Goal: Task Accomplishment & Management: Complete application form

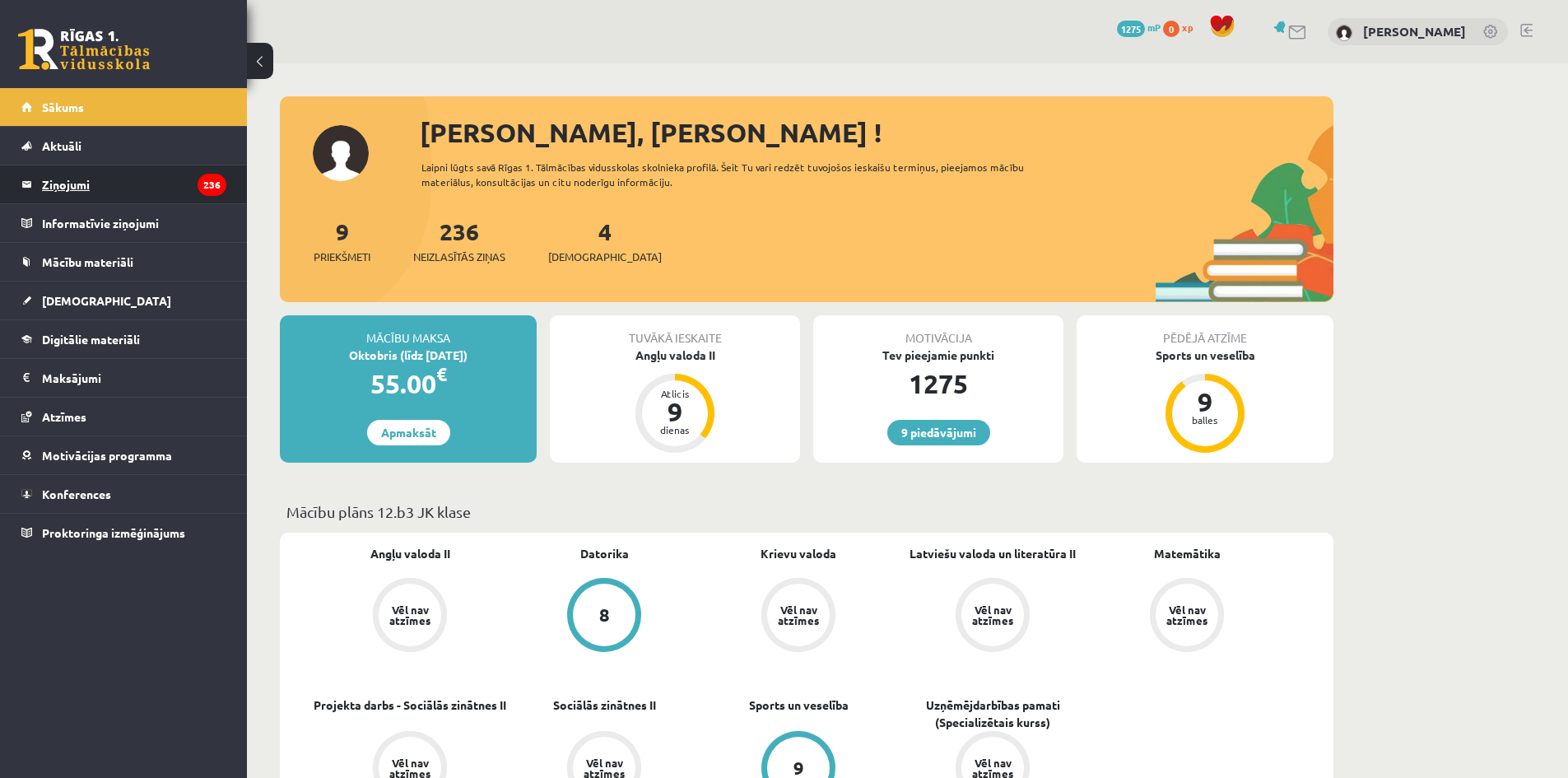
click at [163, 195] on legend "Ziņojumi 236" at bounding box center [134, 184] width 185 height 38
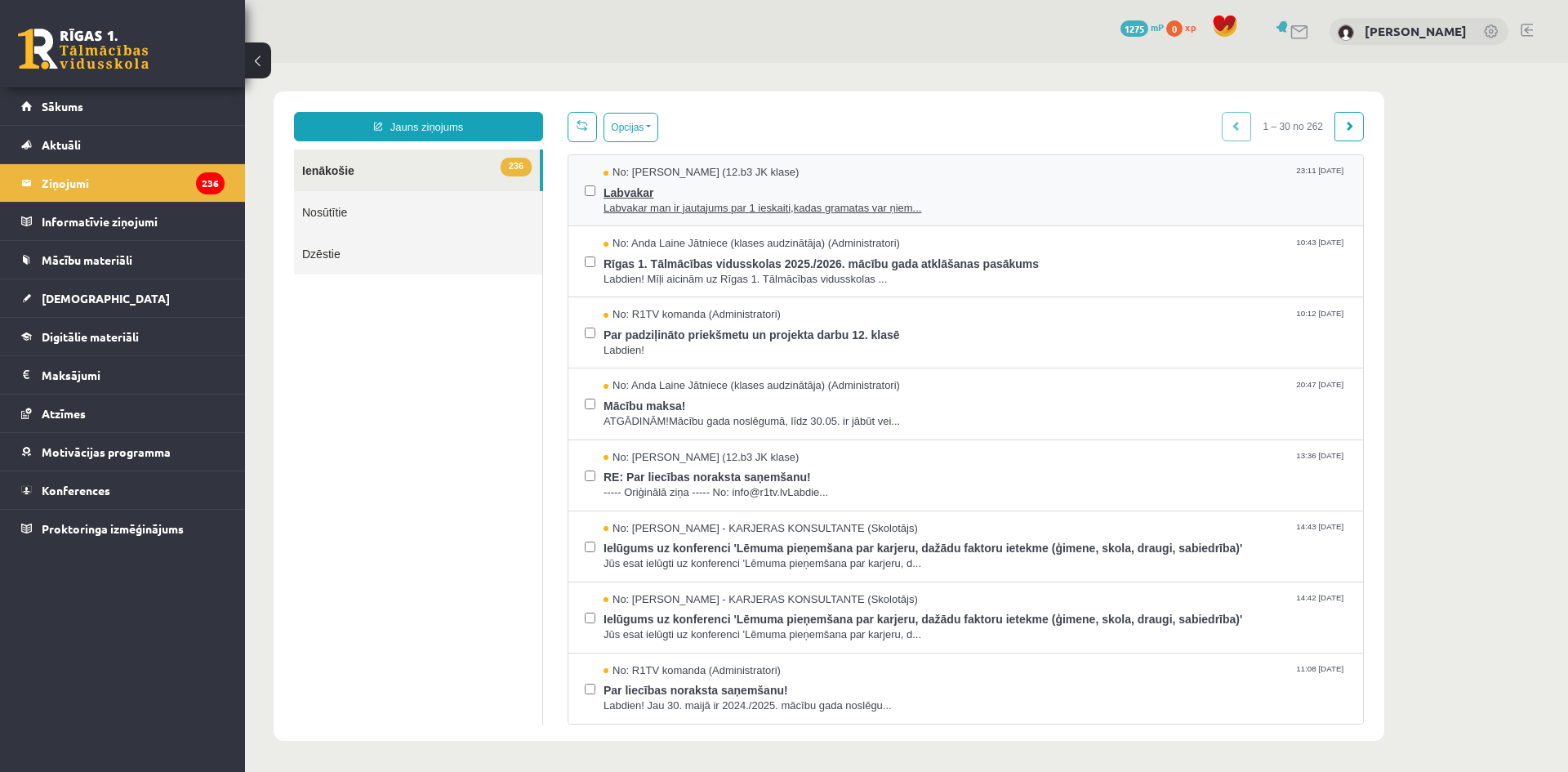
click at [727, 212] on span "Labvakar man ir jautajums par 1 ieskaiti,kadas gramatas var ņiem..." at bounding box center [974, 209] width 743 height 16
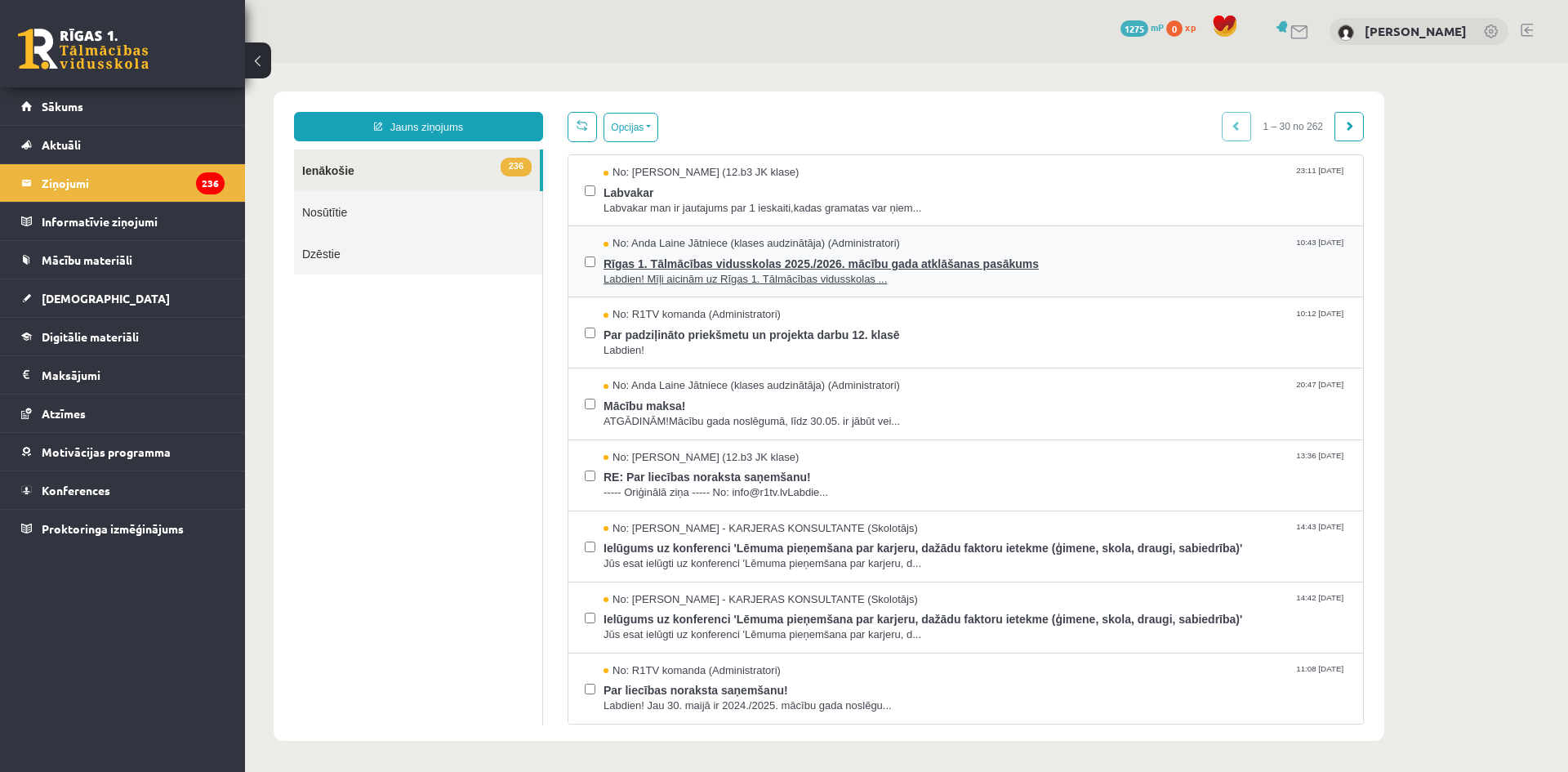
click at [953, 255] on span "Rīgas 1. Tālmācības vidusskolas 2025./2026. mācību gada atklāšanas pasākums" at bounding box center [974, 261] width 743 height 20
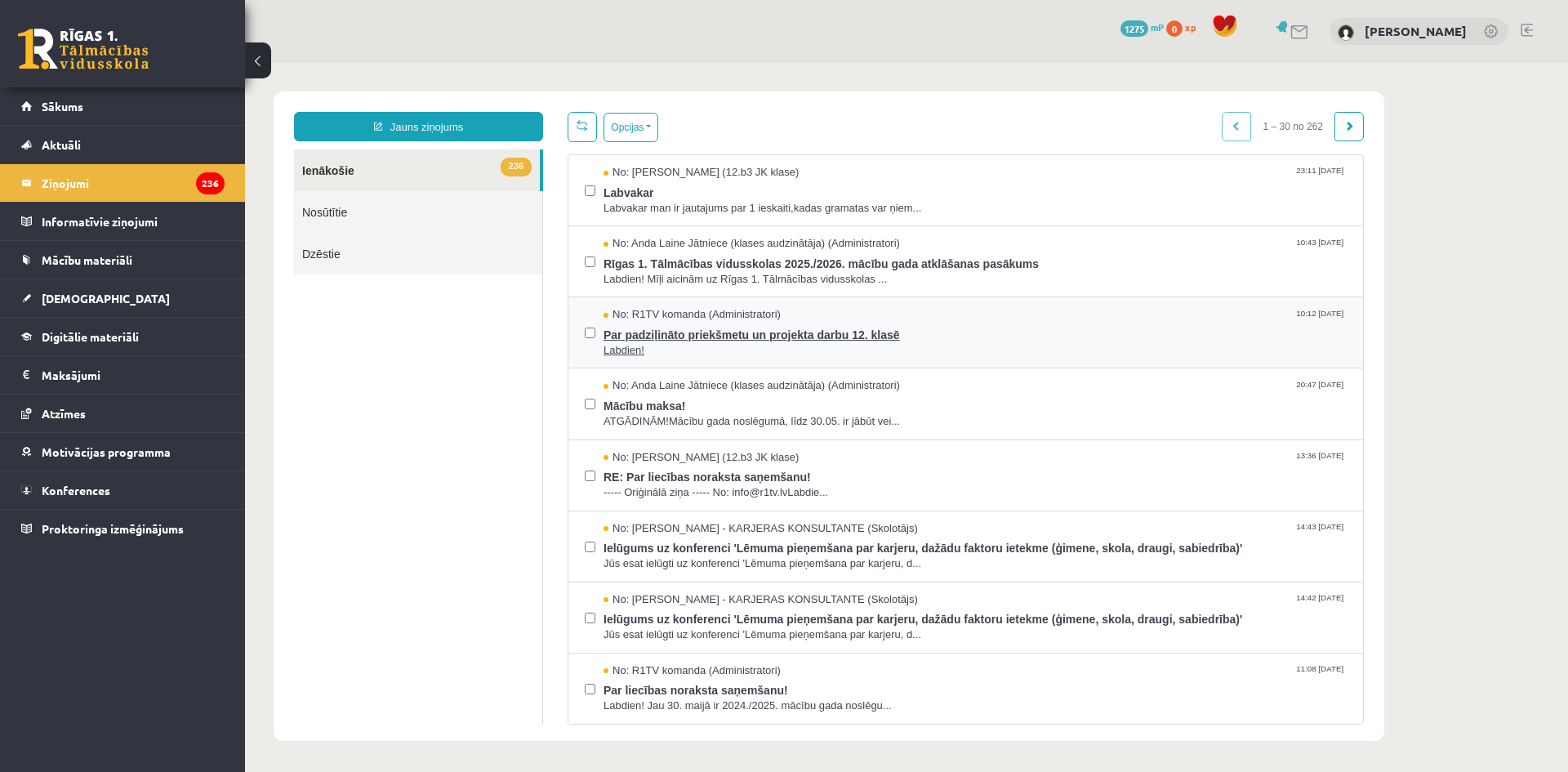
click at [832, 351] on span "Labdien!" at bounding box center [974, 351] width 743 height 16
click at [851, 425] on span "ATGĀDINĀM!Mācību gada noslēgumā, līdz 30.05. ir jābūt vei..." at bounding box center [974, 422] width 743 height 16
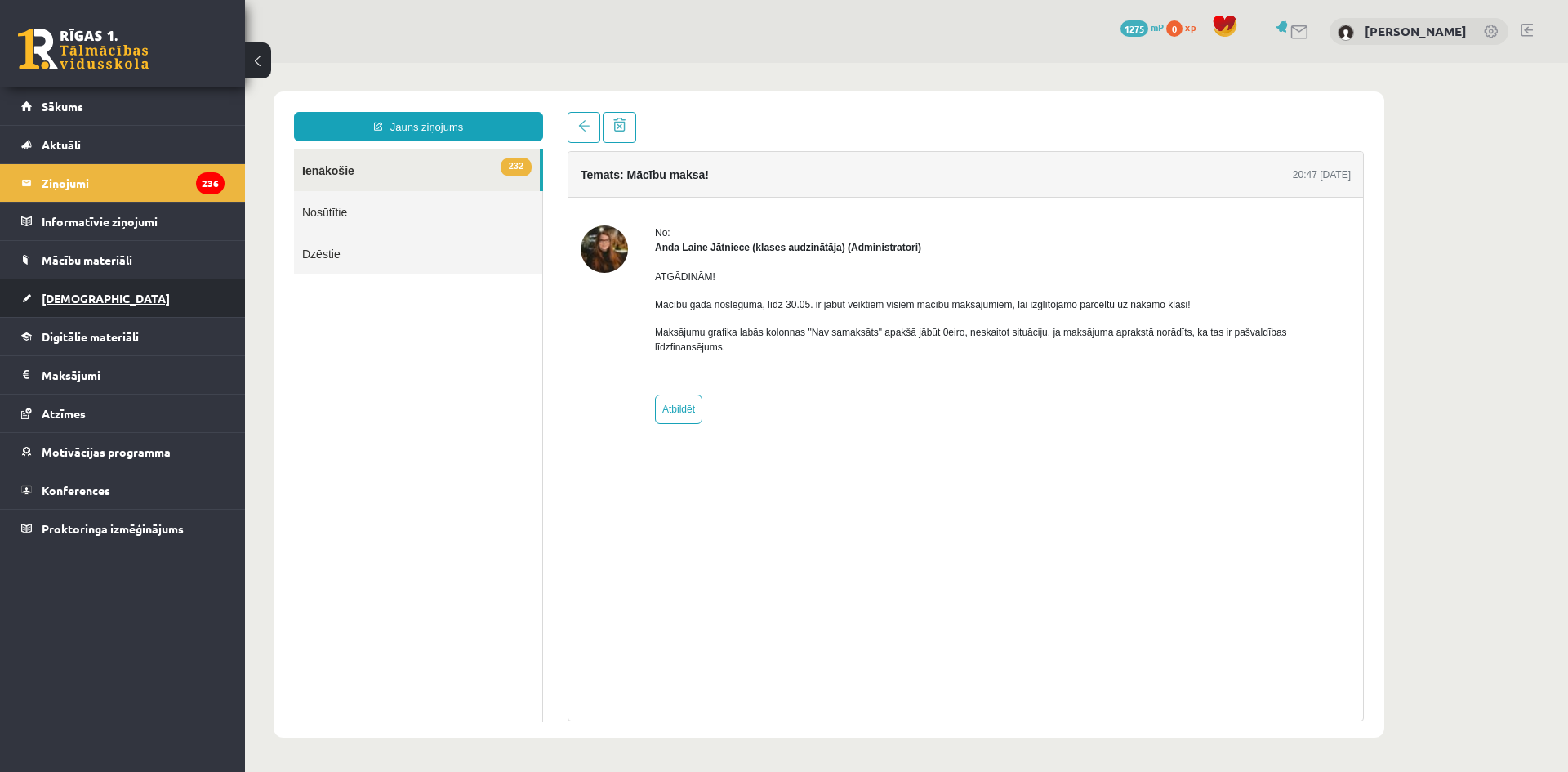
click at [61, 303] on span "[DEMOGRAPHIC_DATA]" at bounding box center [105, 298] width 128 height 15
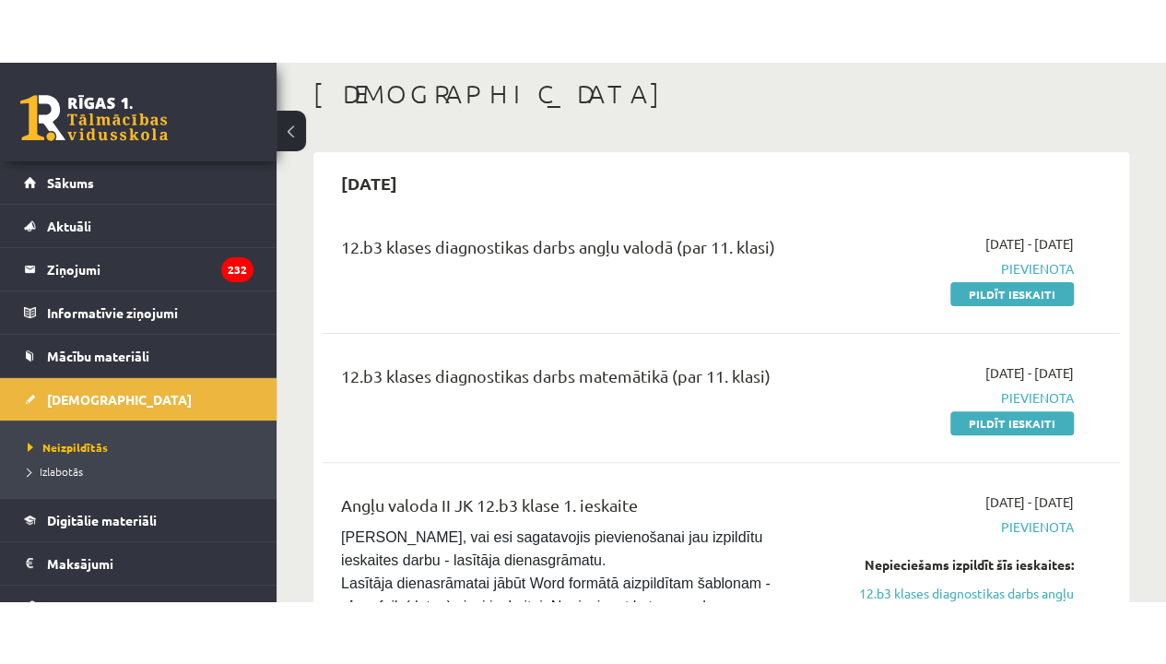
scroll to position [184, 0]
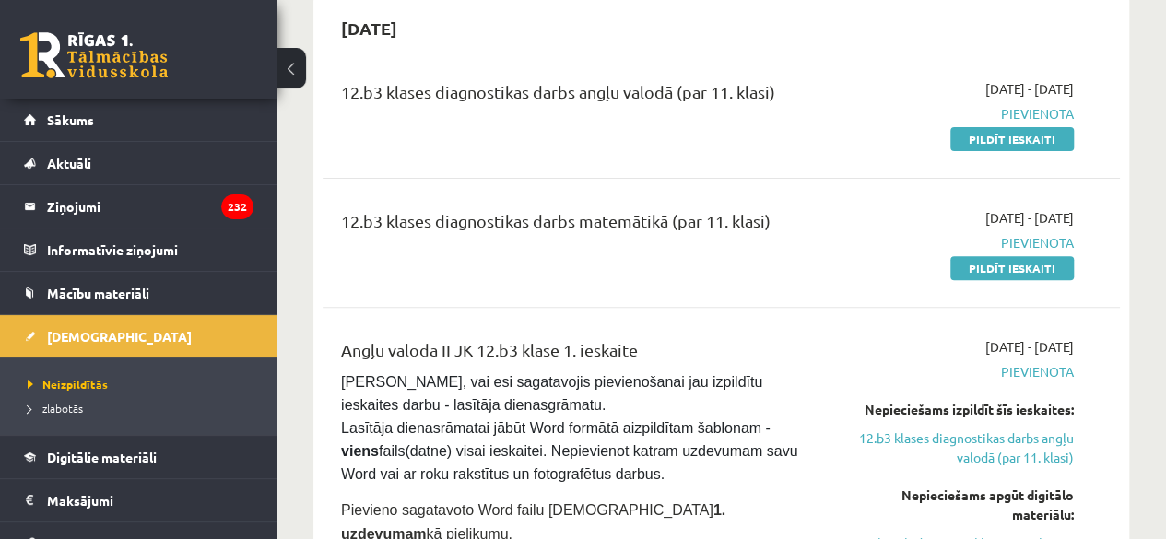
click at [502, 15] on div "[DATE]" at bounding box center [722, 27] width 798 height 43
click at [483, 36] on div "[DATE]" at bounding box center [722, 27] width 798 height 43
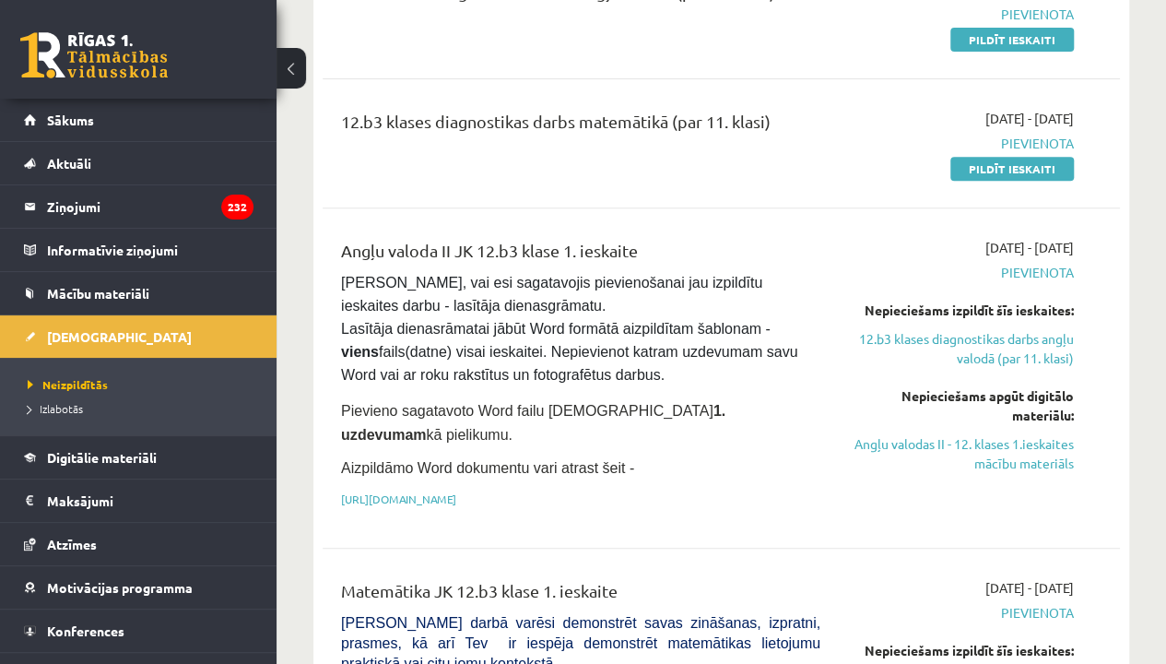
scroll to position [0, 0]
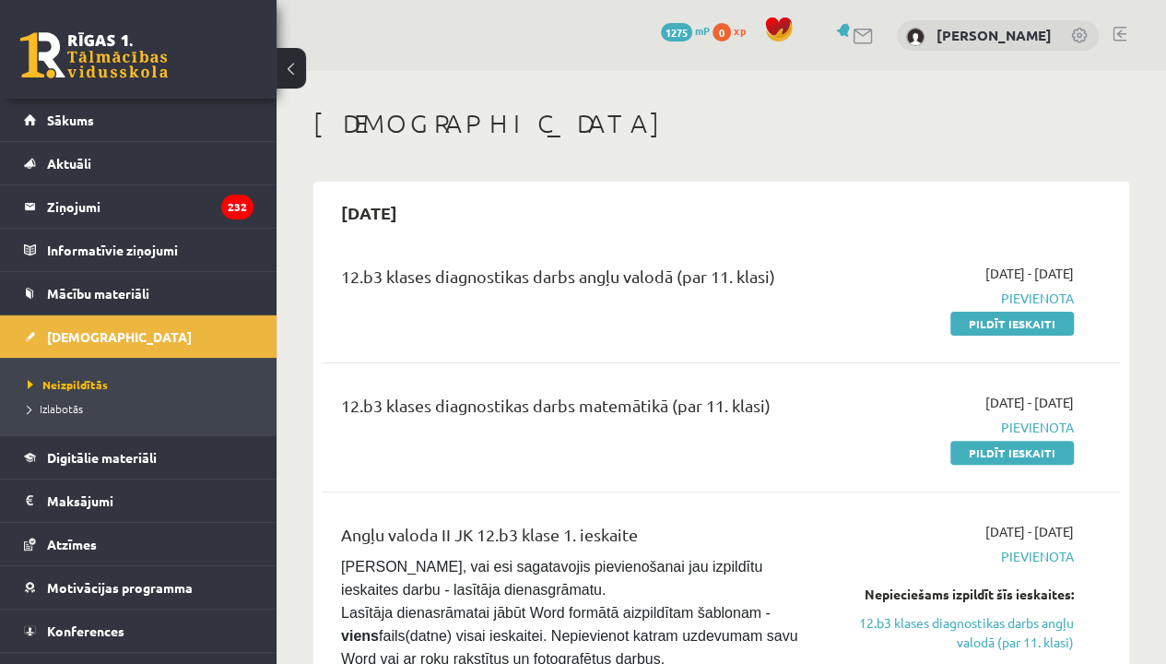
click at [291, 70] on button at bounding box center [292, 68] width 30 height 41
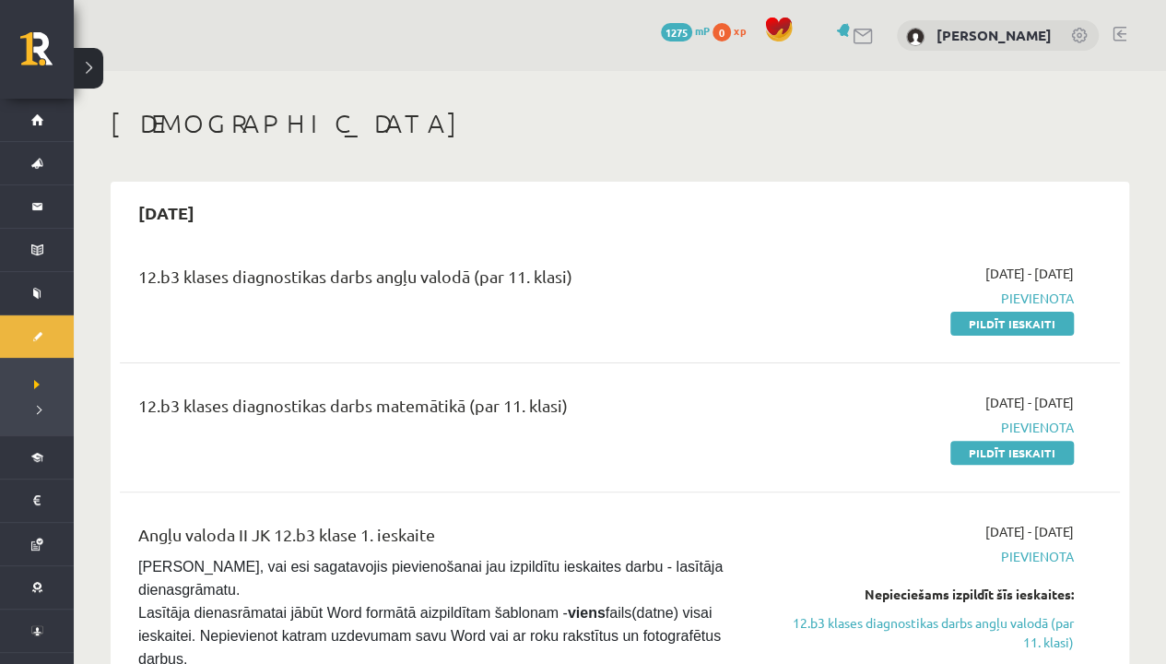
click at [93, 63] on button at bounding box center [89, 68] width 30 height 41
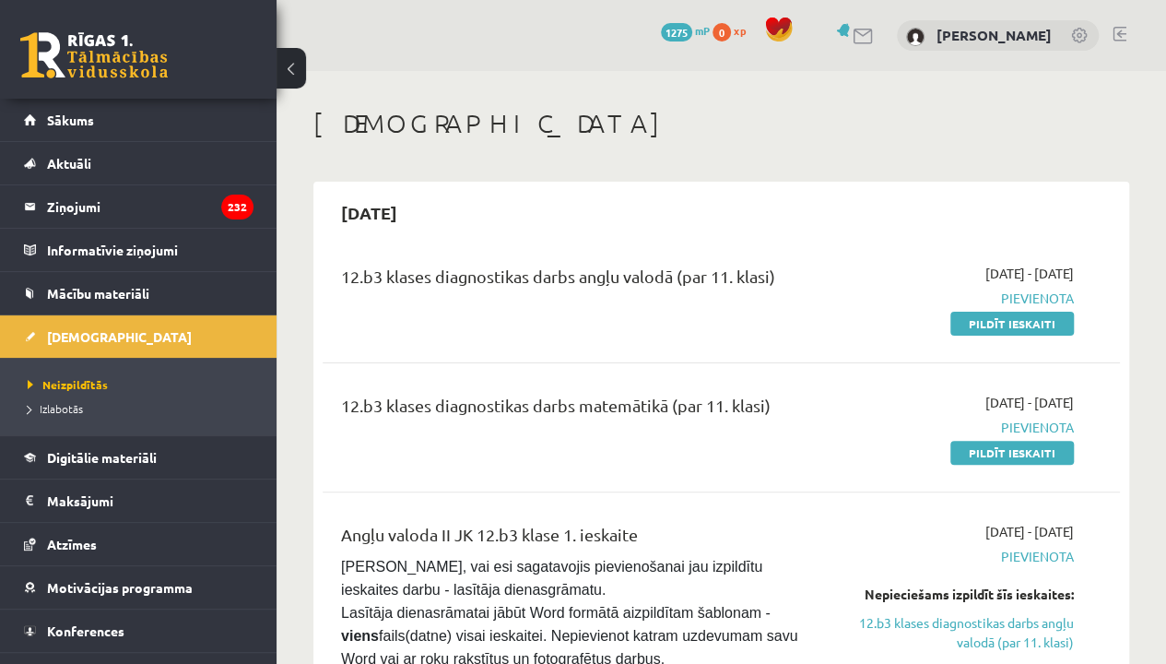
click at [297, 74] on button at bounding box center [292, 68] width 30 height 41
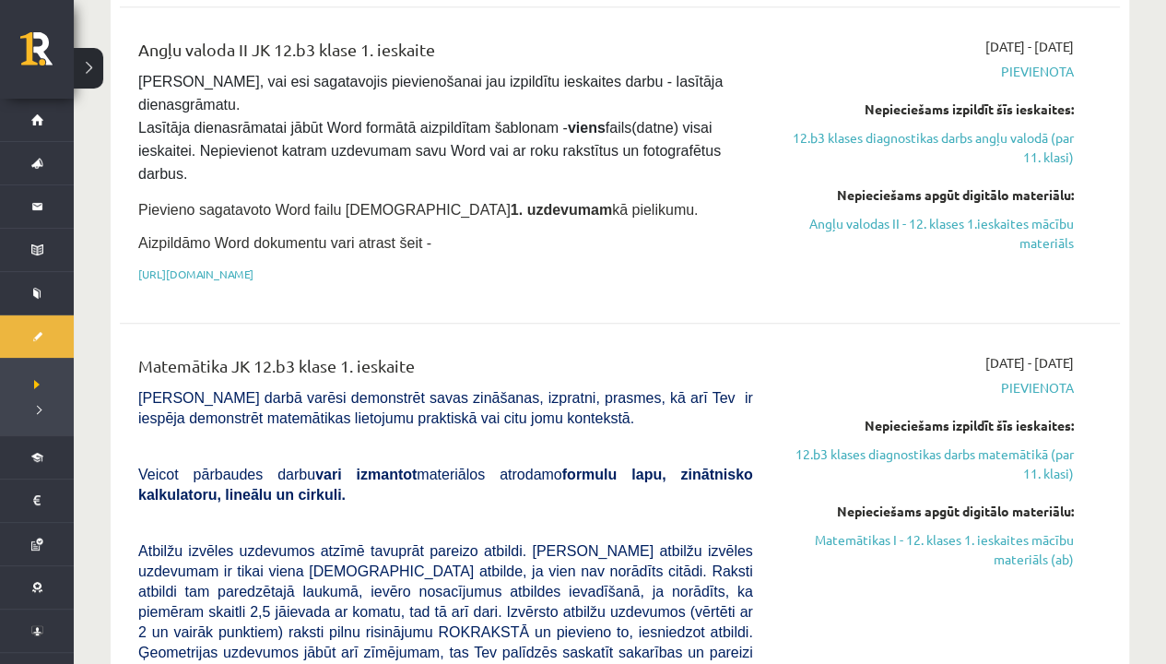
scroll to position [369, 0]
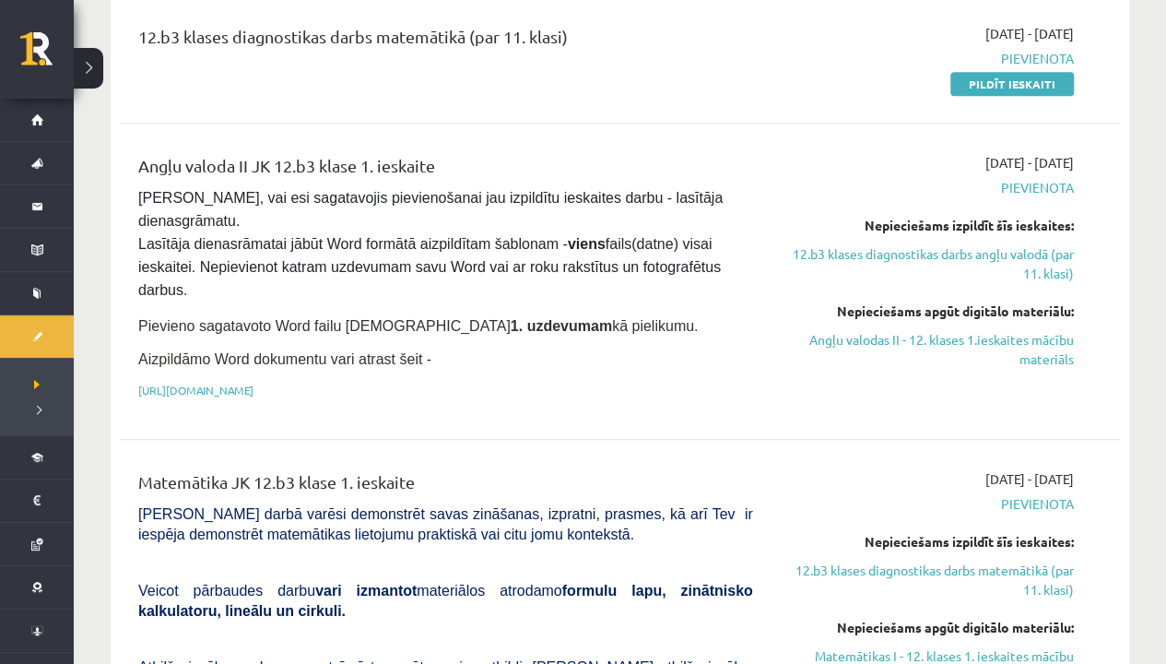
drag, startPoint x: 883, startPoint y: 335, endPoint x: 660, endPoint y: 98, distance: 325.5
click at [883, 335] on link "Angļu valodas II - 12. klases 1.ieskaites mācību materiāls" at bounding box center [927, 349] width 293 height 39
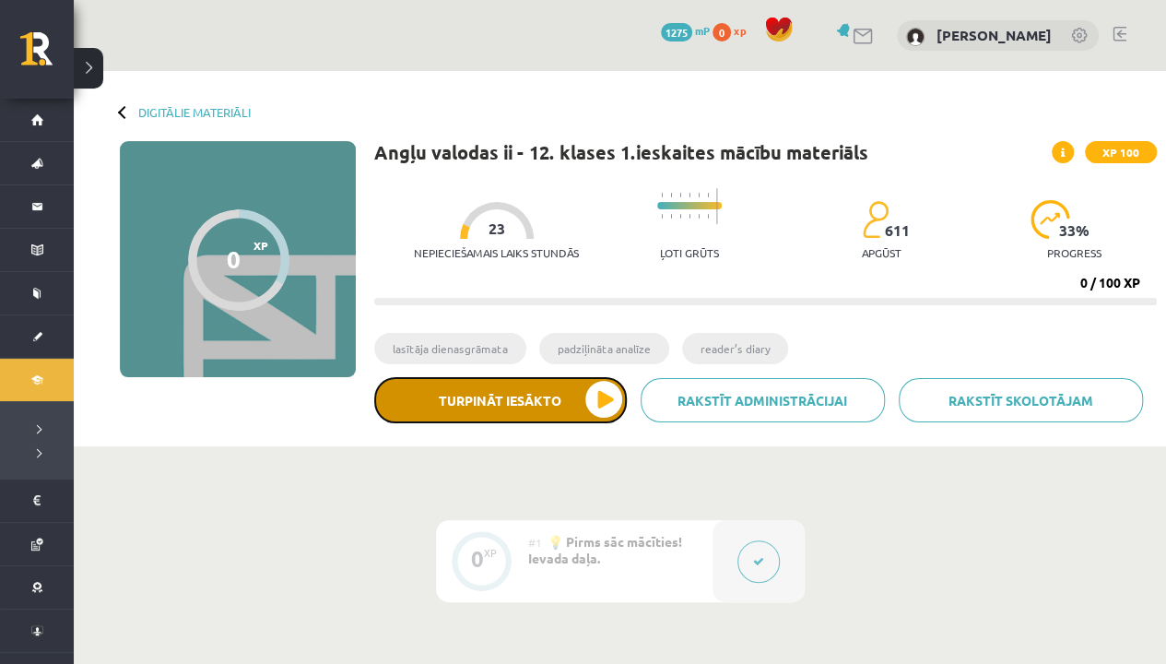
click at [568, 411] on button "Turpināt iesākto" at bounding box center [500, 400] width 253 height 46
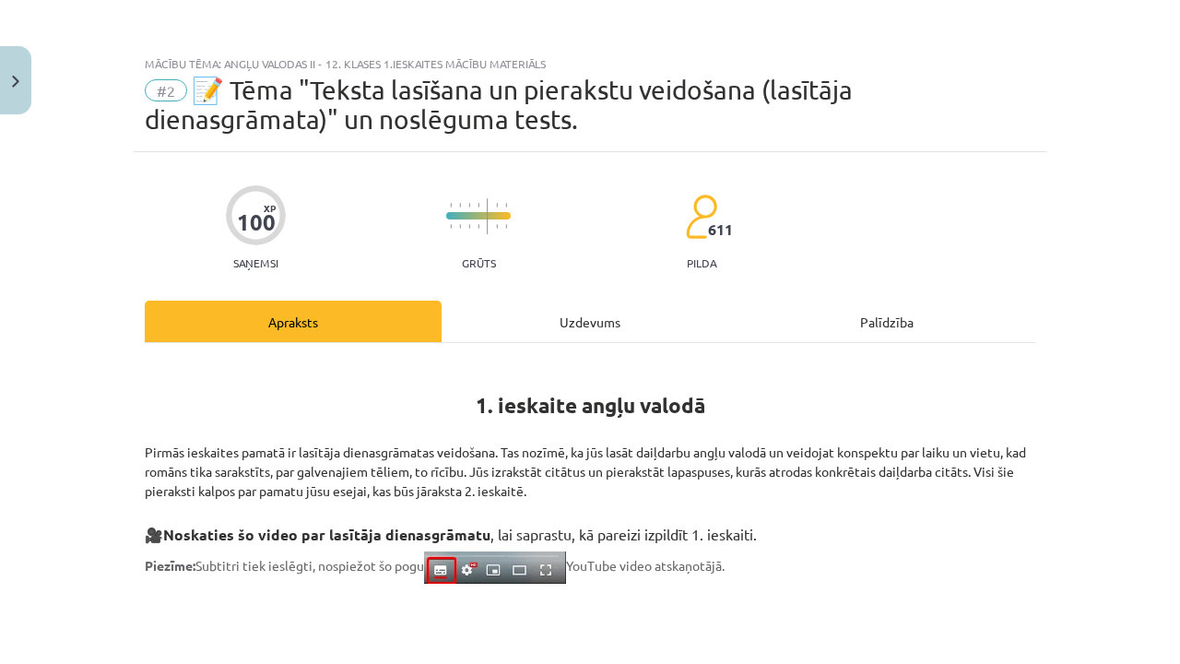
scroll to position [92, 0]
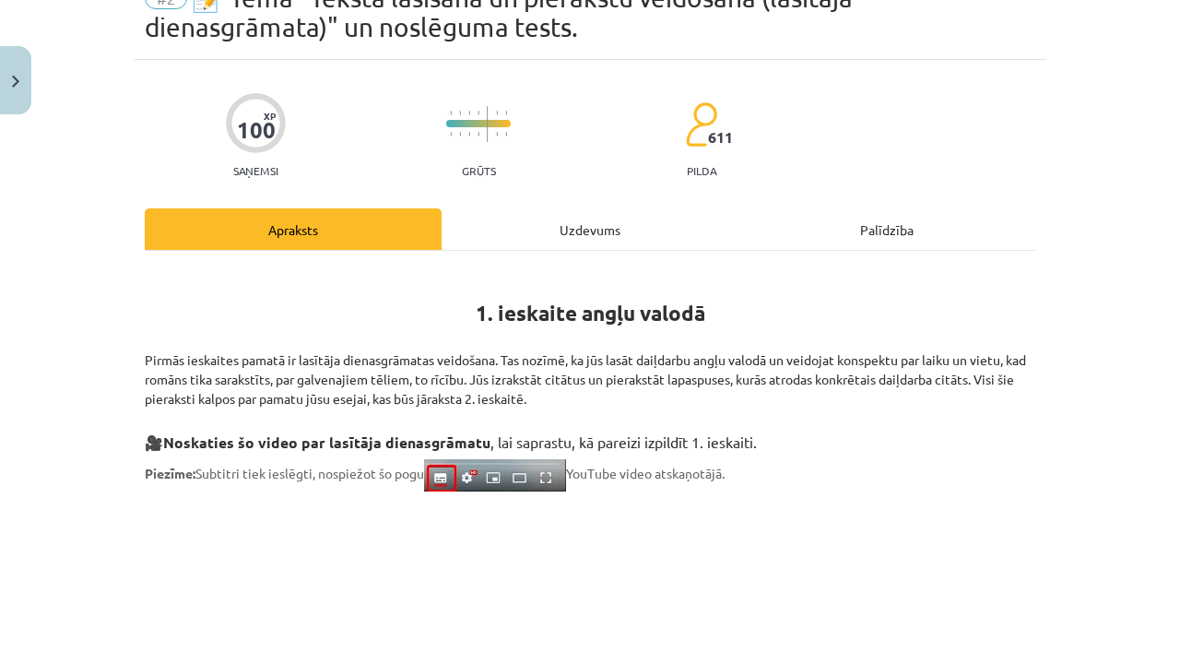
click at [575, 224] on div "Uzdevums" at bounding box center [590, 228] width 297 height 41
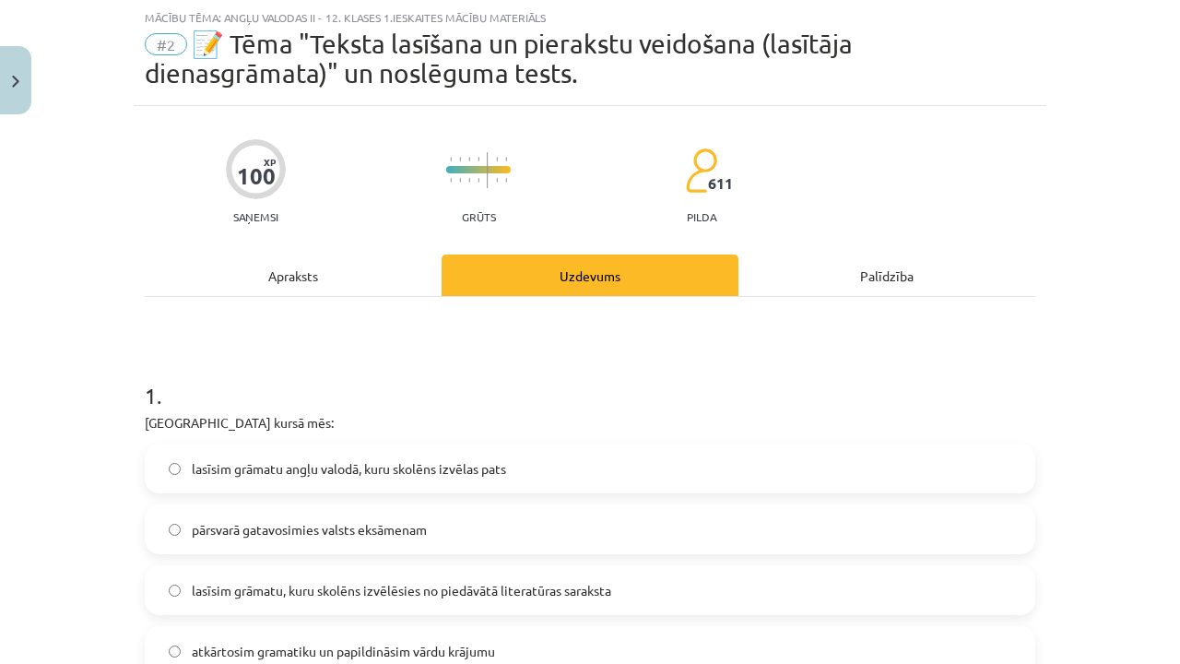
scroll to position [138, 0]
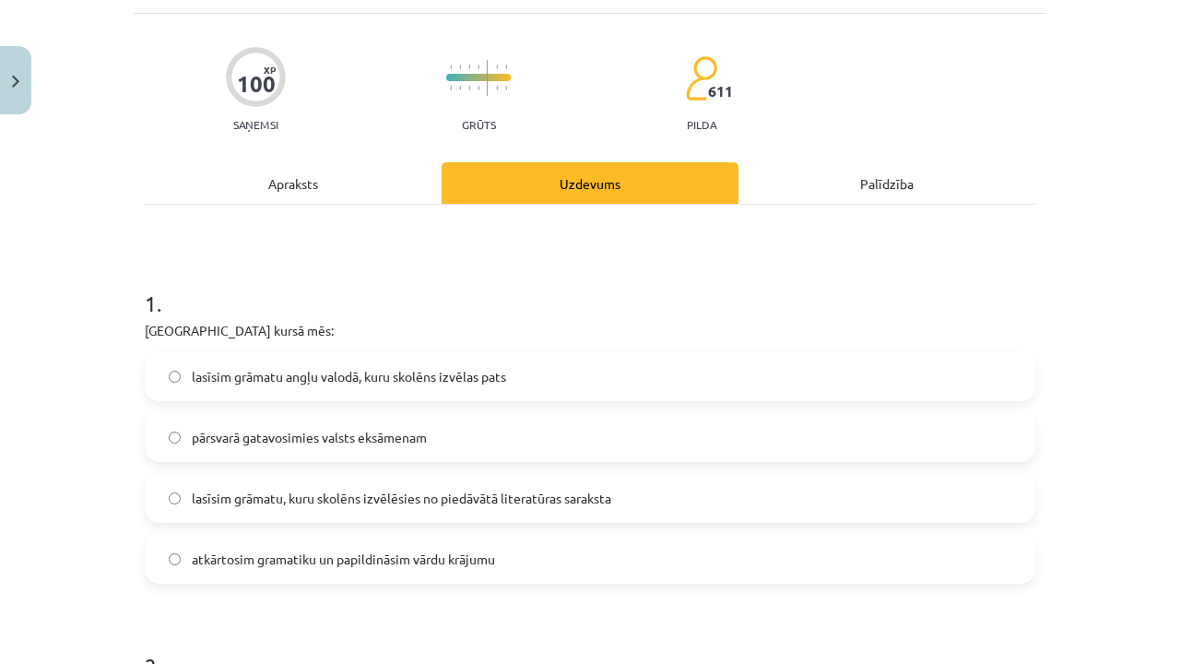
click at [400, 503] on span "lasīsim grāmatu, kuru skolēns izvēlēsies no piedāvātā literatūras saraksta" at bounding box center [402, 498] width 420 height 19
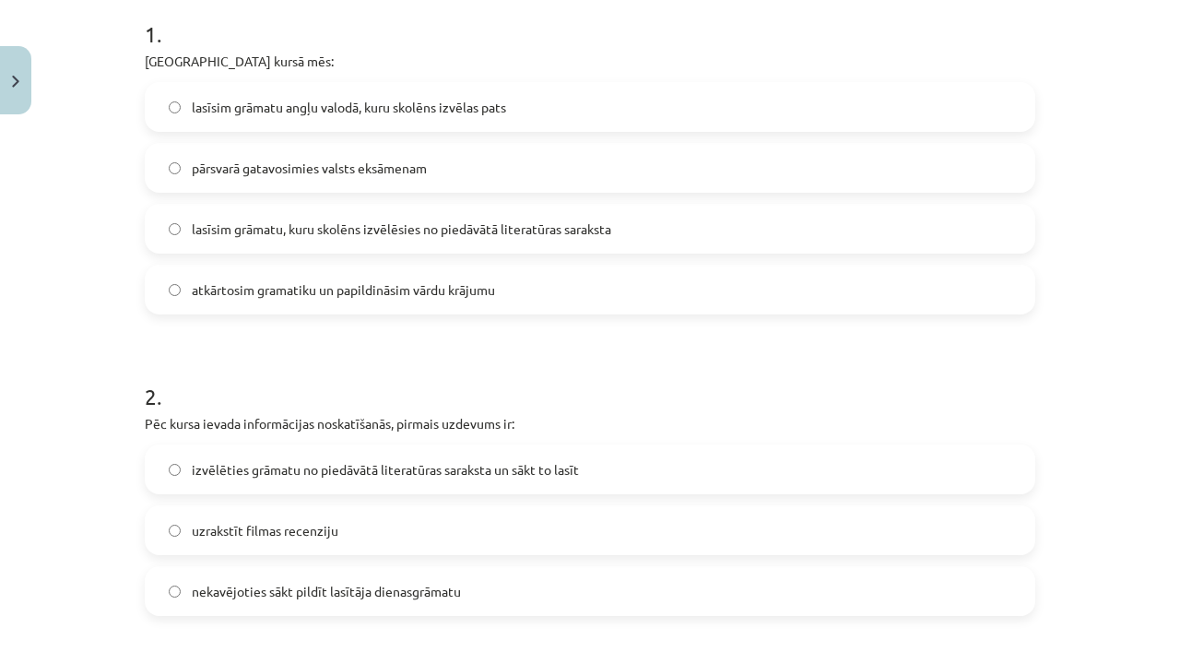
scroll to position [415, 0]
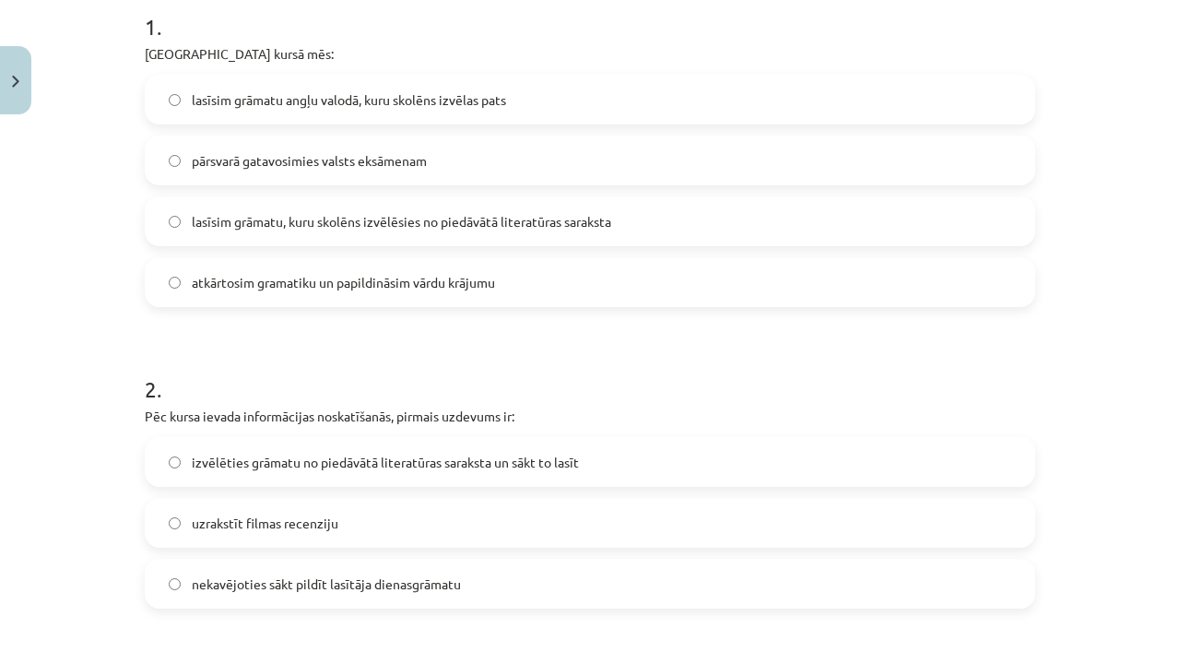
click at [380, 474] on label "izvēlēties grāmatu no piedāvātā literatūras saraksta un sākt to lasīt" at bounding box center [590, 462] width 887 height 46
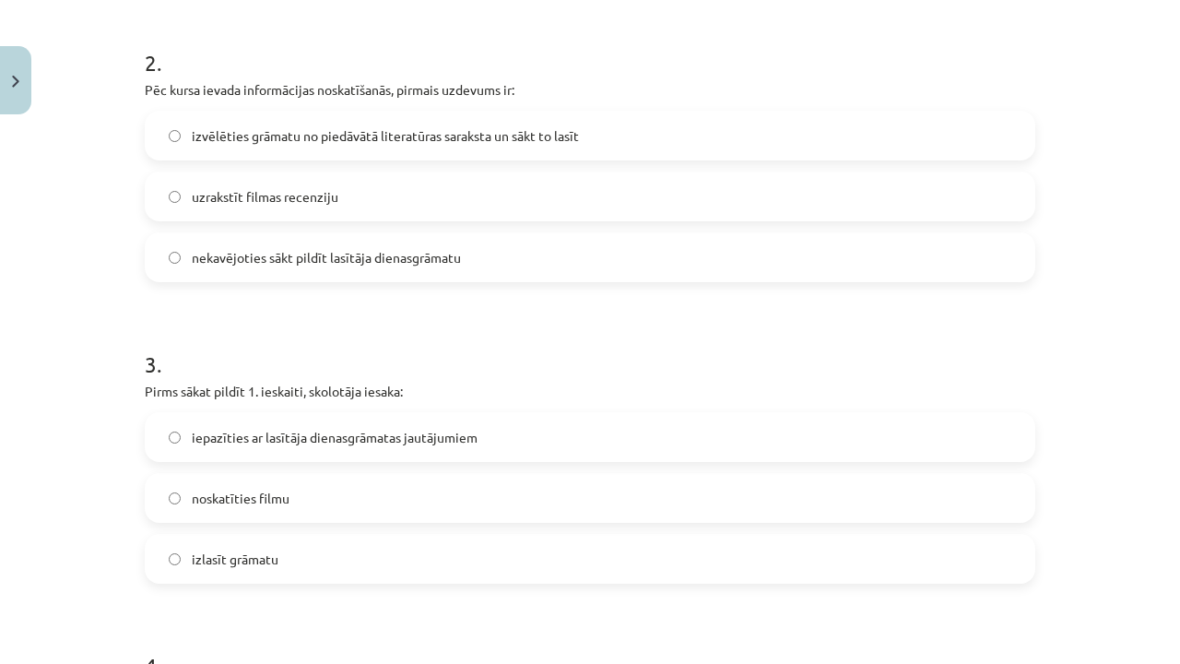
scroll to position [784, 0]
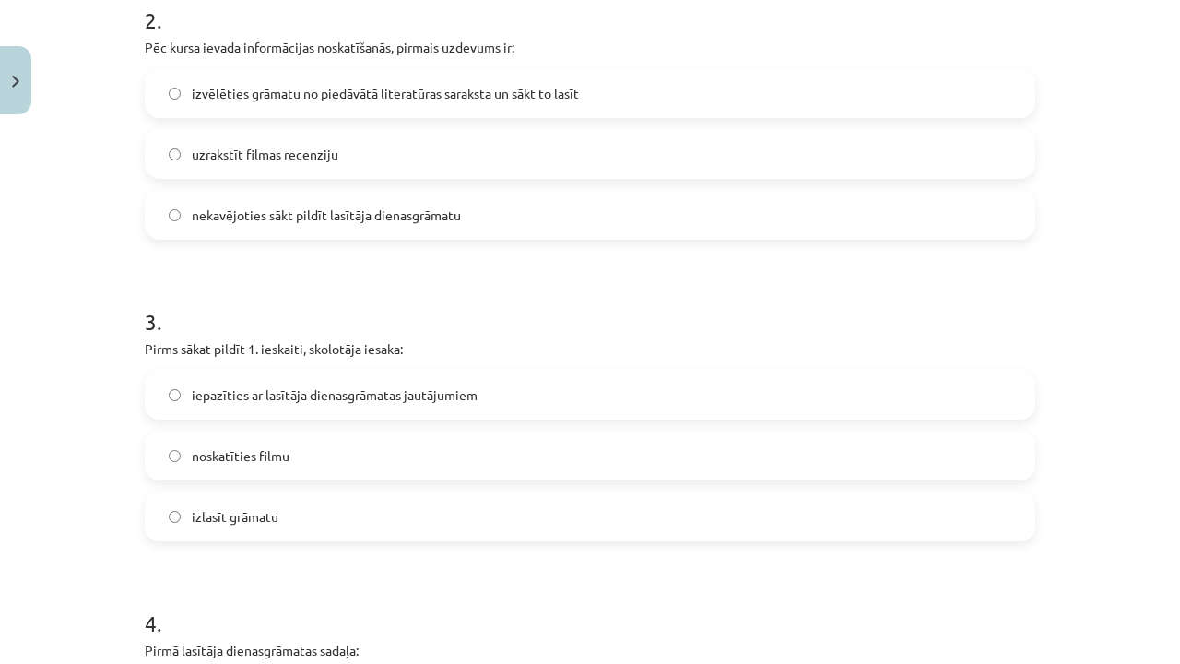
click at [301, 395] on span "iepazīties ar lasītāja dienasgrāmatas jautājumiem" at bounding box center [335, 394] width 286 height 19
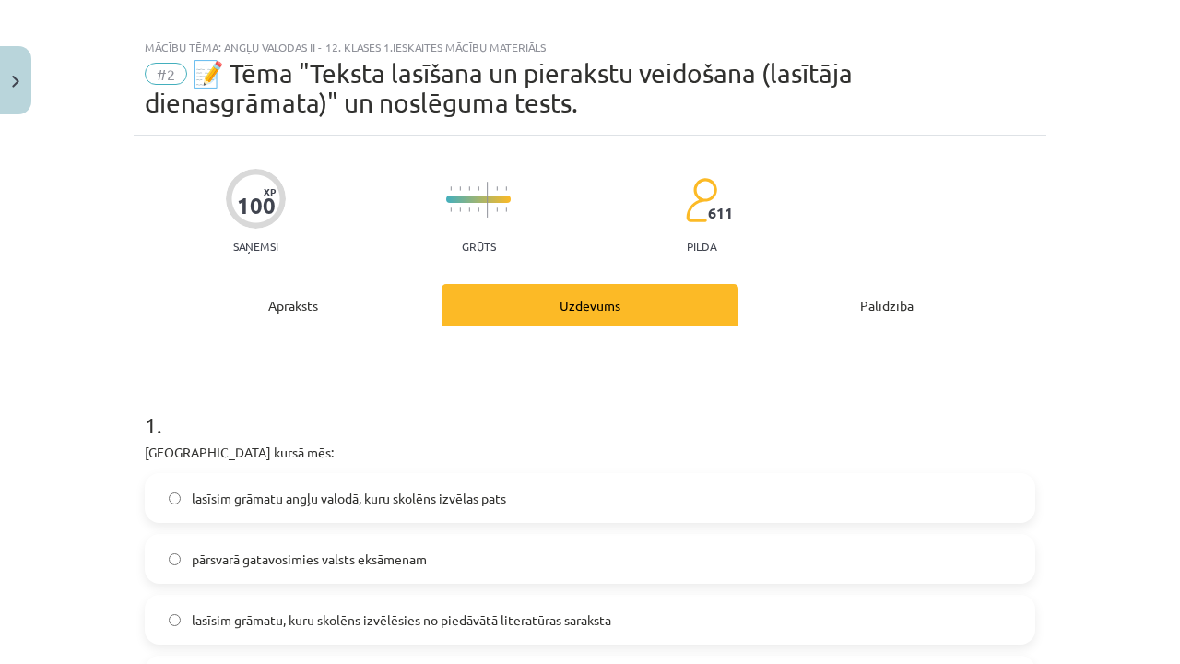
scroll to position [0, 0]
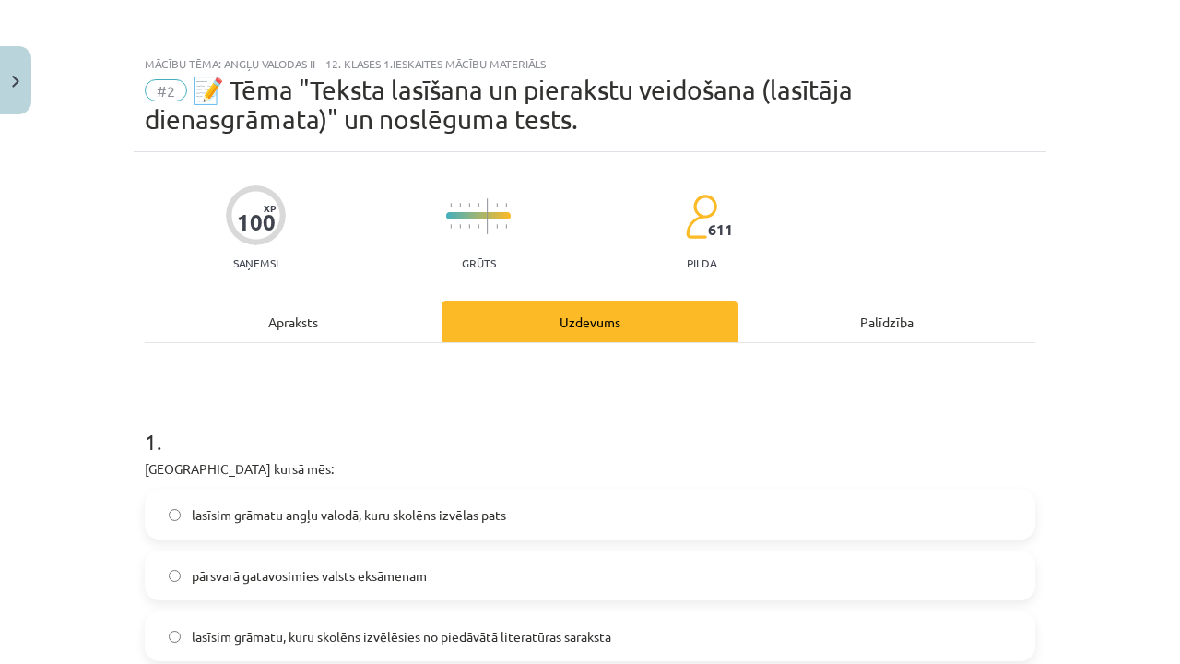
click at [293, 318] on div "Apraksts" at bounding box center [293, 321] width 297 height 41
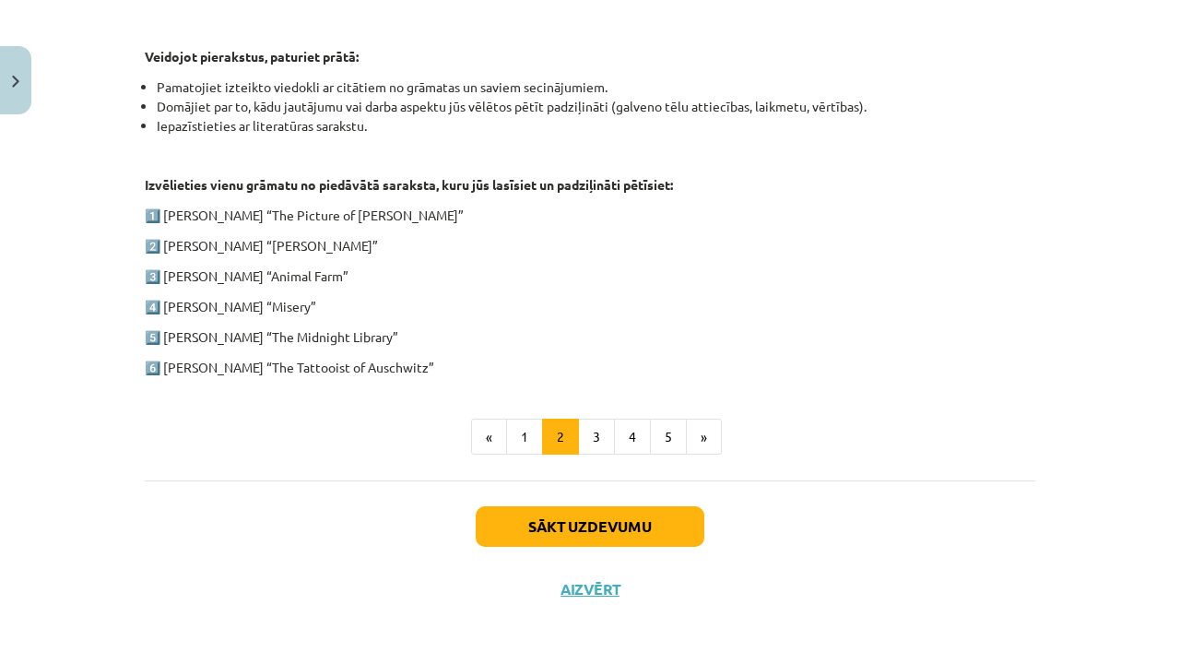
scroll to position [926, 0]
click at [594, 433] on button "3" at bounding box center [596, 437] width 37 height 37
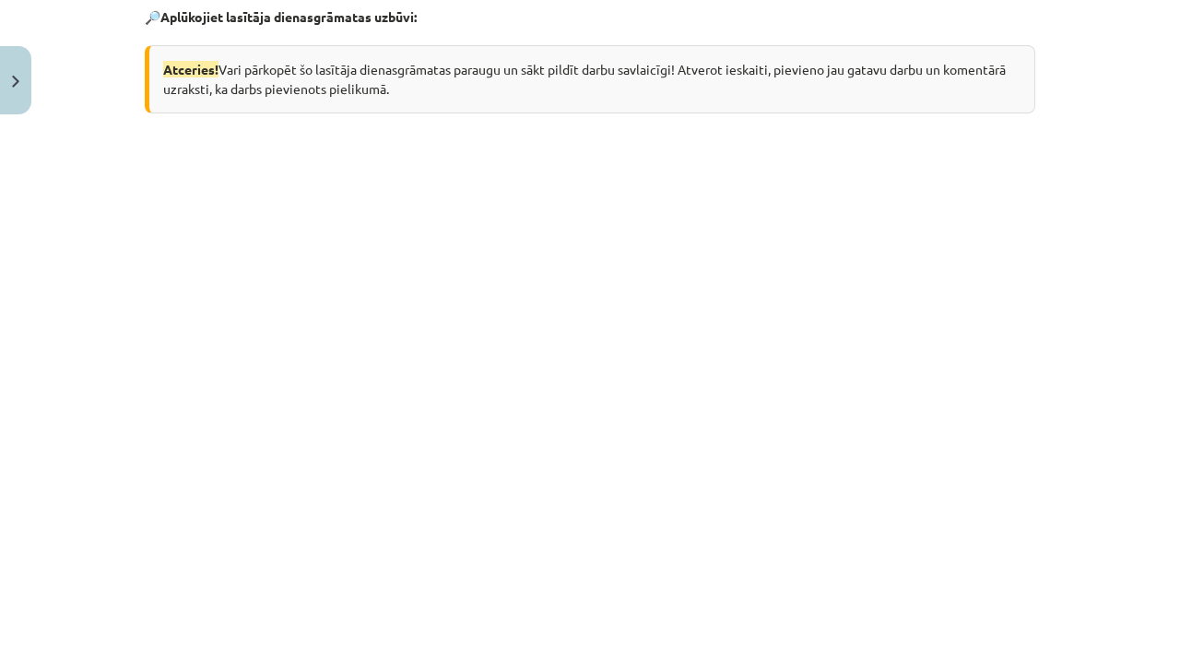
scroll to position [359, 0]
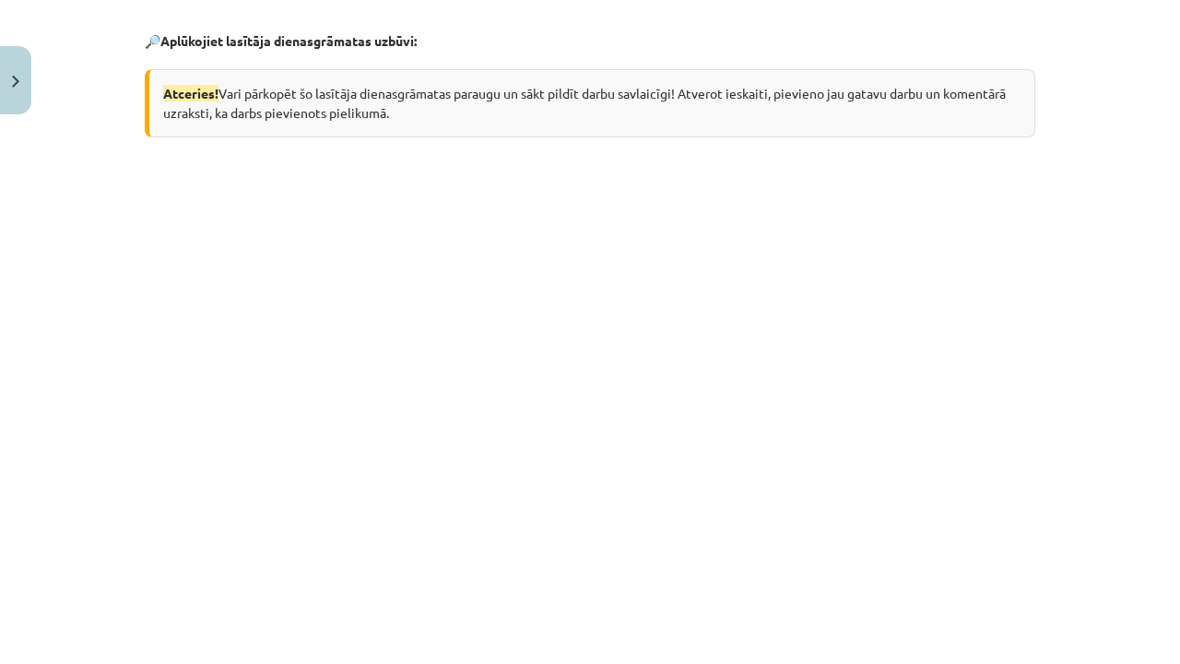
drag, startPoint x: 591, startPoint y: 433, endPoint x: 1065, endPoint y: 394, distance: 475.6
click at [1065, 394] on div "Mācību tēma: Angļu valodas ii - 12. klases 1.ieskaites mācību materiāls #2 📝 Tē…" at bounding box center [590, 332] width 1180 height 664
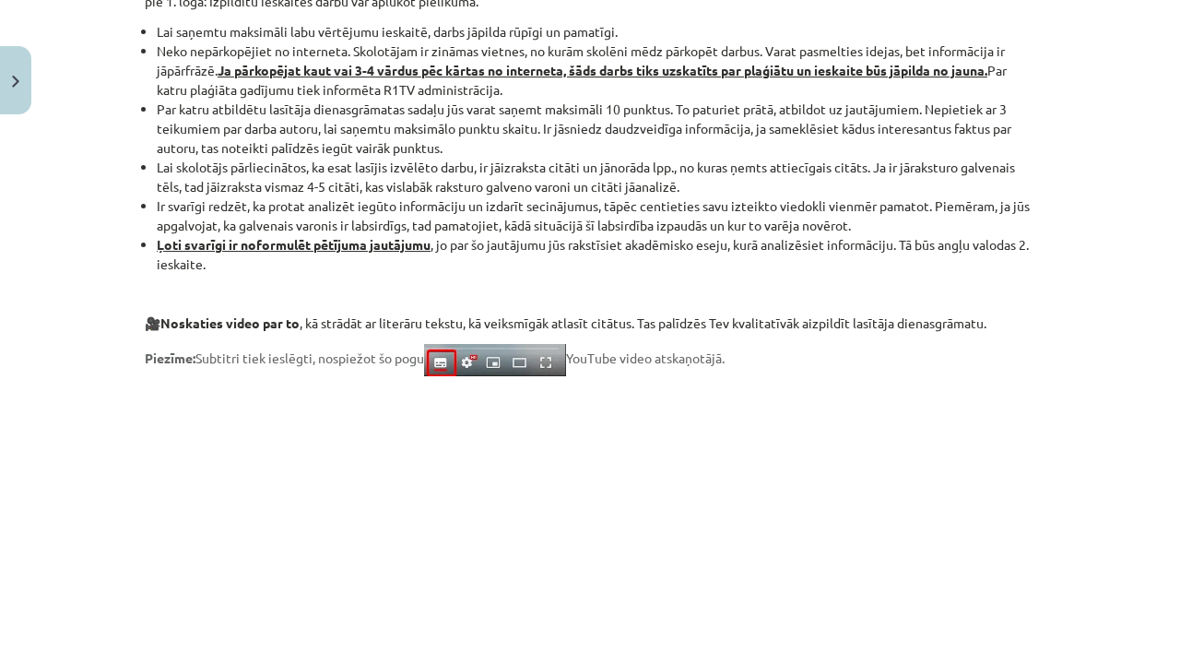
scroll to position [1383, 0]
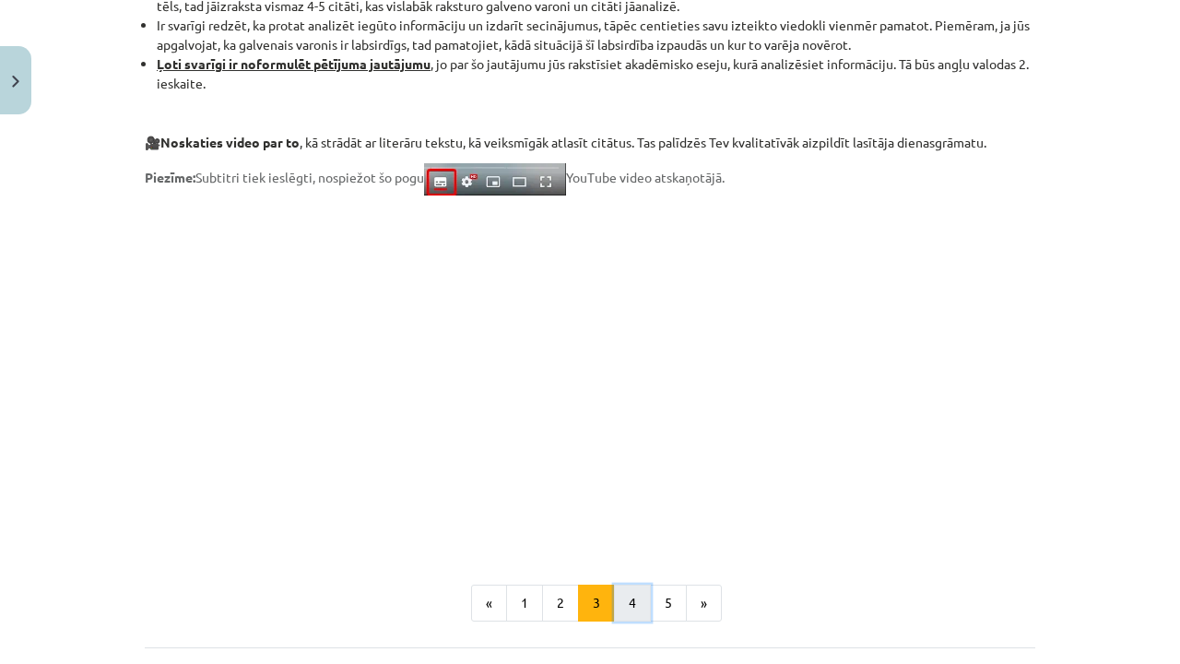
click at [618, 597] on button "4" at bounding box center [632, 603] width 37 height 37
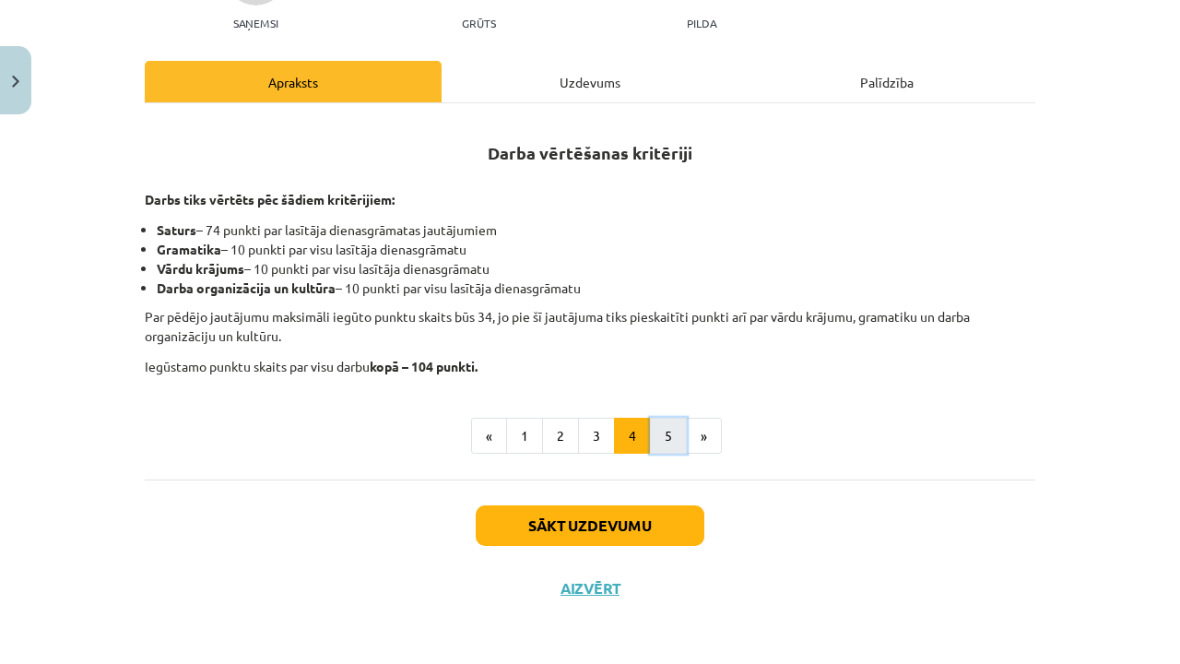
click at [666, 435] on button "5" at bounding box center [668, 436] width 37 height 37
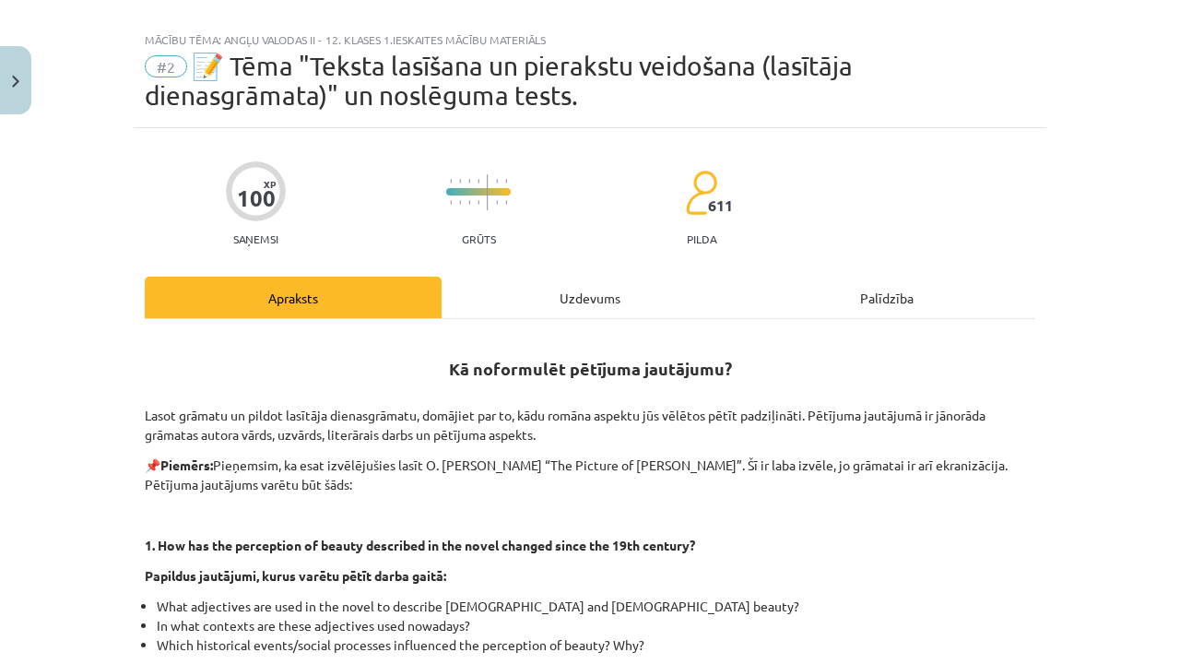
scroll to position [0, 0]
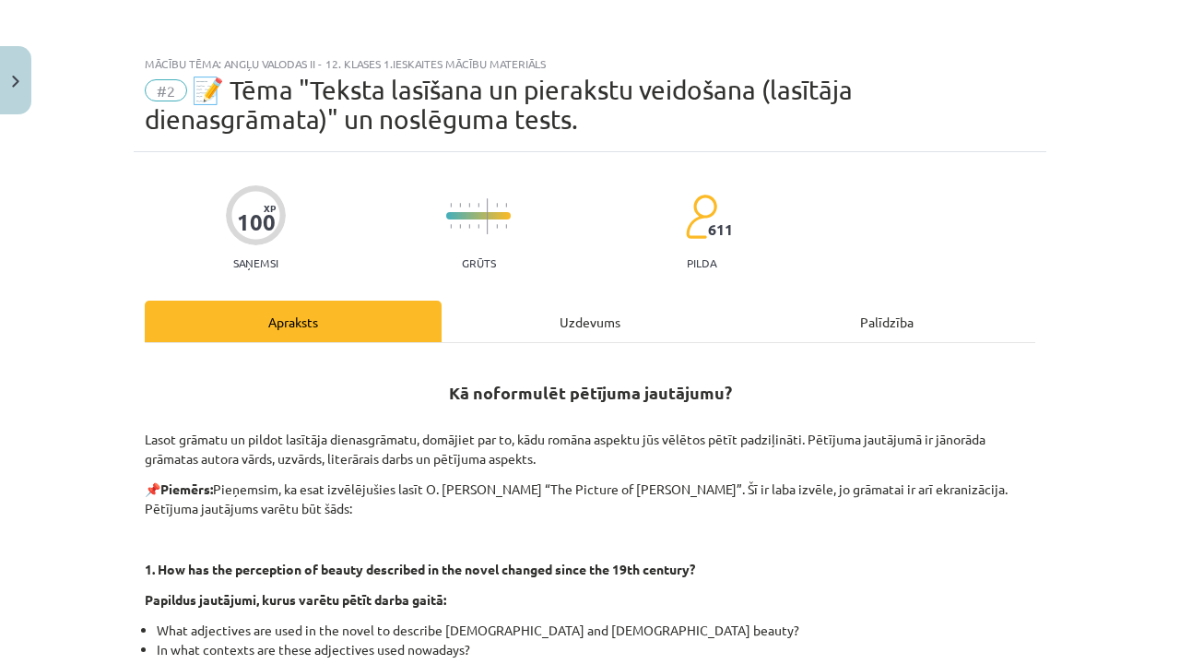
click at [604, 325] on div "Uzdevums" at bounding box center [590, 321] width 297 height 41
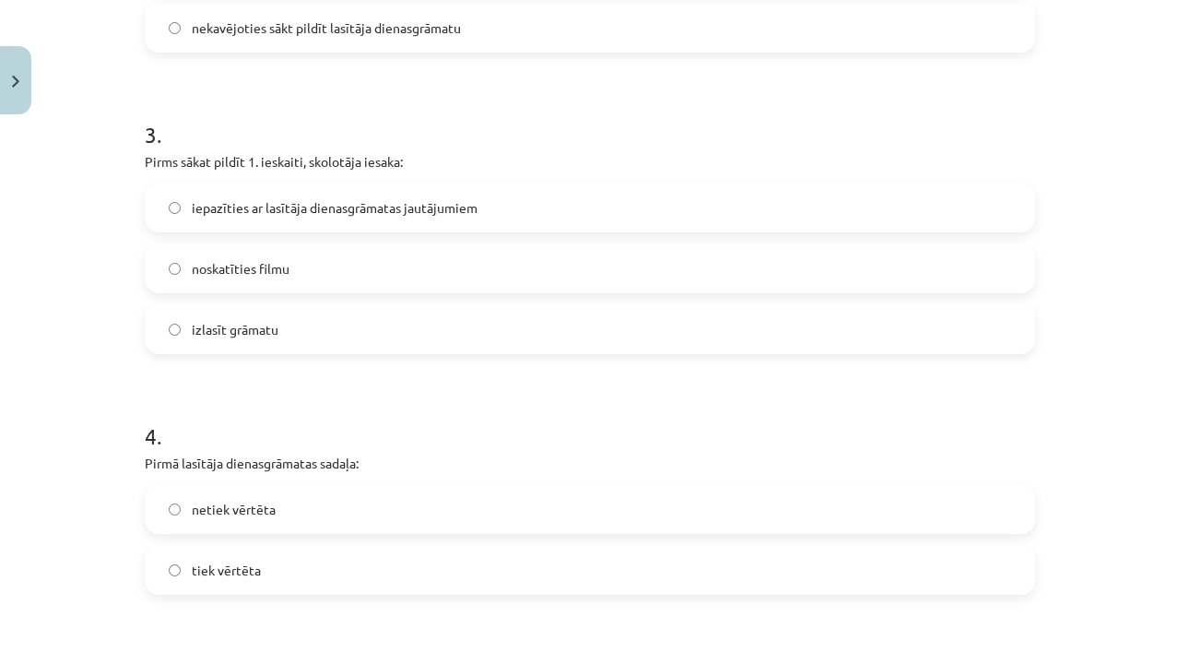
scroll to position [1060, 0]
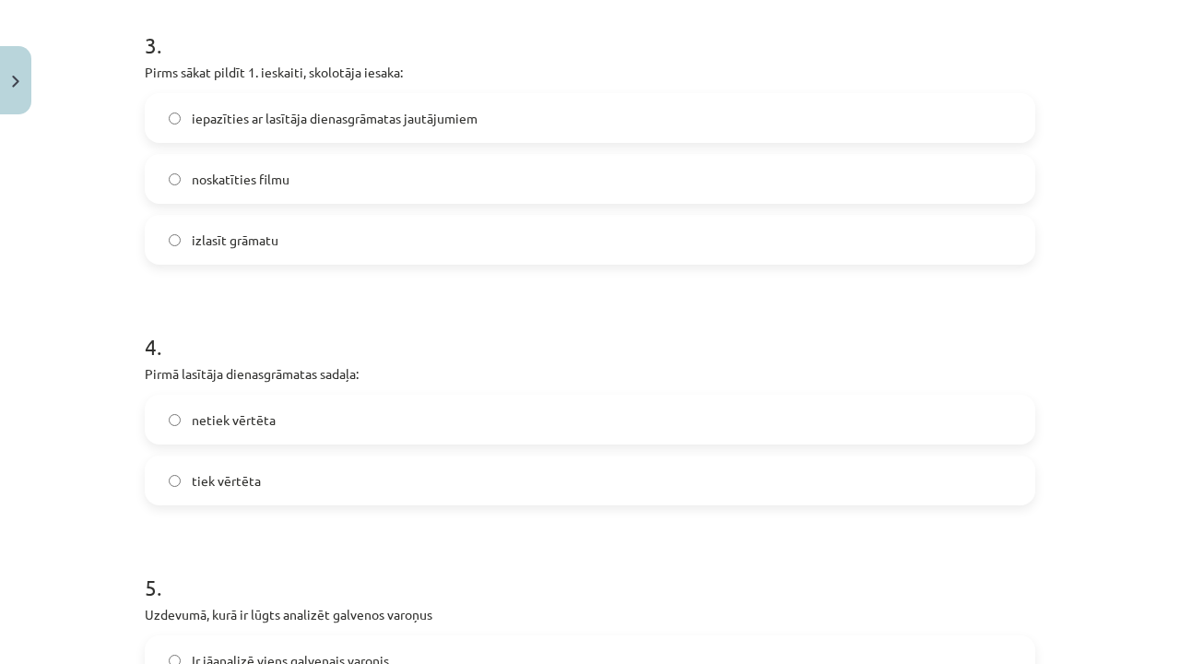
click at [492, 411] on label "netiek vērtēta" at bounding box center [590, 419] width 887 height 46
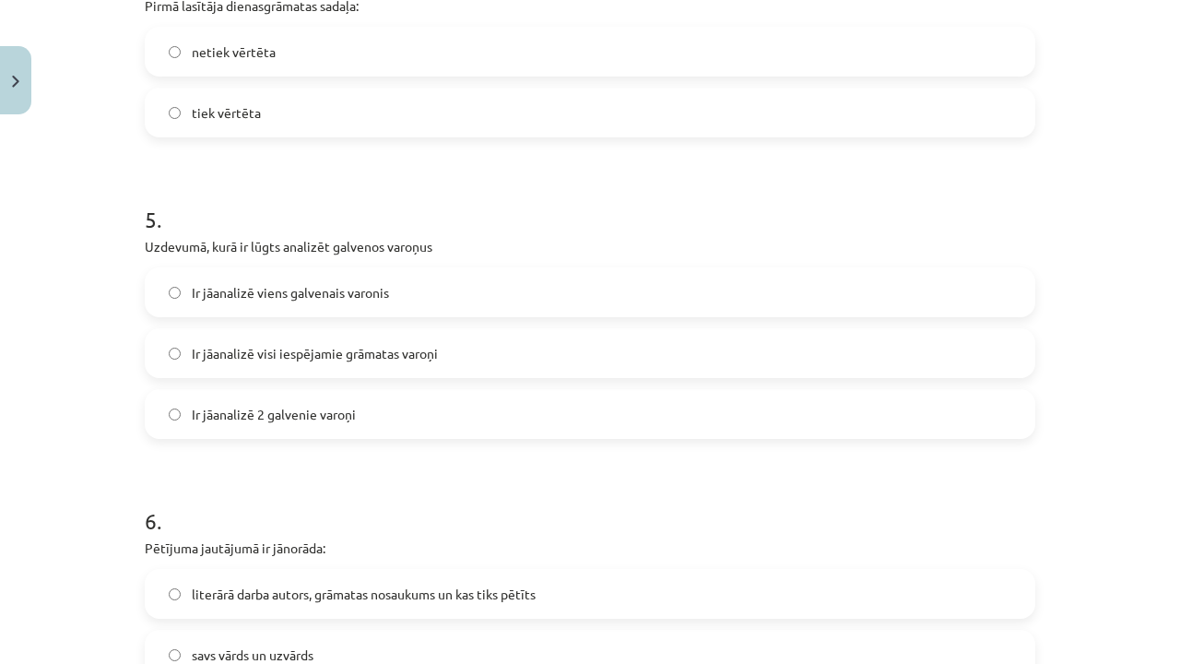
scroll to position [1429, 0]
click at [304, 419] on span "Ir jāanalizē 2 galvenie varoņi" at bounding box center [274, 413] width 164 height 19
click at [306, 503] on h1 "6 ." at bounding box center [590, 503] width 891 height 57
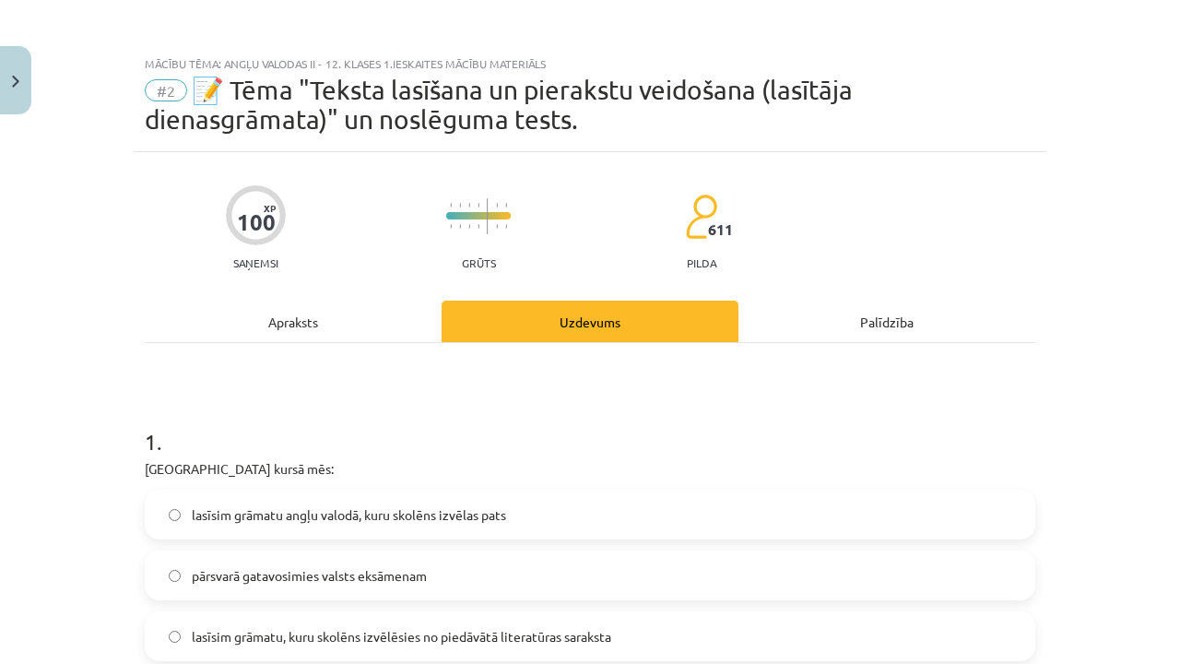
scroll to position [0, 0]
click at [330, 309] on div "Apraksts" at bounding box center [293, 321] width 297 height 41
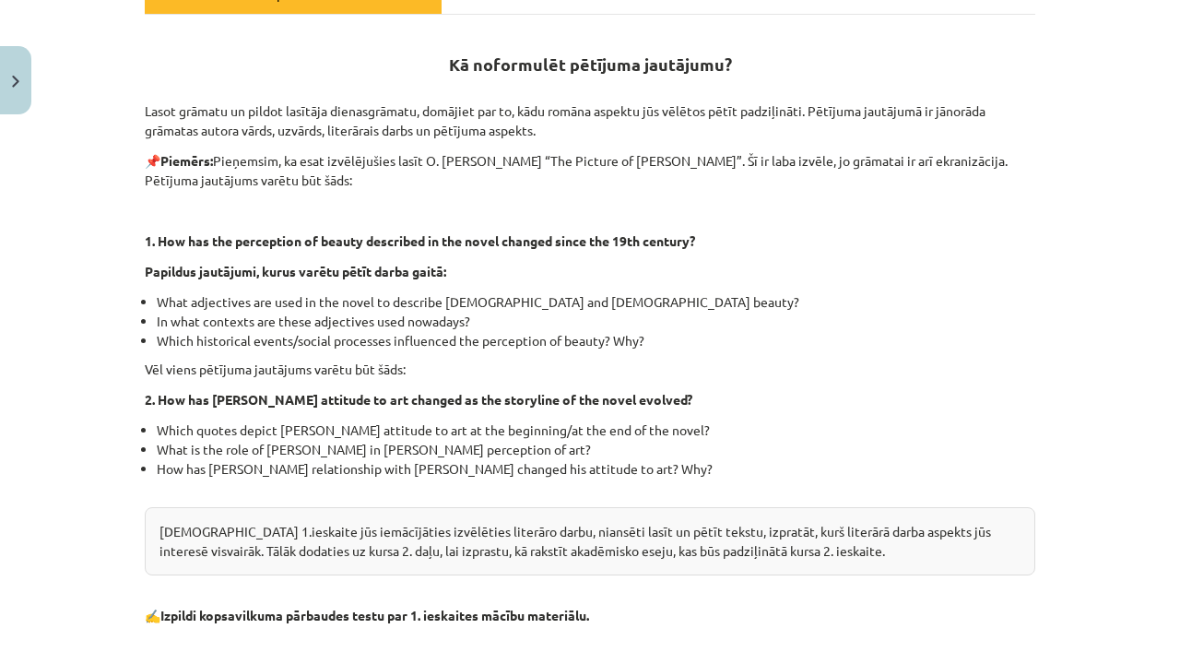
scroll to position [577, 0]
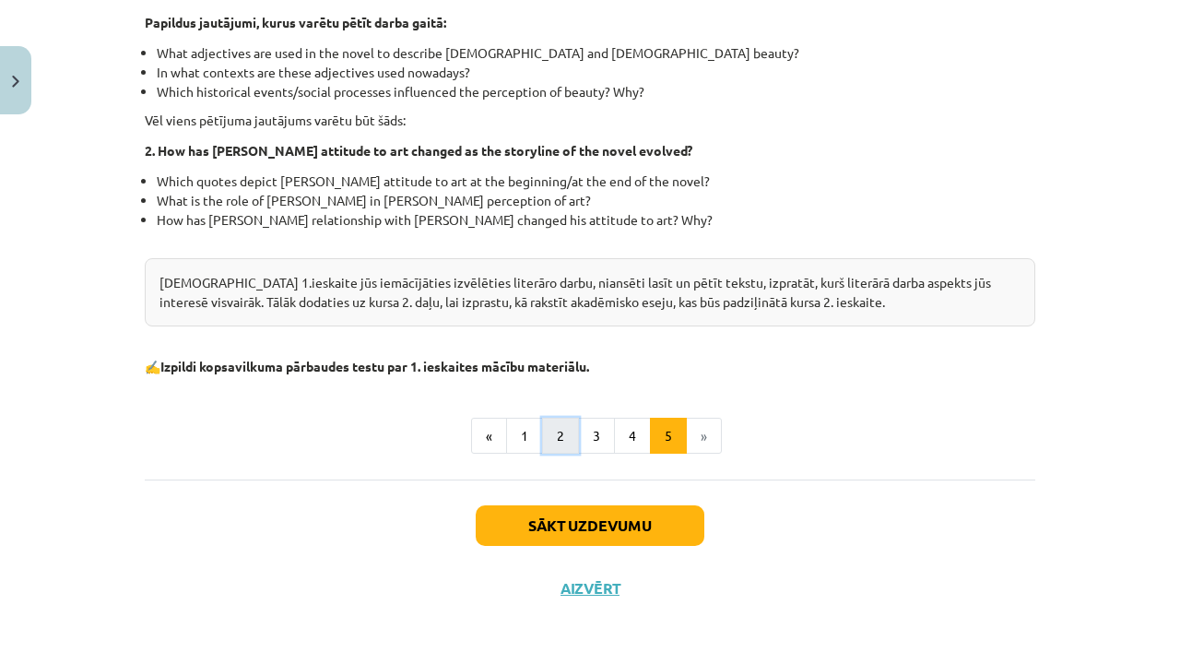
click at [553, 440] on button "2" at bounding box center [560, 436] width 37 height 37
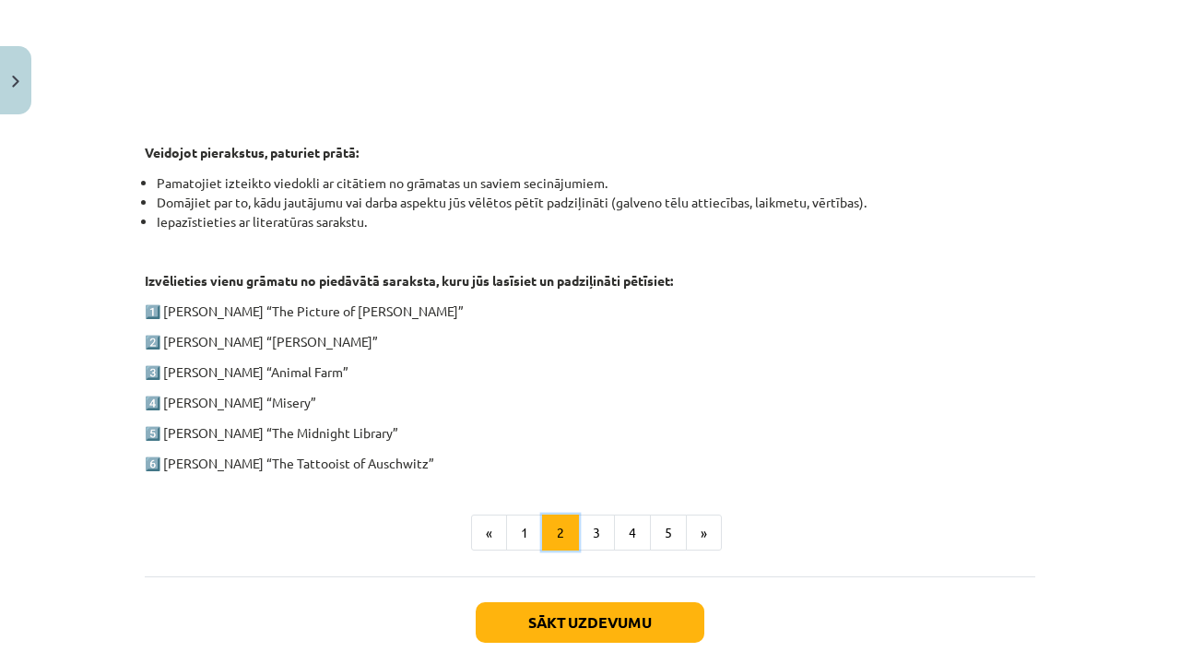
scroll to position [926, 0]
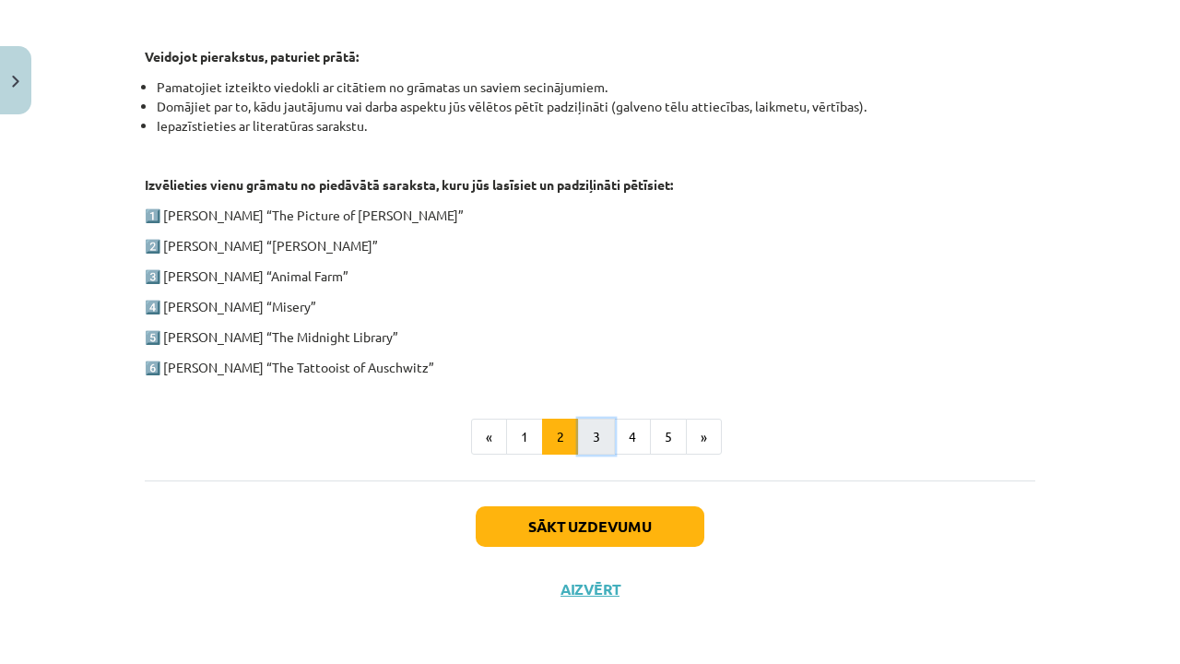
click at [586, 448] on button "3" at bounding box center [596, 437] width 37 height 37
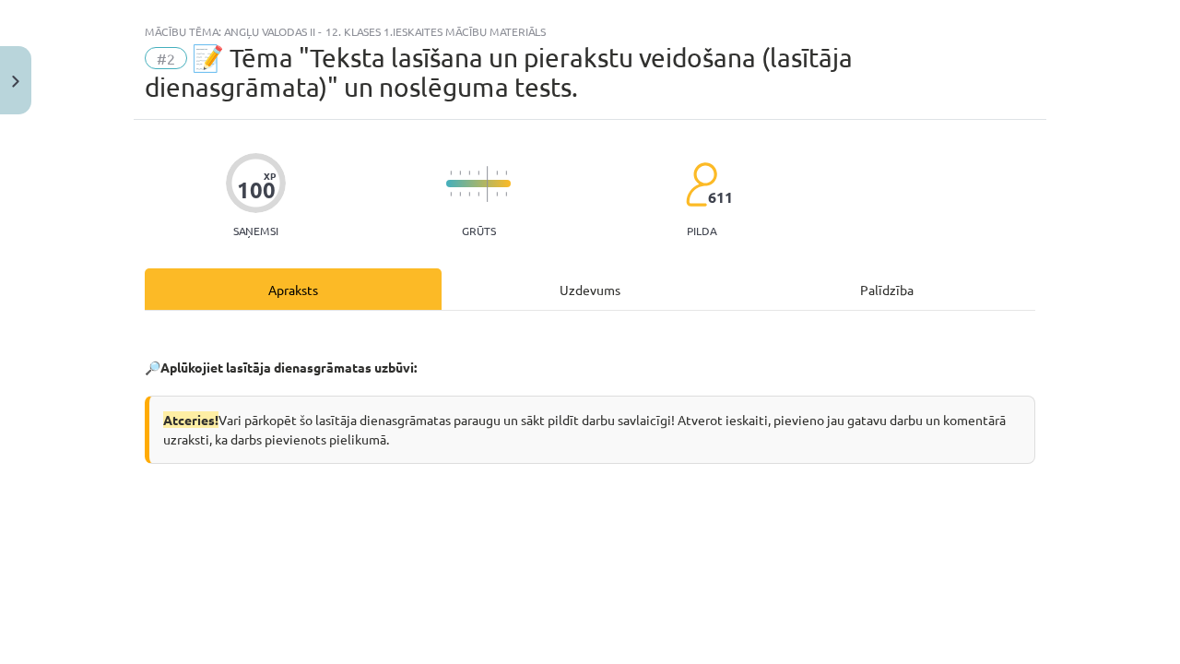
scroll to position [0, 0]
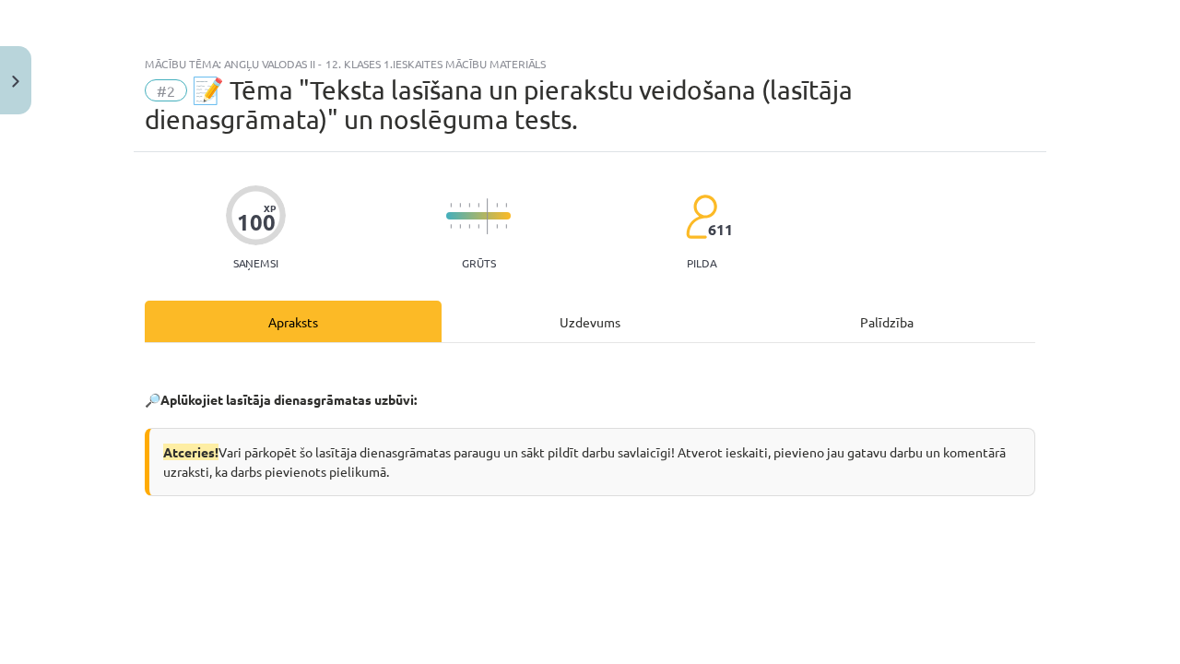
click at [601, 308] on div "Uzdevums" at bounding box center [590, 321] width 297 height 41
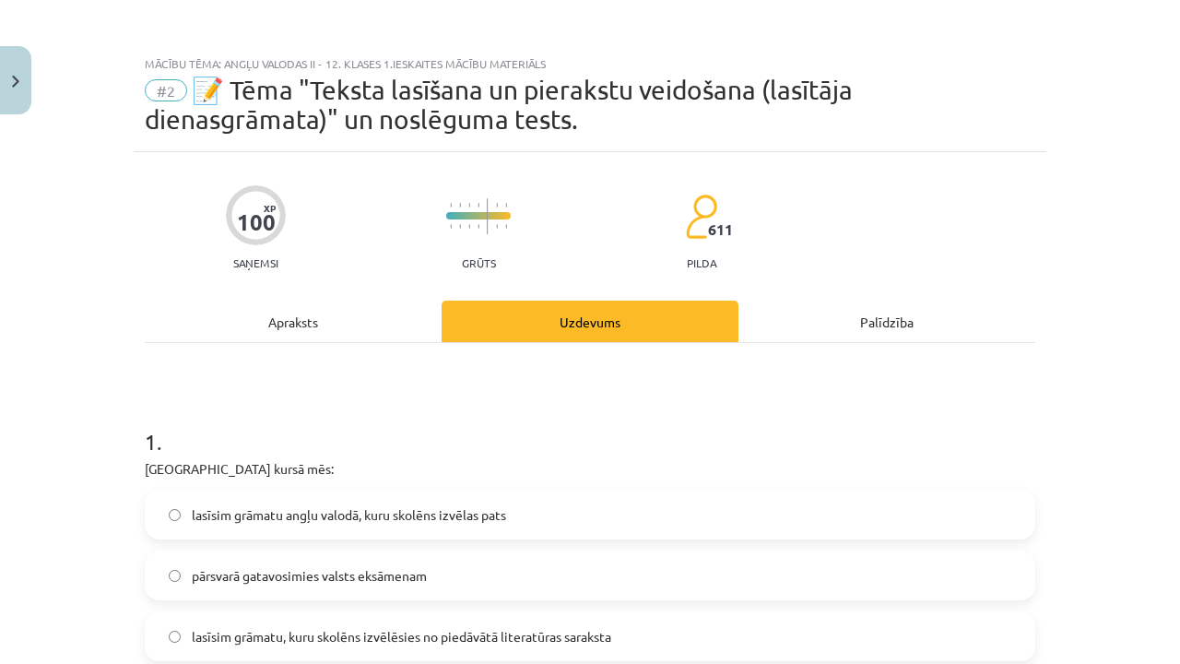
click at [282, 312] on div "Apraksts" at bounding box center [293, 321] width 297 height 41
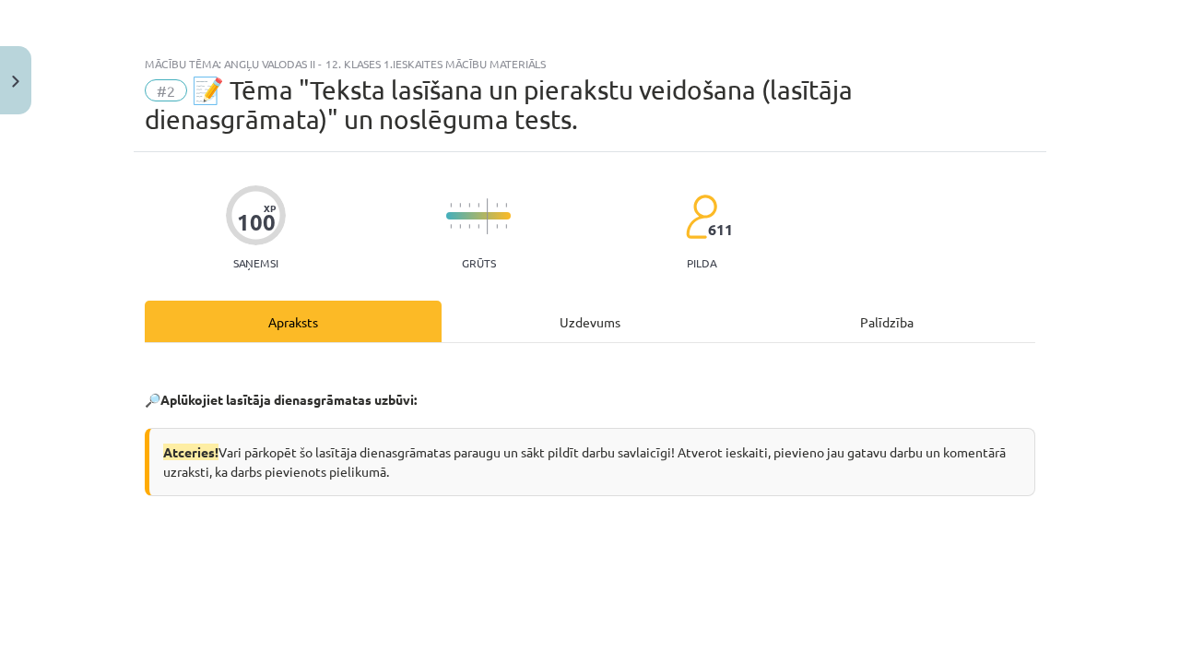
click at [479, 313] on div "Uzdevums" at bounding box center [590, 321] width 297 height 41
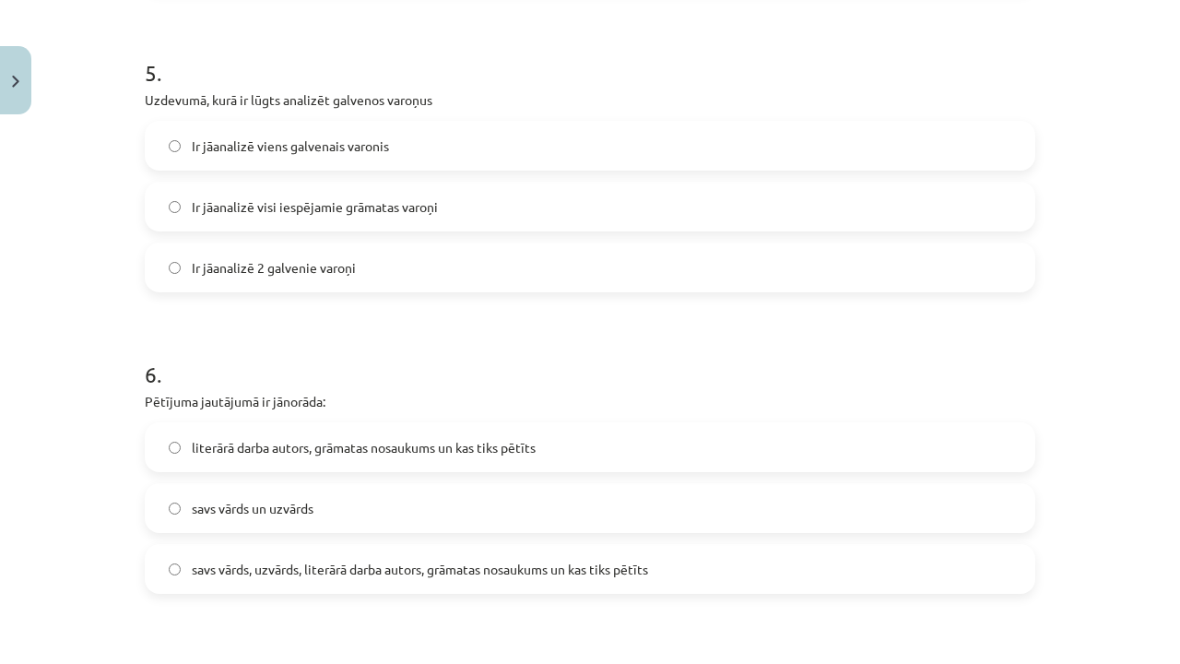
scroll to position [1614, 0]
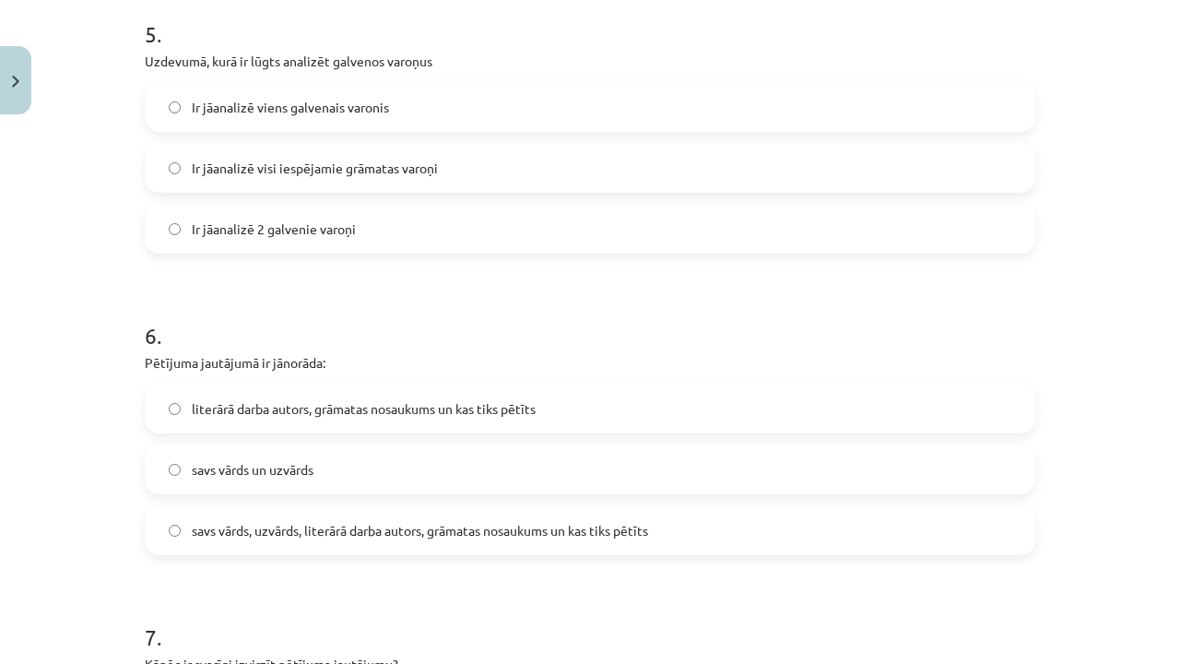
click at [335, 402] on span "literārā darba autors, grāmatas nosaukums un kas tiks pētīts" at bounding box center [364, 408] width 344 height 19
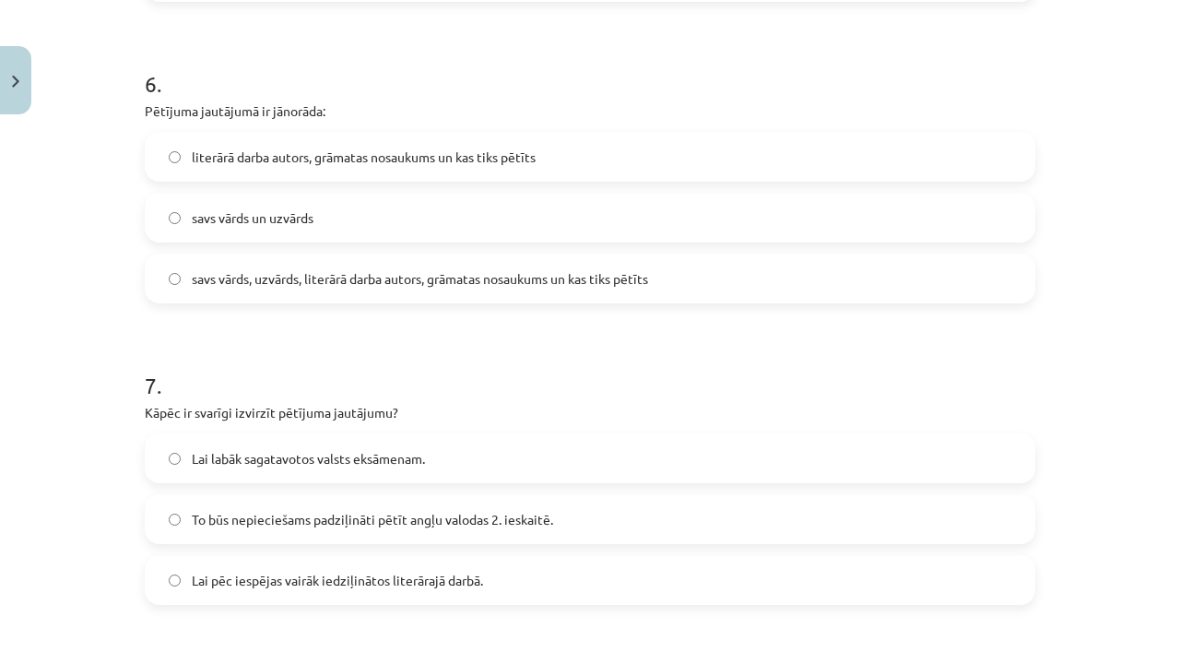
scroll to position [1890, 0]
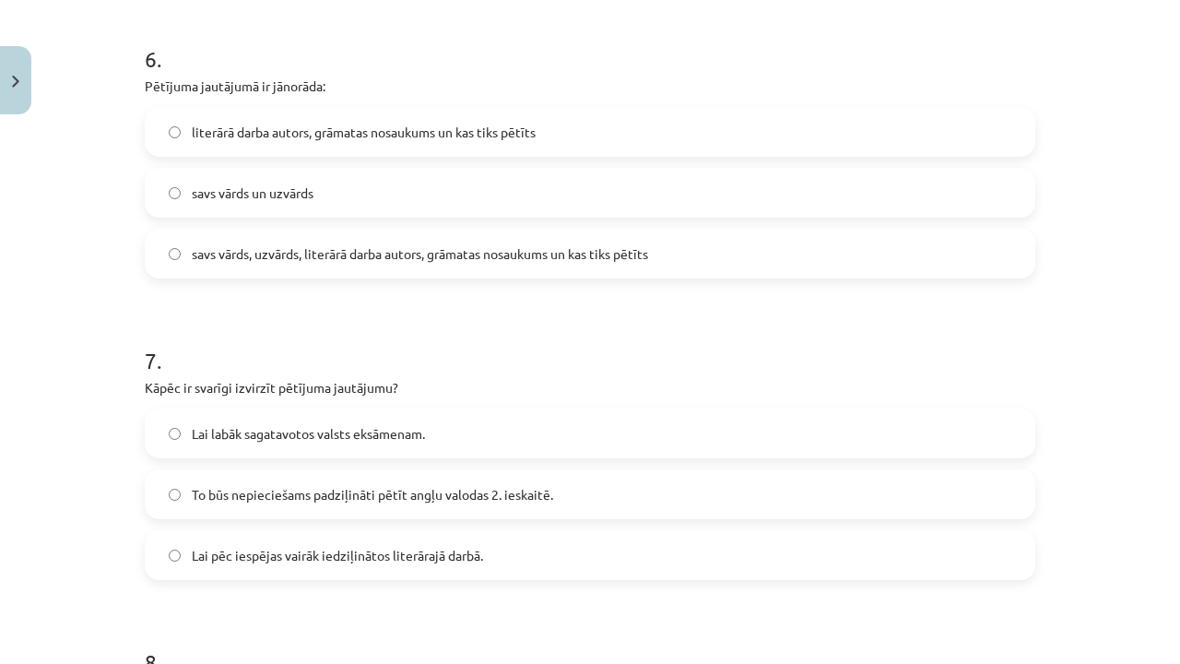
click at [463, 494] on span "To būs nepieciešams padziļināti pētīt angļu valodas 2. ieskaitē." at bounding box center [372, 494] width 361 height 19
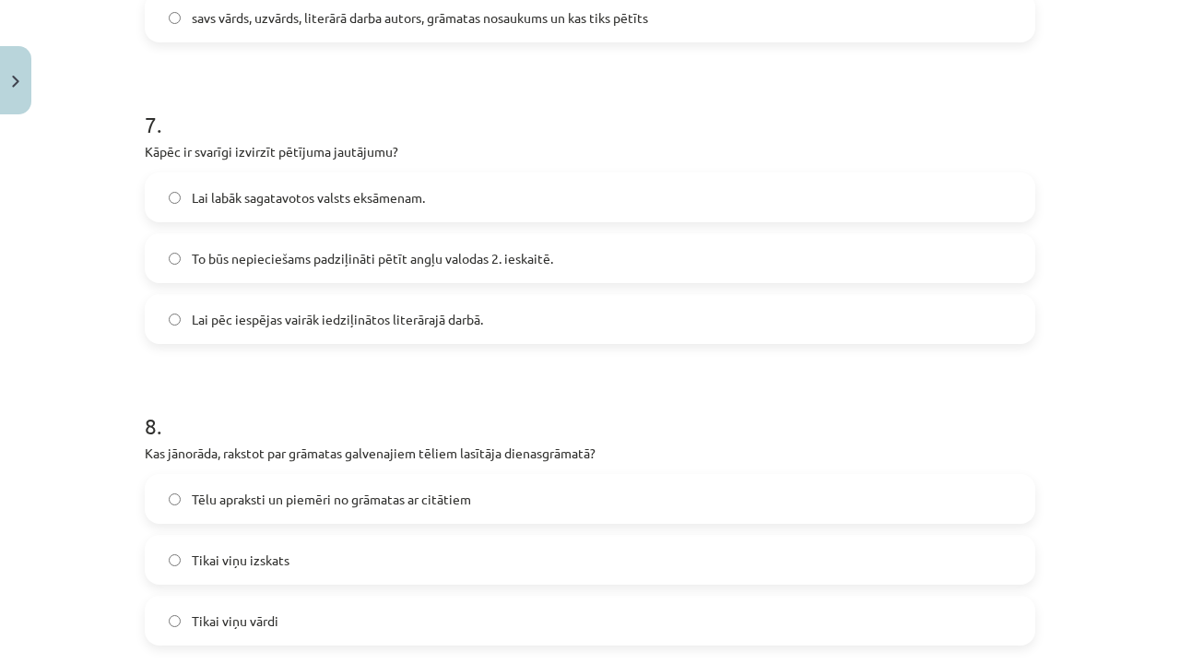
scroll to position [2167, 0]
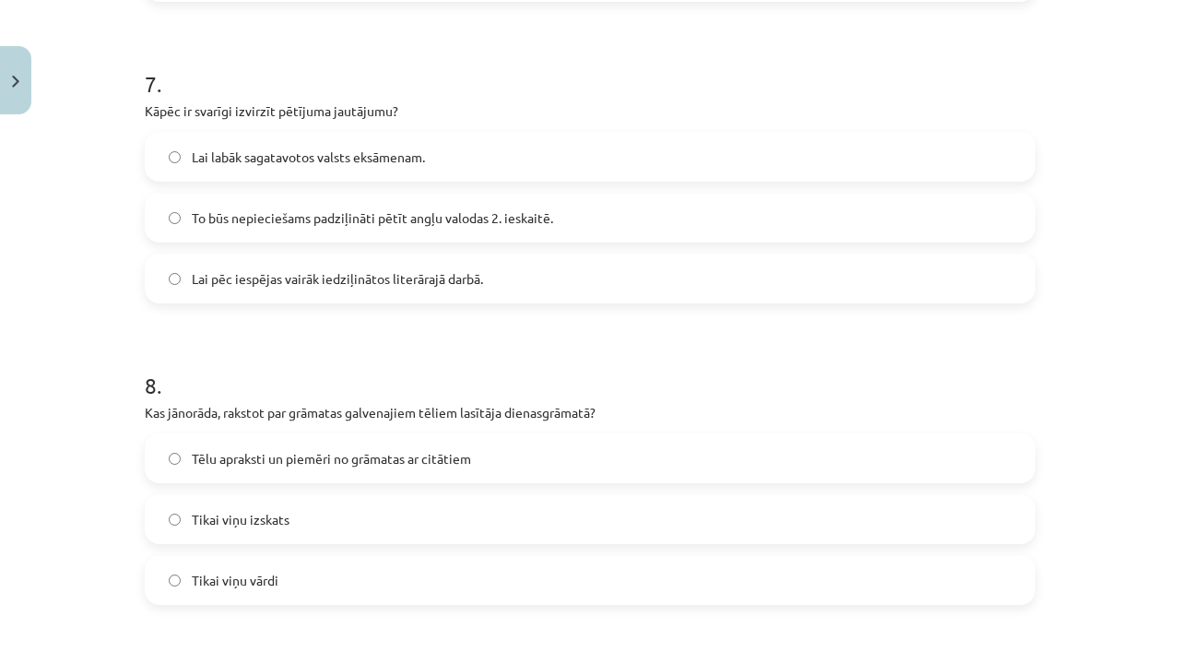
click at [315, 460] on span "Tēlu apraksti un piemēri no grāmatas ar citātiem" at bounding box center [331, 458] width 279 height 19
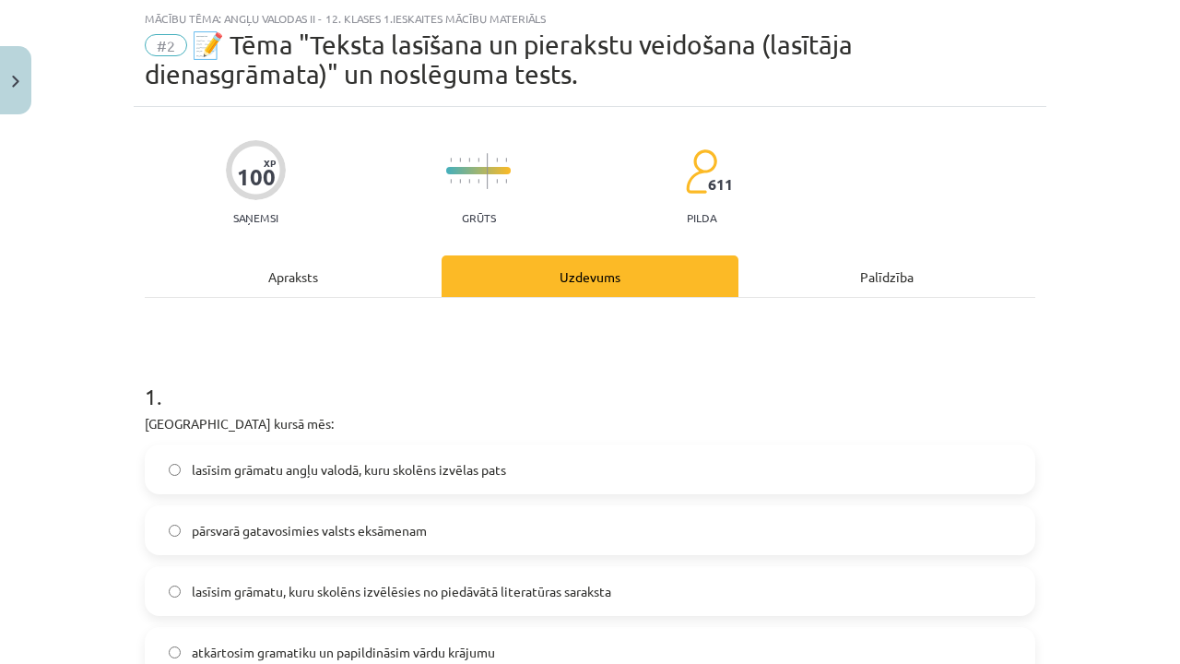
scroll to position [0, 0]
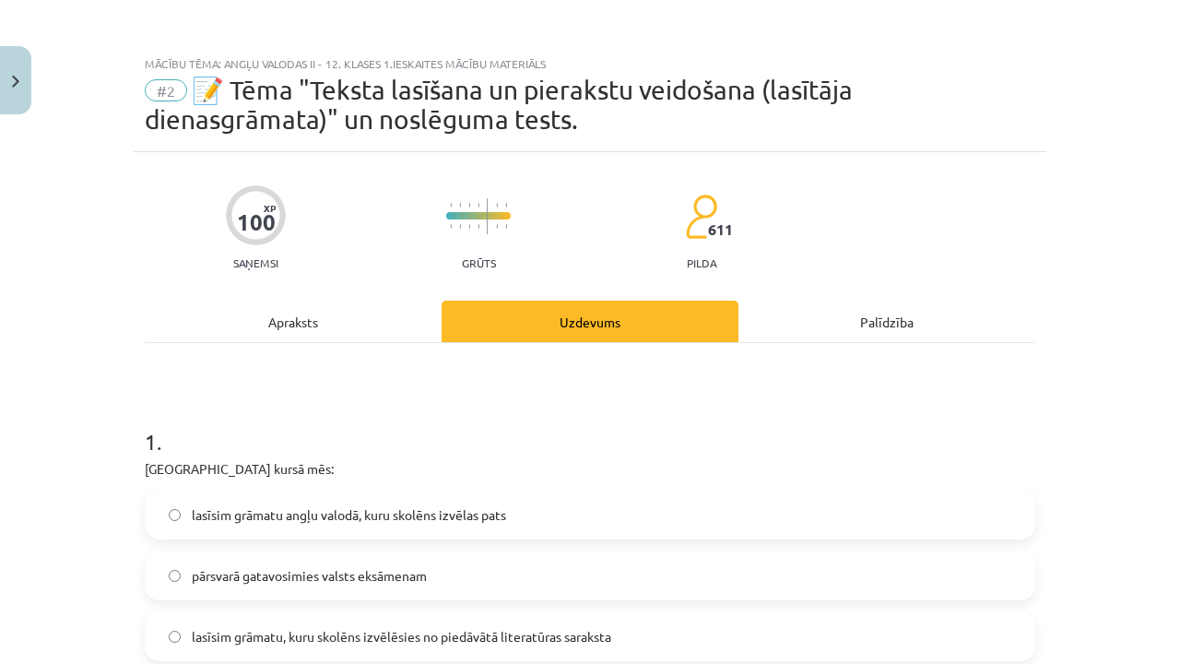
click at [311, 327] on div "Apraksts" at bounding box center [293, 321] width 297 height 41
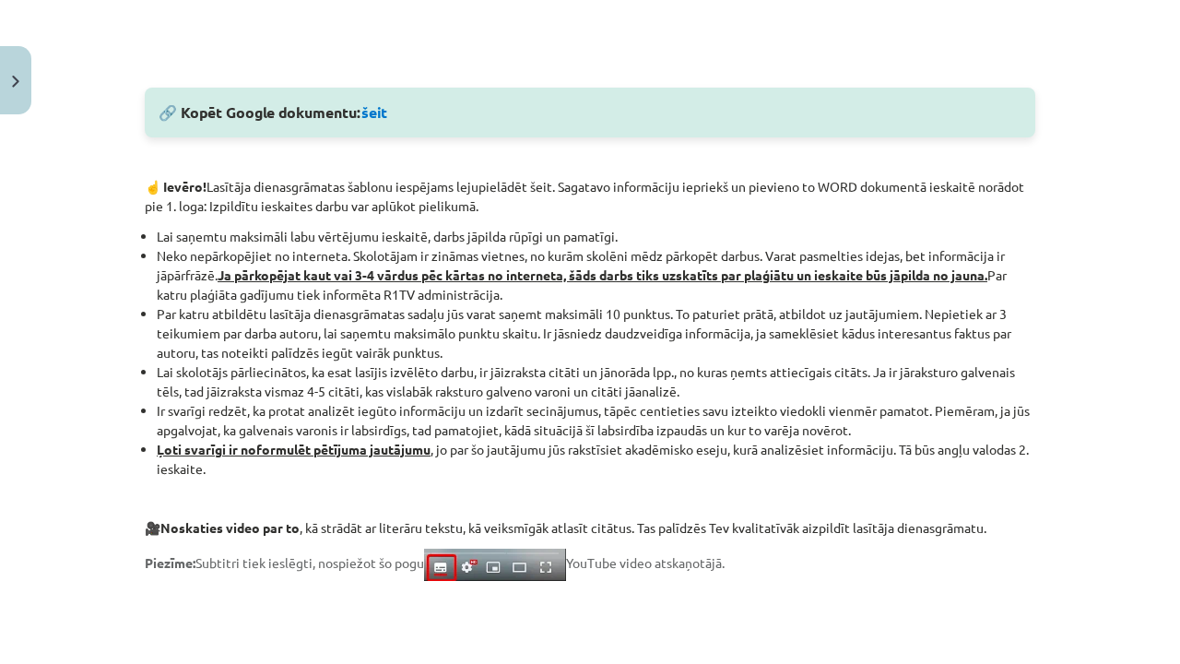
scroll to position [1551, 0]
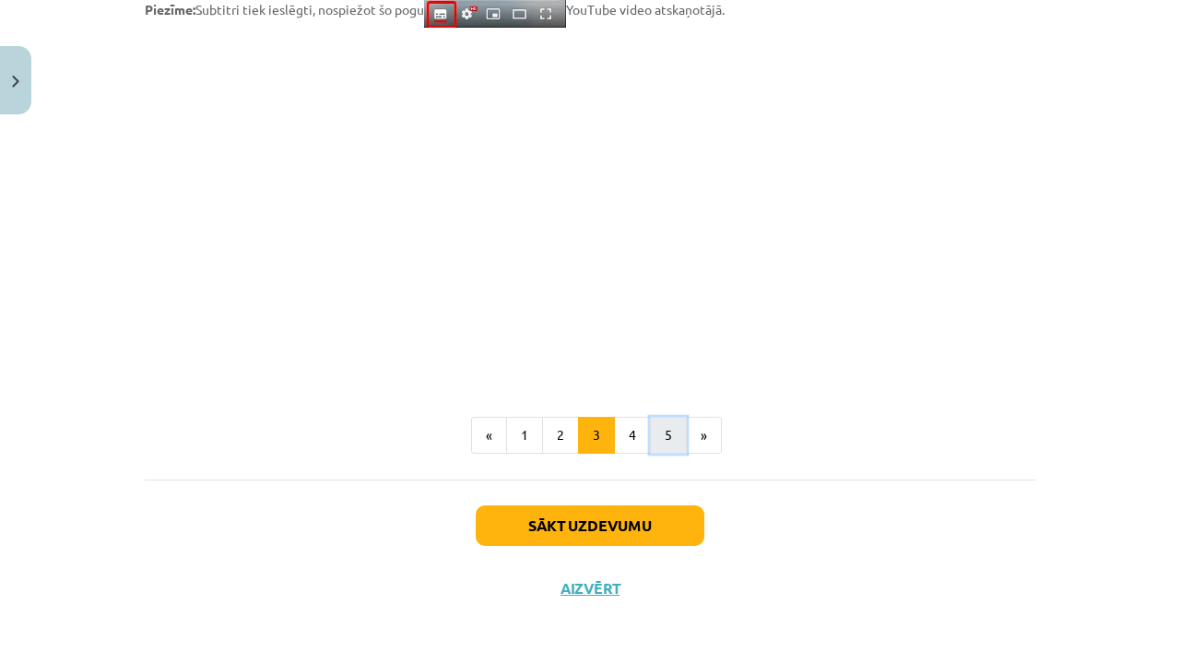
click at [658, 431] on button "5" at bounding box center [668, 435] width 37 height 37
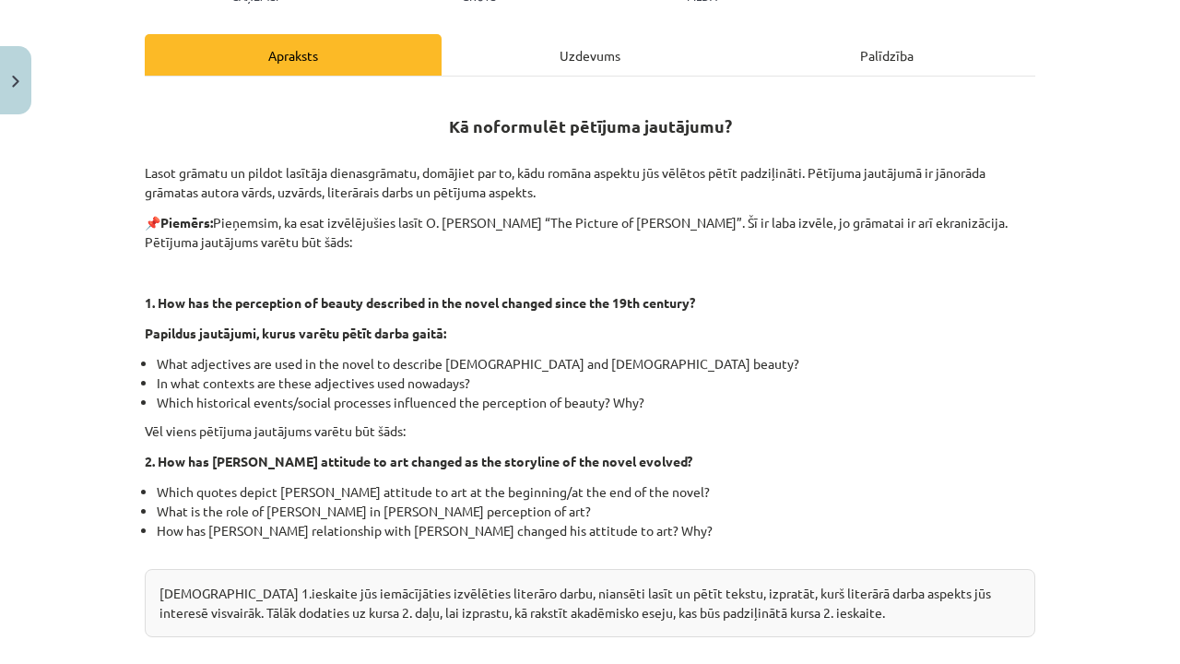
scroll to position [359, 0]
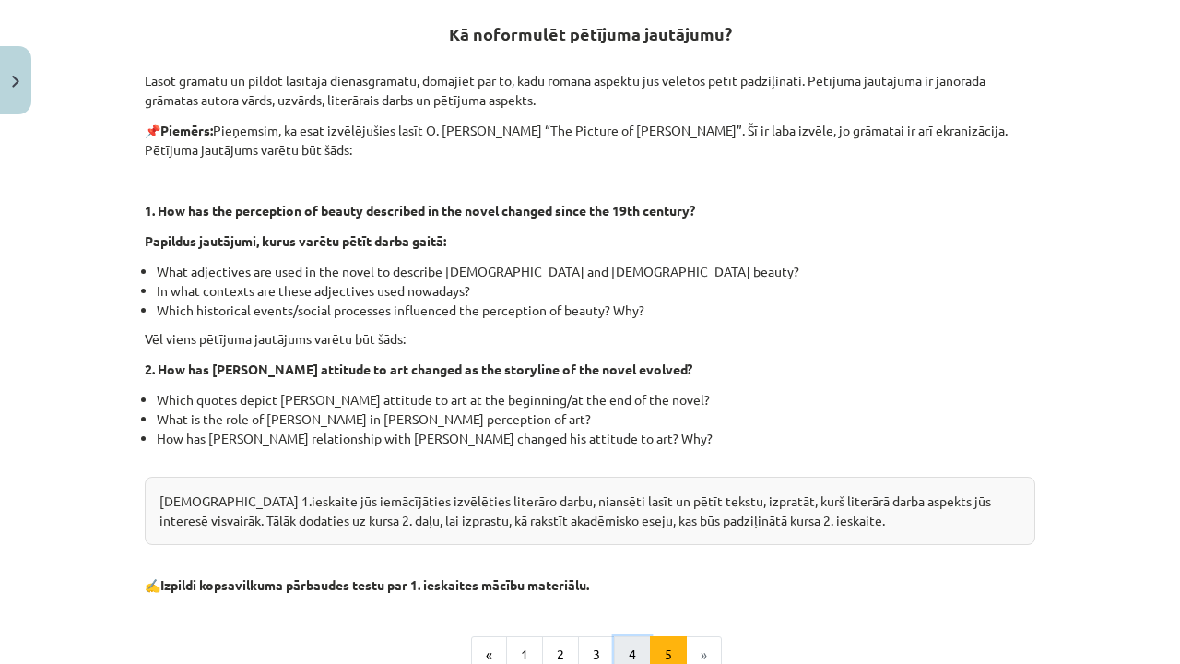
click at [623, 649] on button "4" at bounding box center [632, 654] width 37 height 37
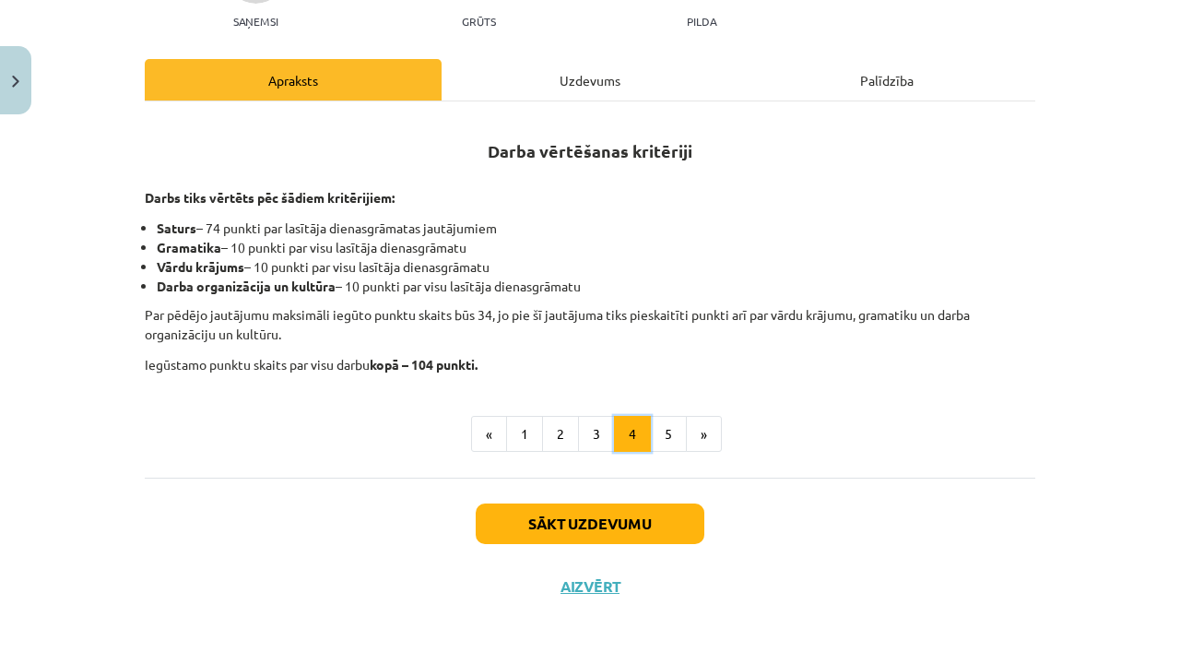
scroll to position [240, 0]
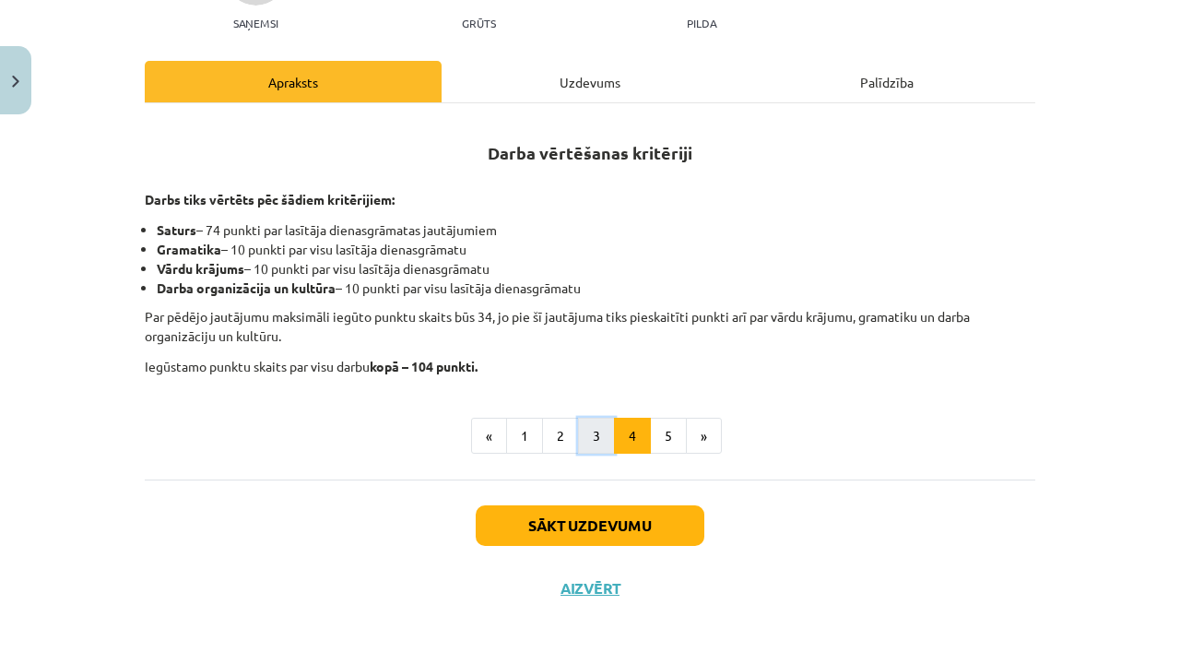
click at [596, 439] on button "3" at bounding box center [596, 436] width 37 height 37
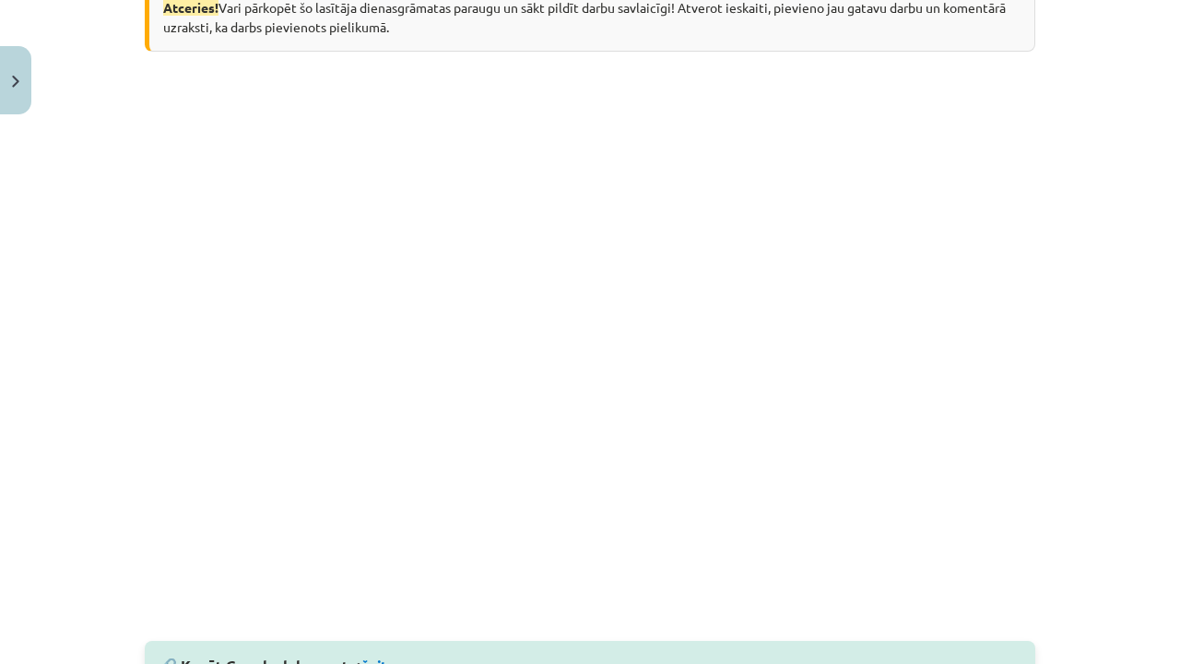
scroll to position [0, 0]
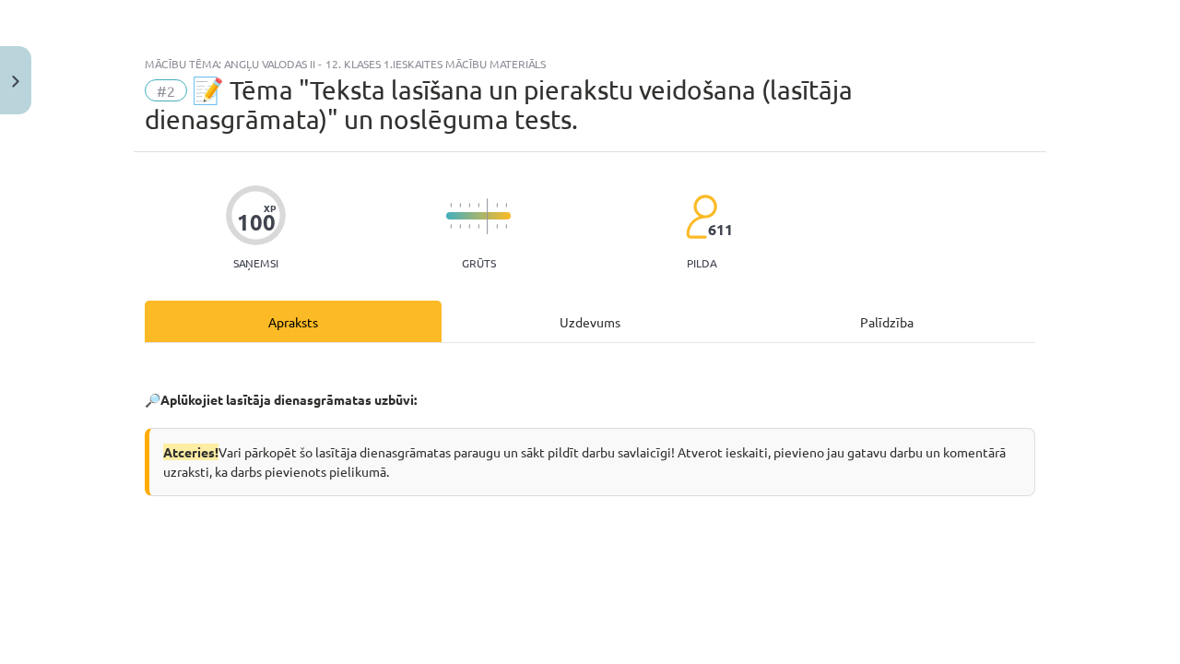
click at [594, 325] on div "Uzdevums" at bounding box center [590, 321] width 297 height 41
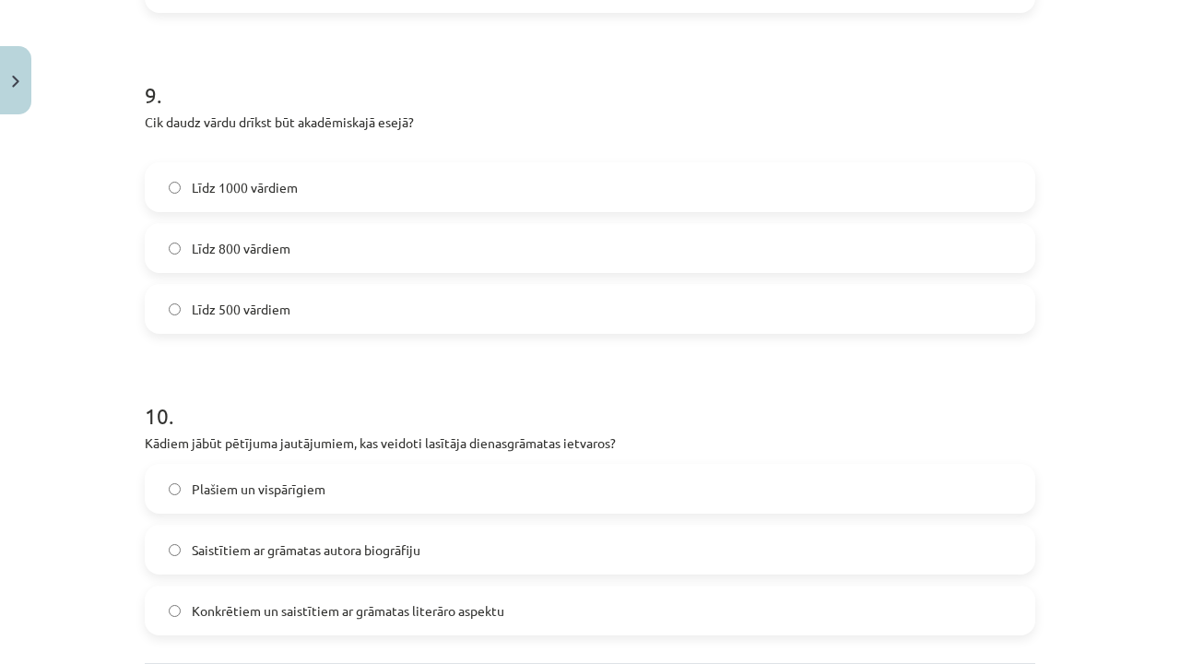
scroll to position [2851, 0]
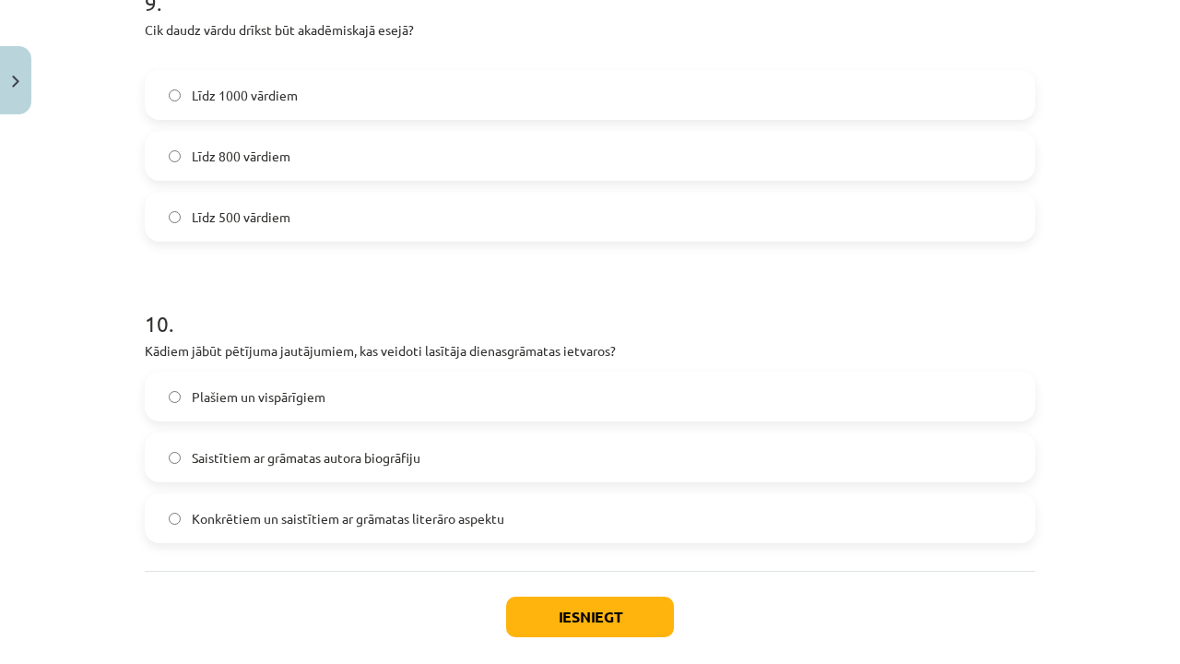
click at [544, 515] on label "Konkrētiem un saistītiem ar grāmatas literāro aspektu" at bounding box center [590, 518] width 887 height 46
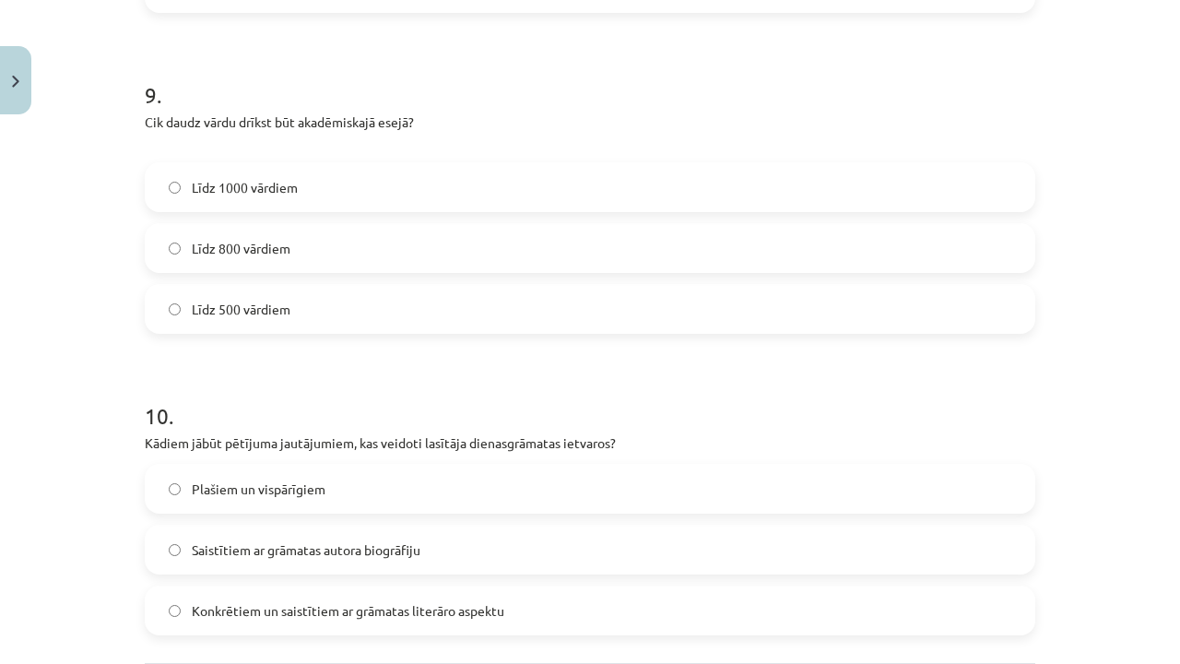
click at [235, 252] on span "Līdz 800 vārdiem" at bounding box center [241, 248] width 99 height 19
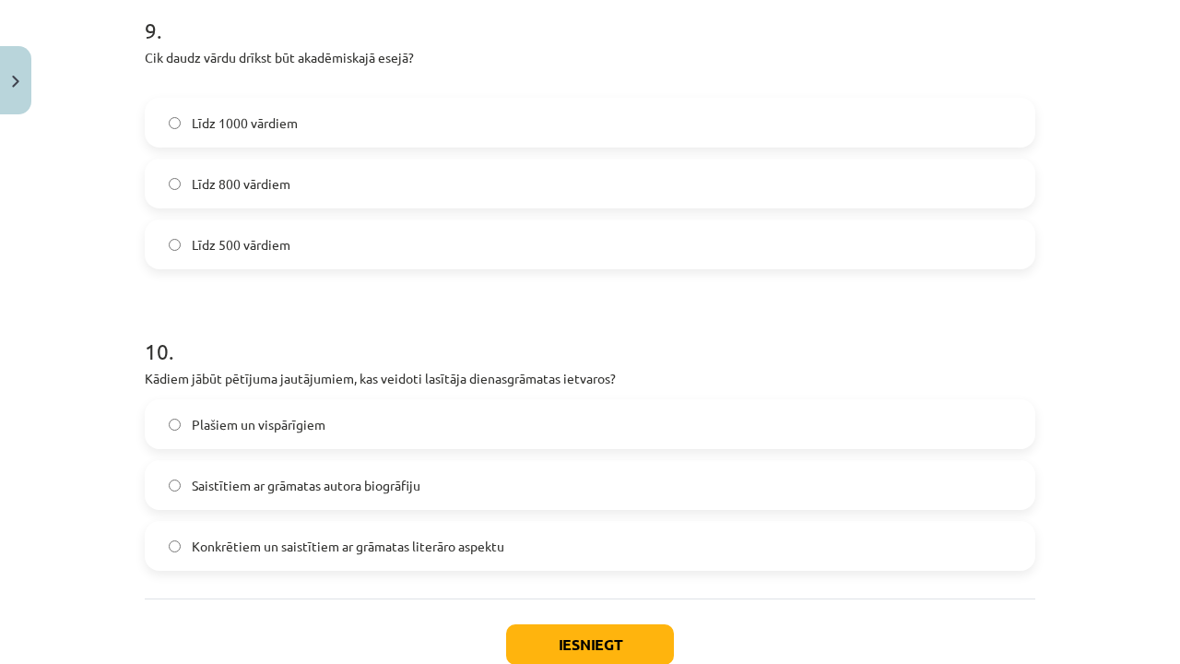
scroll to position [2943, 0]
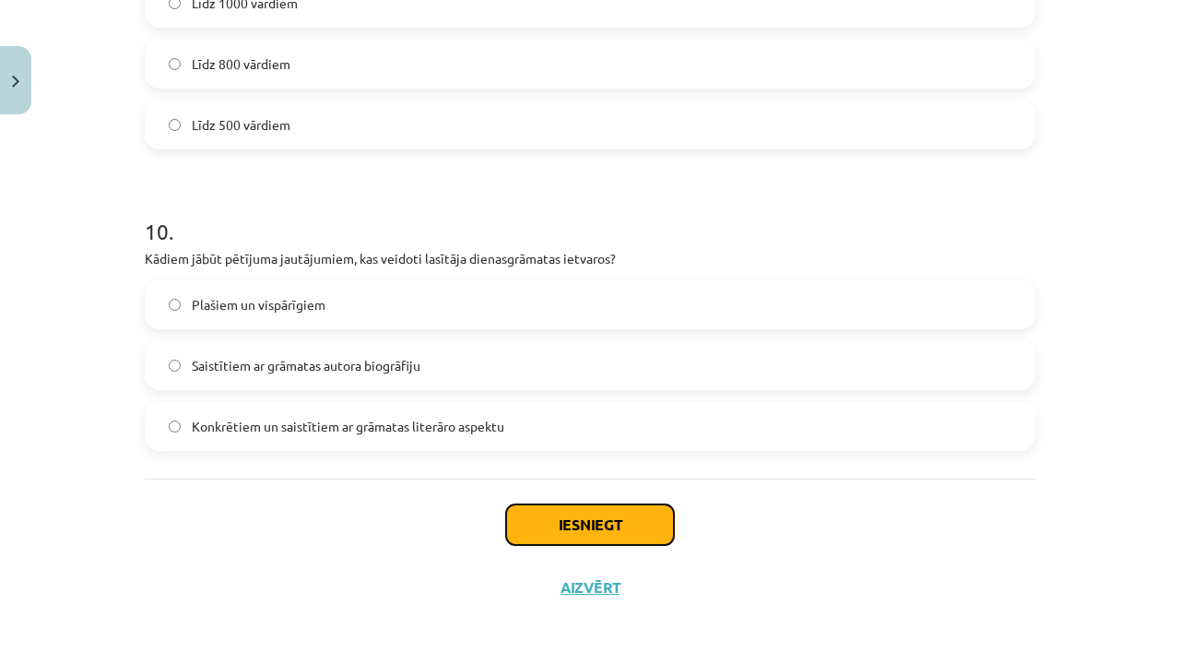
click at [593, 530] on button "Iesniegt" at bounding box center [590, 524] width 168 height 41
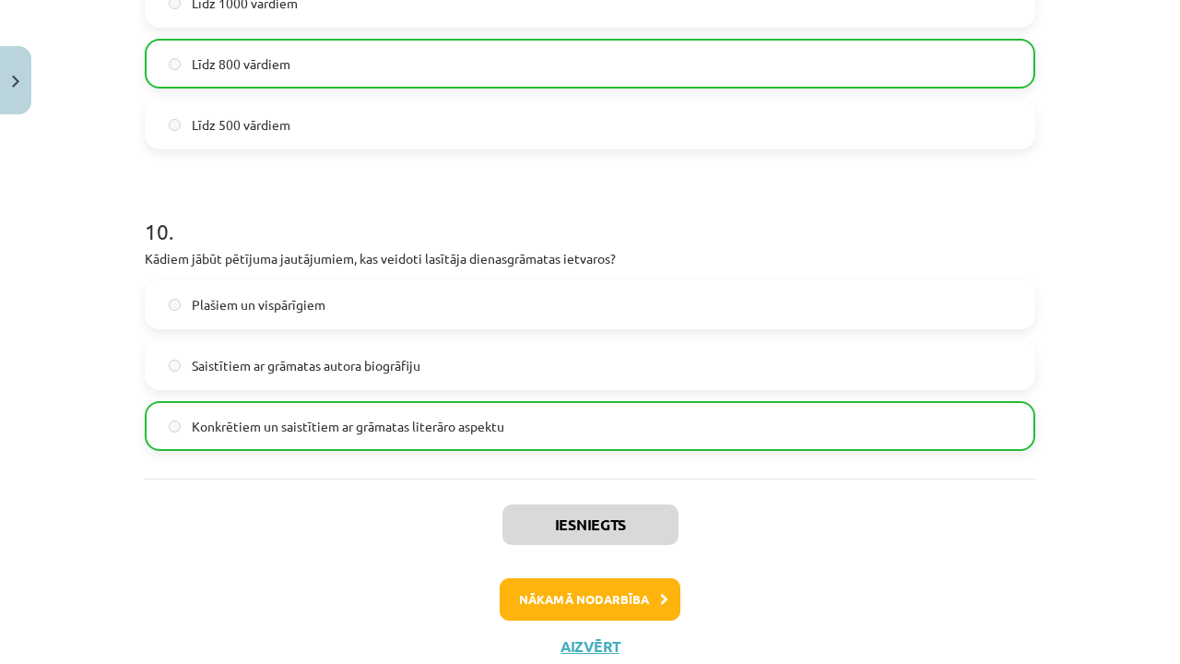
scroll to position [3000, 0]
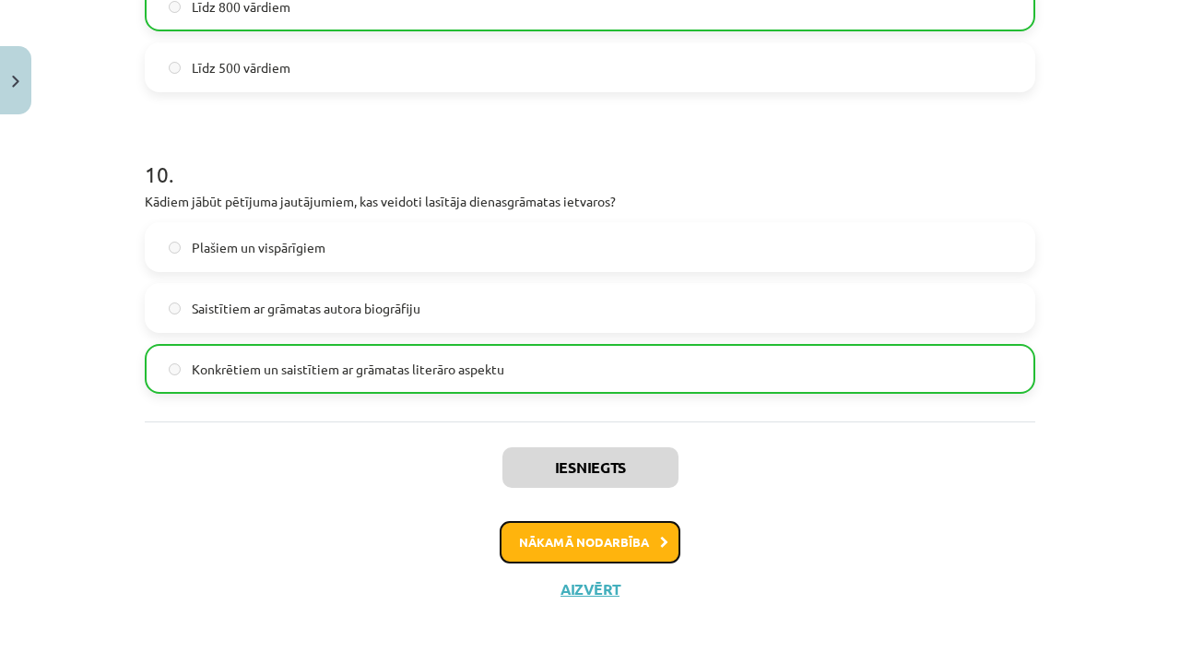
click at [642, 536] on button "Nākamā nodarbība" at bounding box center [590, 542] width 181 height 42
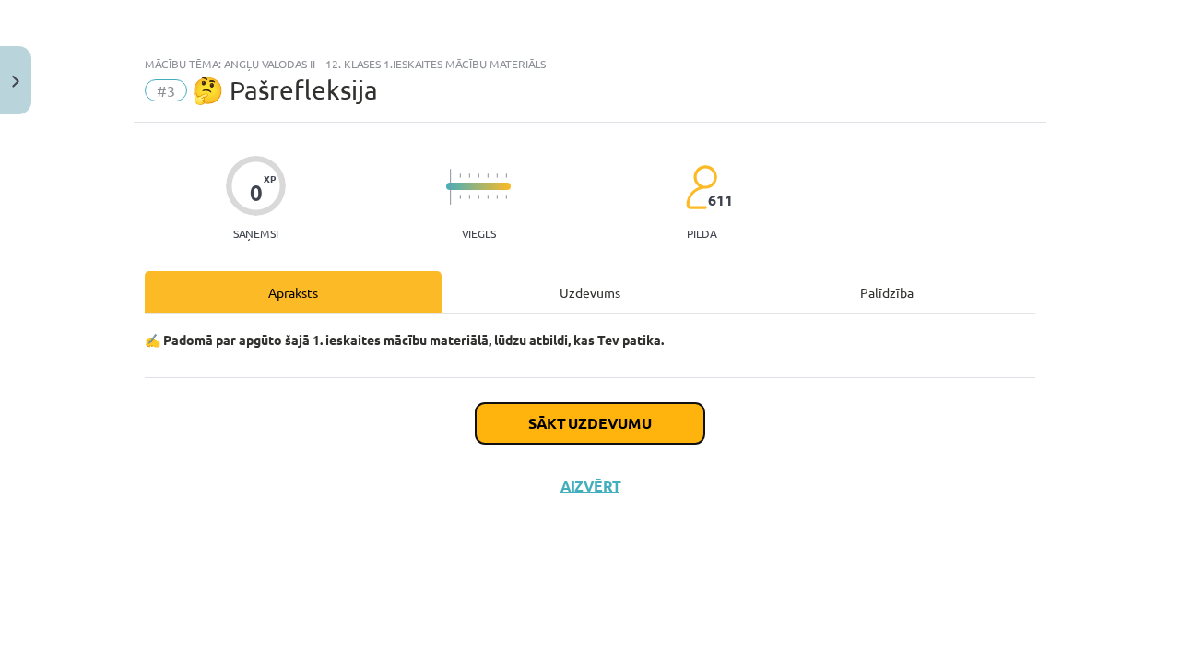
click at [632, 422] on button "Sākt uzdevumu" at bounding box center [590, 423] width 229 height 41
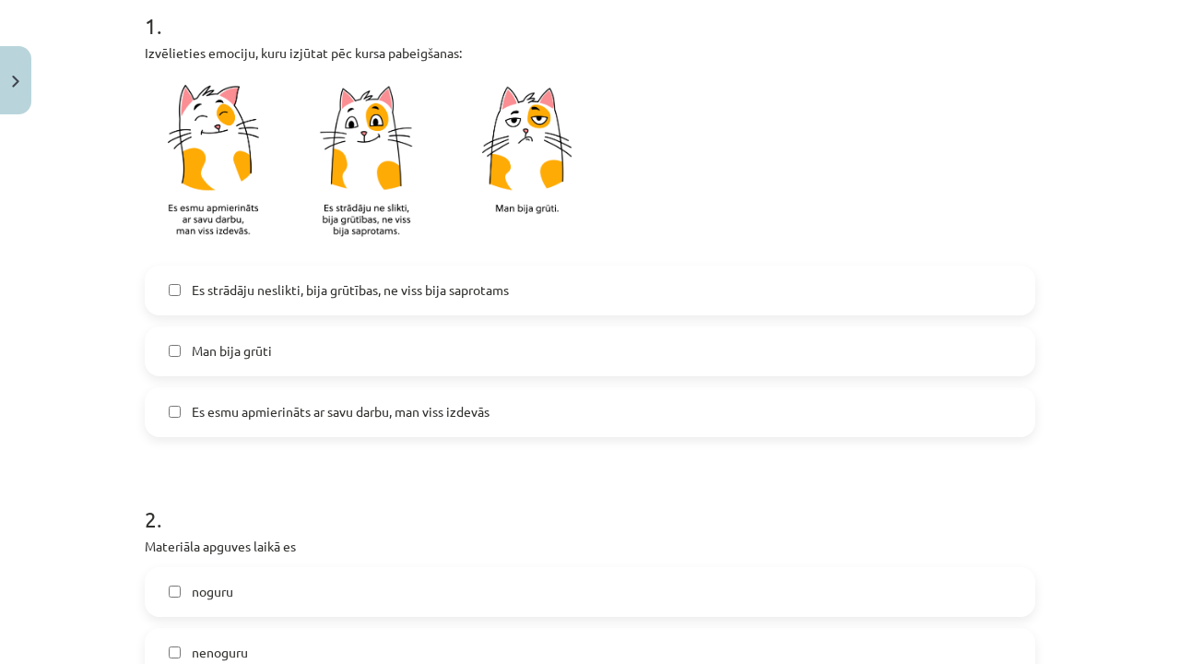
scroll to position [461, 0]
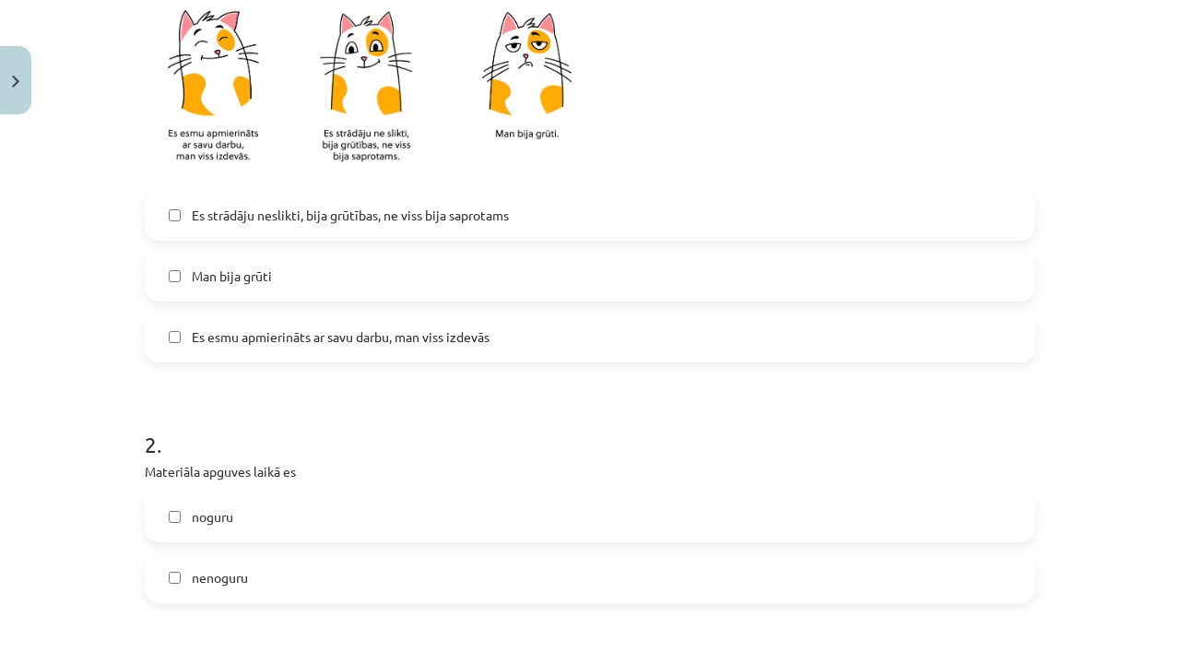
click at [487, 335] on label "Es esmu apmierināts ar savu darbu, man viss izdevās" at bounding box center [590, 337] width 887 height 46
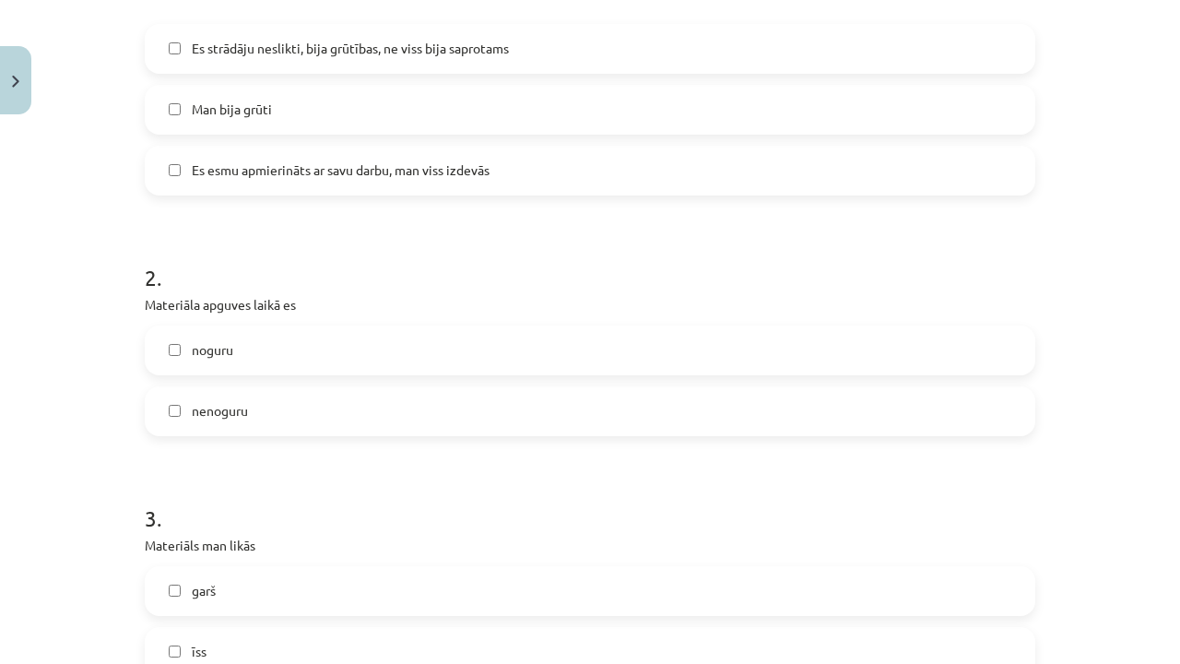
scroll to position [645, 0]
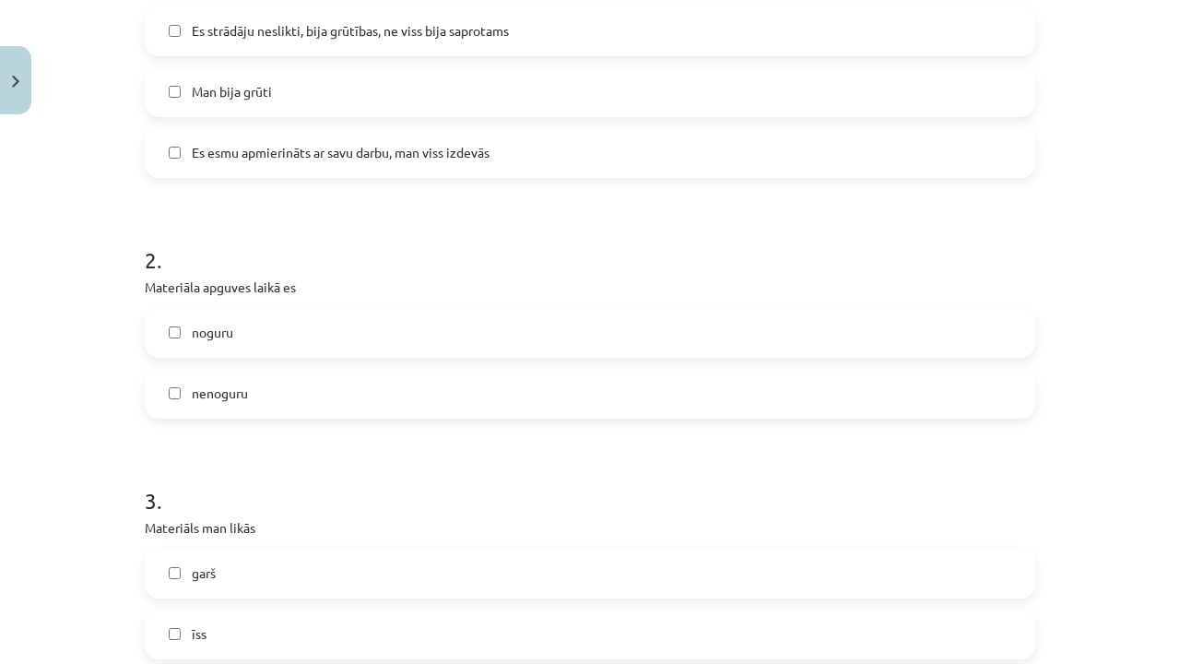
click at [251, 334] on label "noguru" at bounding box center [590, 333] width 887 height 46
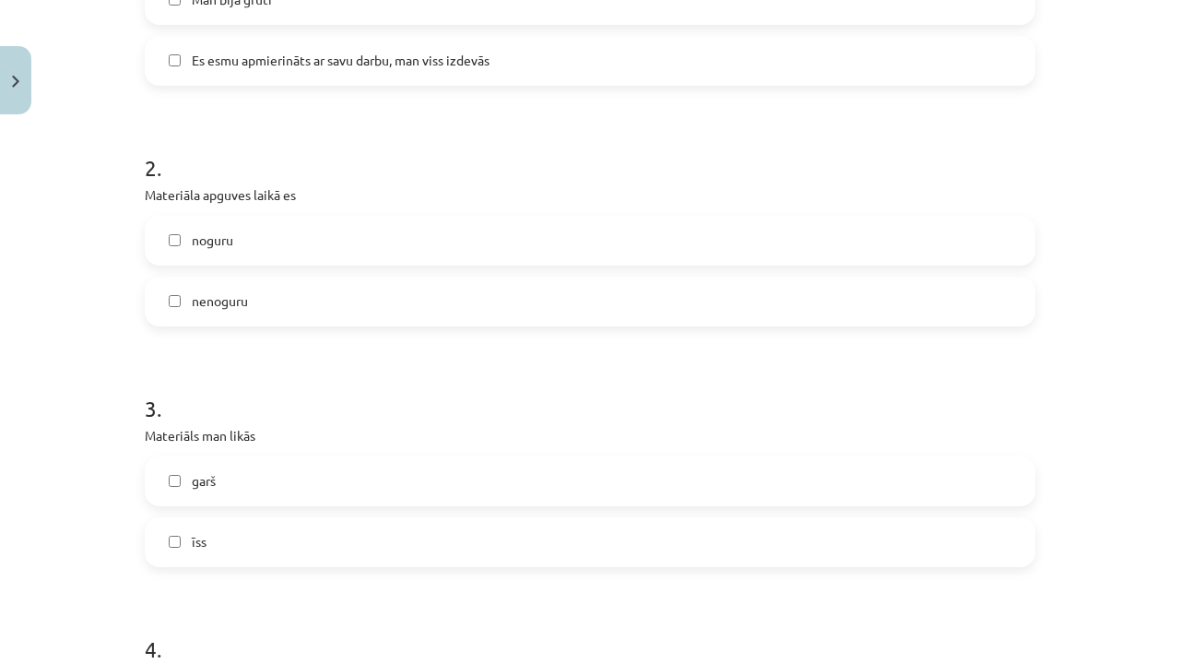
scroll to position [830, 0]
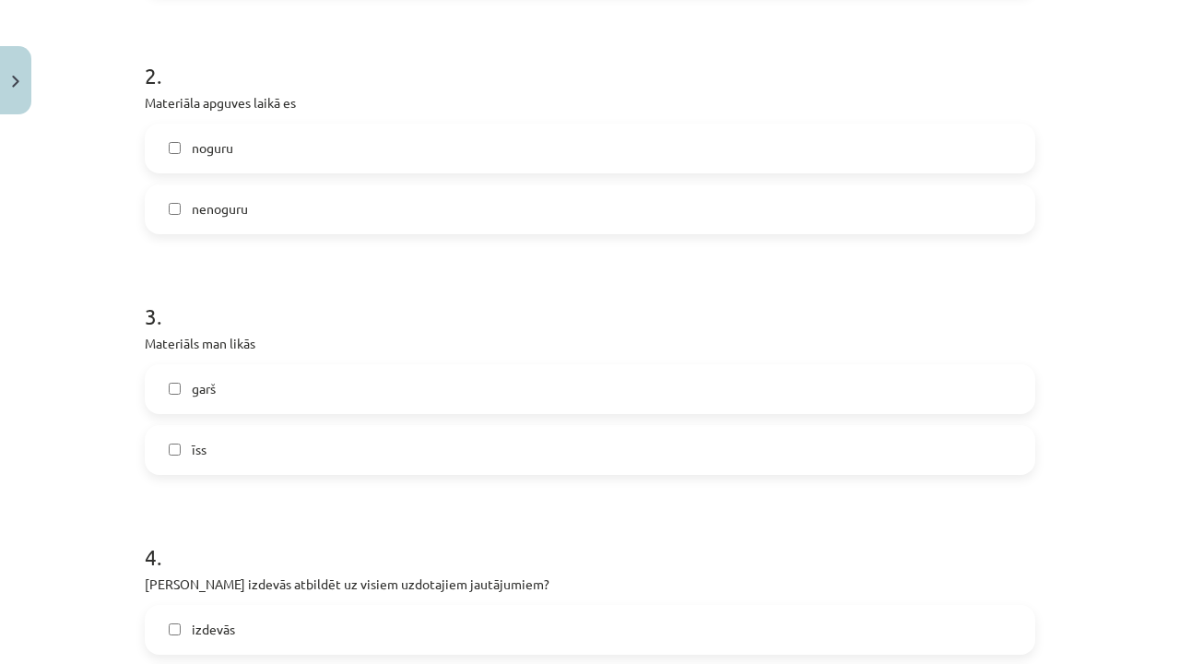
click at [240, 208] on span "nenoguru" at bounding box center [220, 208] width 56 height 19
click at [212, 465] on label "īss" at bounding box center [590, 450] width 887 height 46
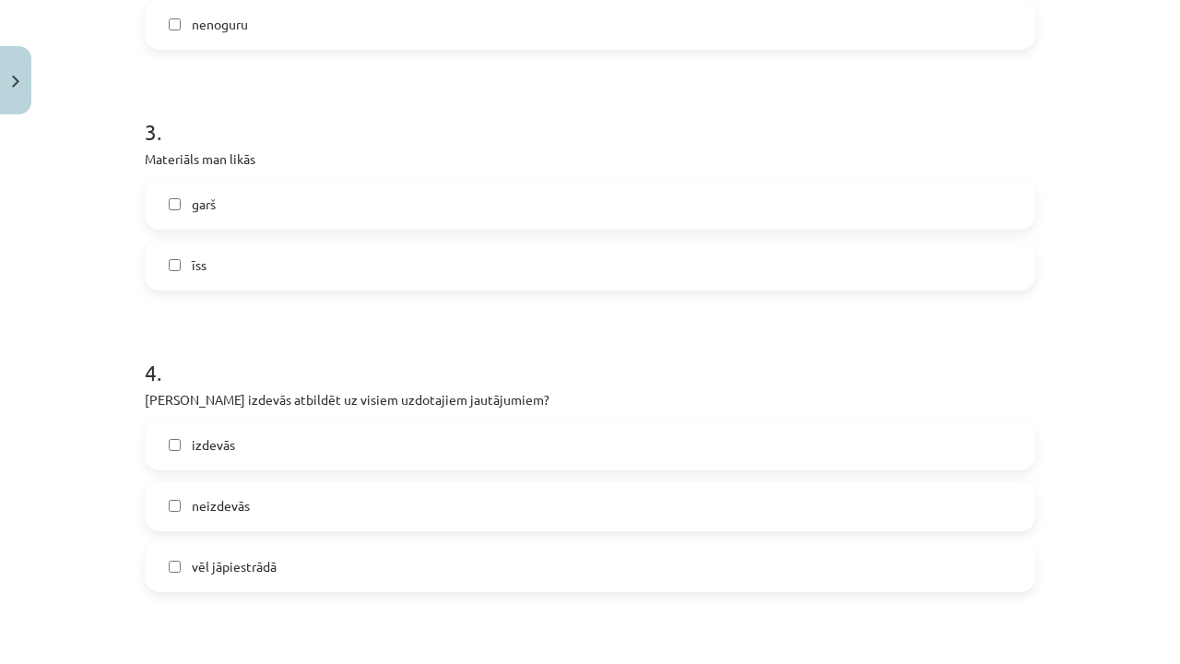
click at [218, 435] on label "izdevās" at bounding box center [590, 445] width 887 height 46
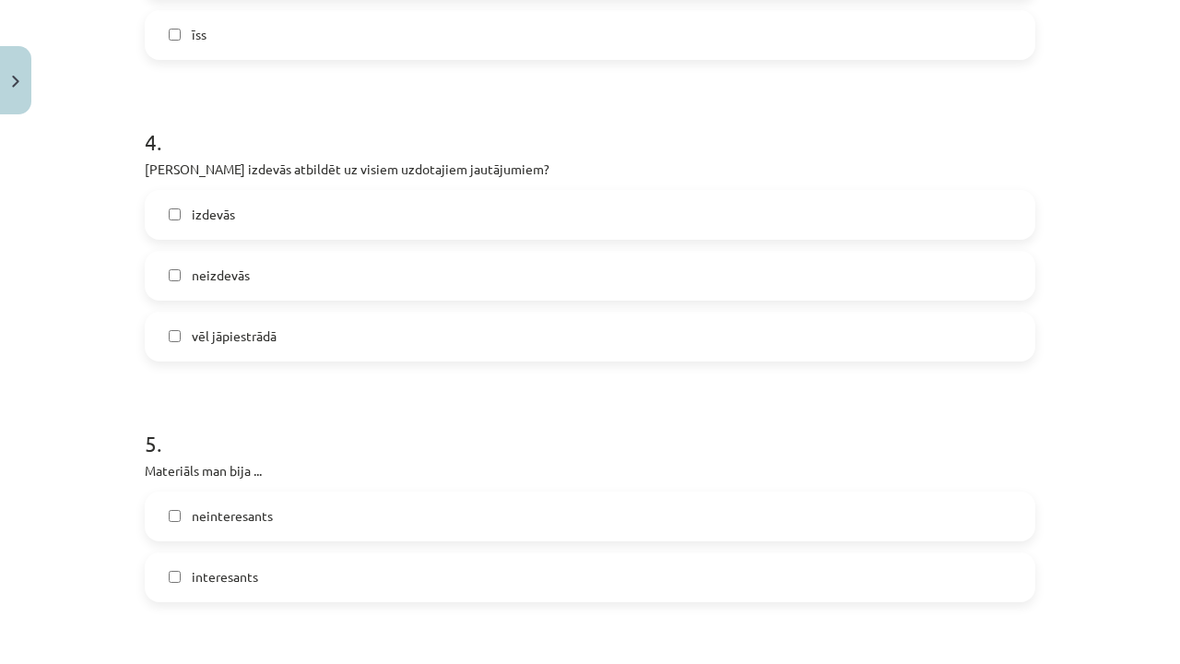
scroll to position [1291, 0]
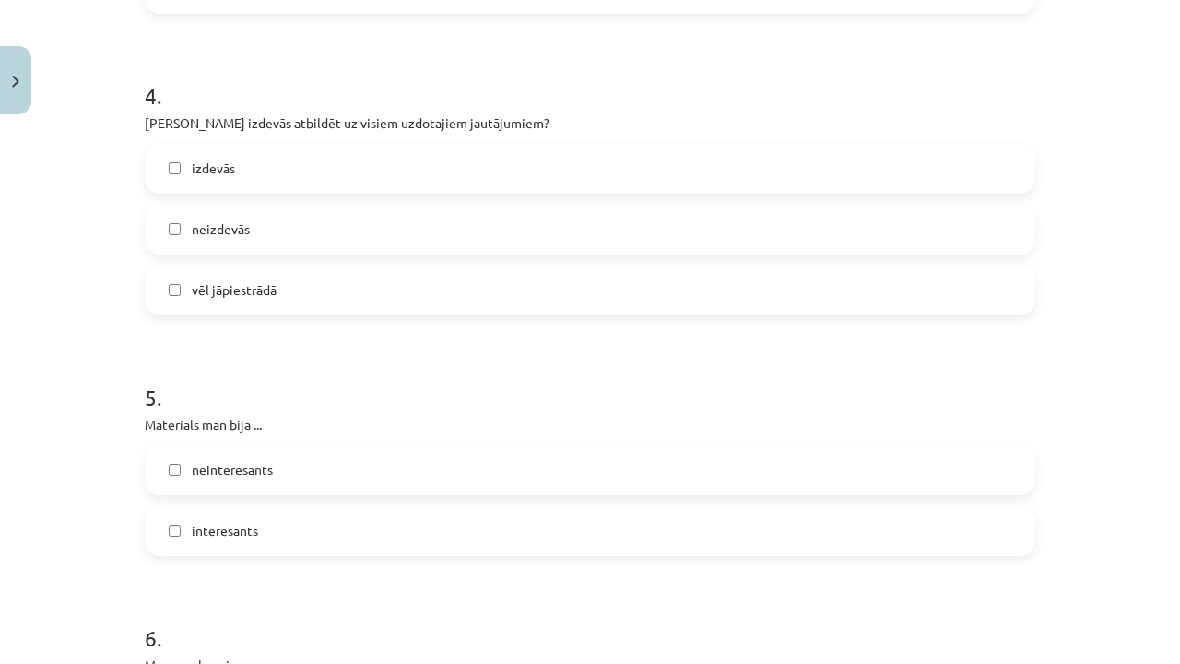
click at [214, 530] on span "interesants" at bounding box center [225, 530] width 66 height 19
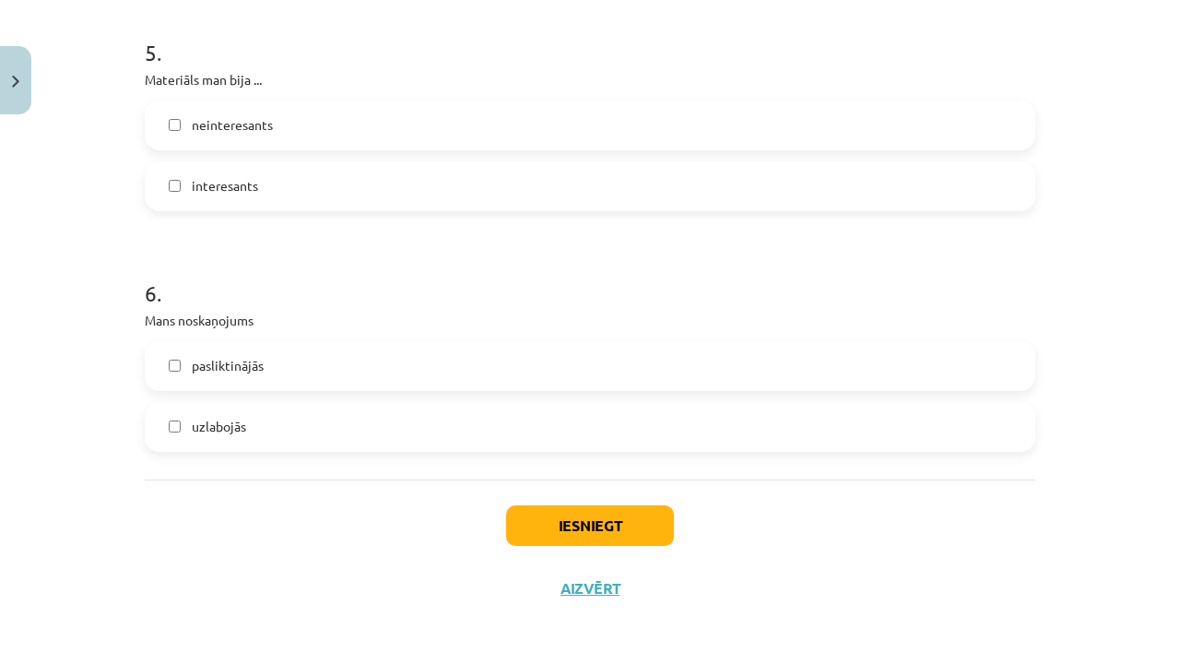
scroll to position [1543, 0]
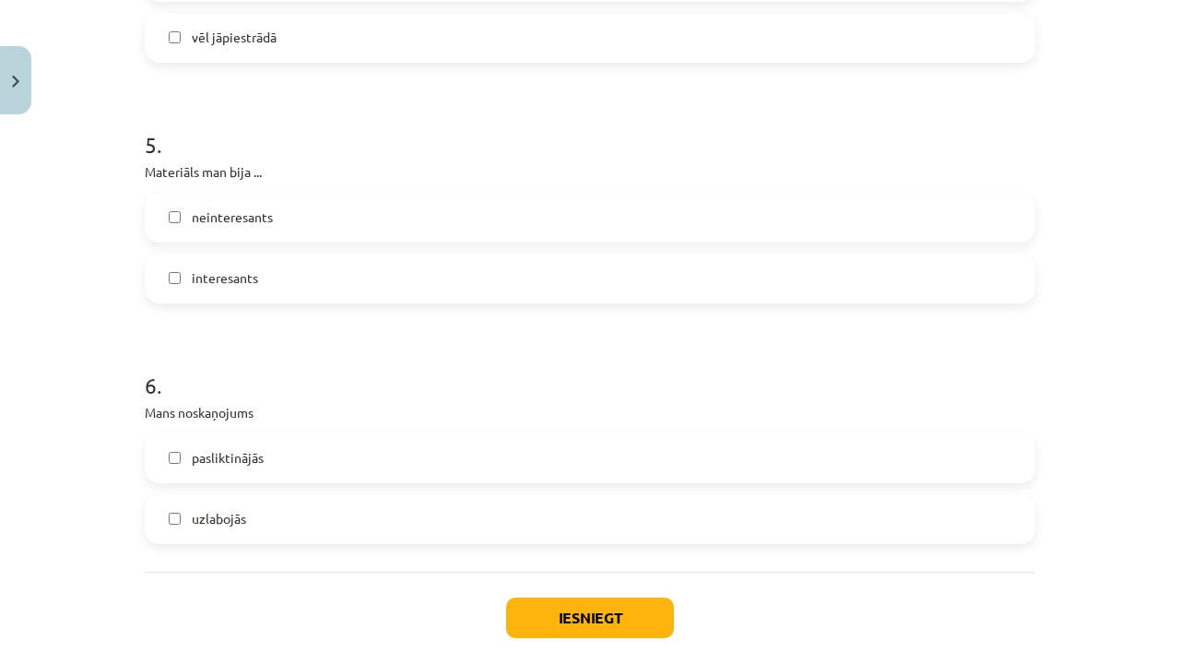
click at [183, 468] on label "pasliktinājās" at bounding box center [590, 458] width 887 height 46
click at [498, 615] on div "Iesniegt Aizvērt" at bounding box center [590, 636] width 891 height 129
click at [524, 620] on button "Iesniegt" at bounding box center [590, 617] width 168 height 41
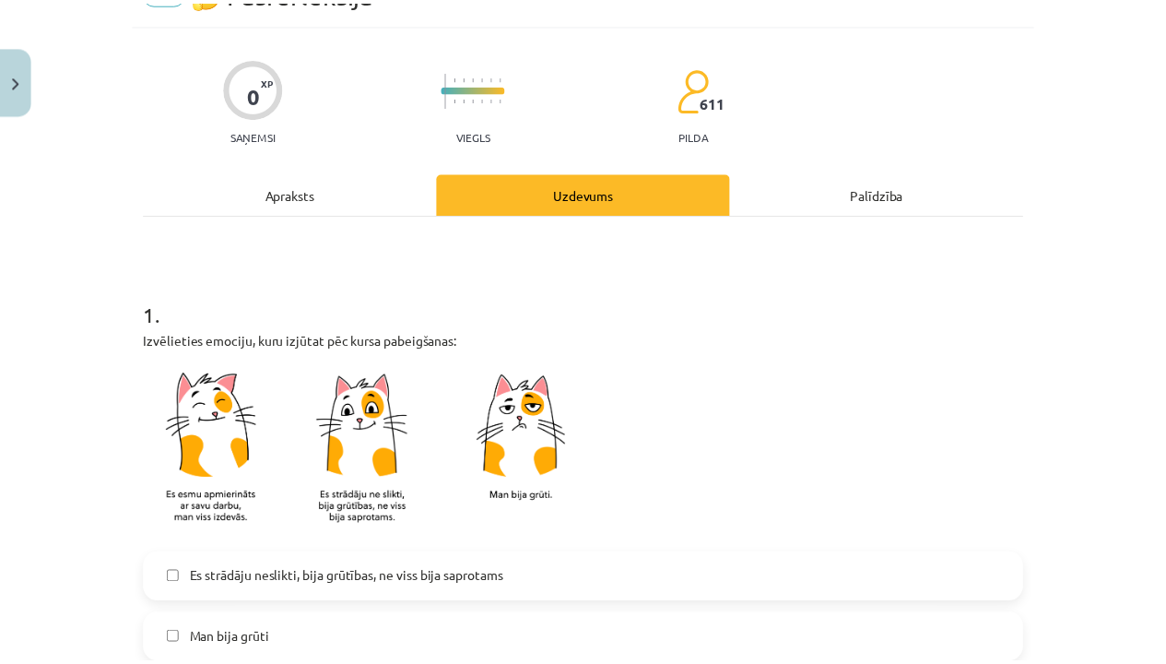
scroll to position [0, 0]
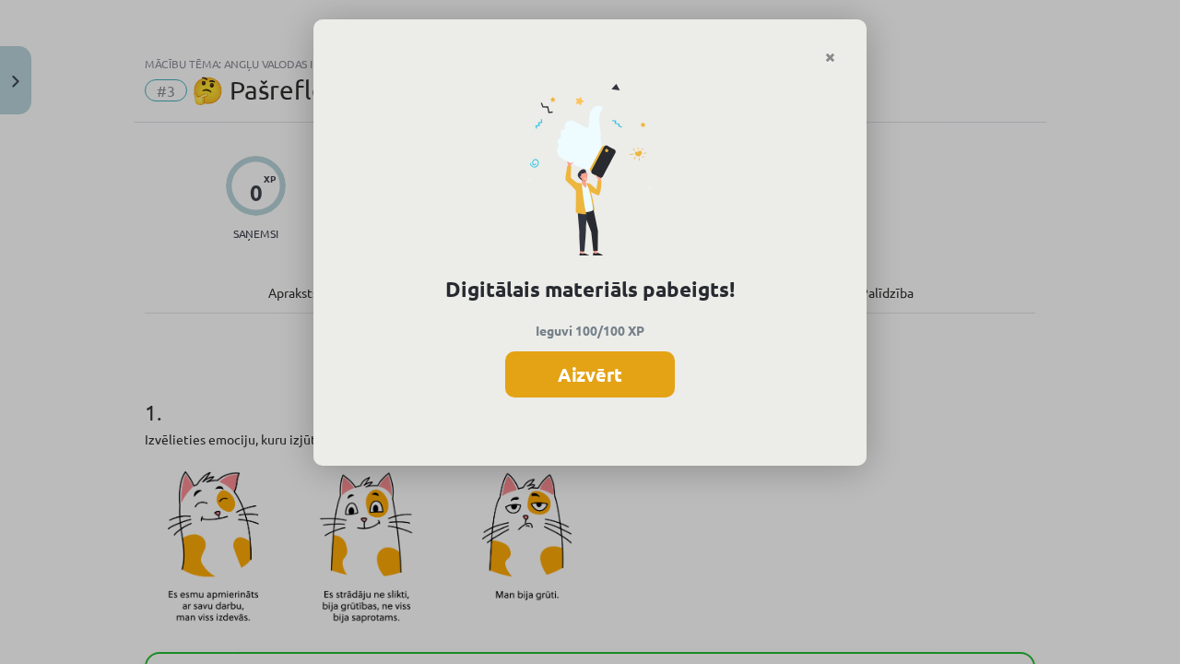
click at [588, 374] on button "Aizvērt" at bounding box center [590, 374] width 170 height 46
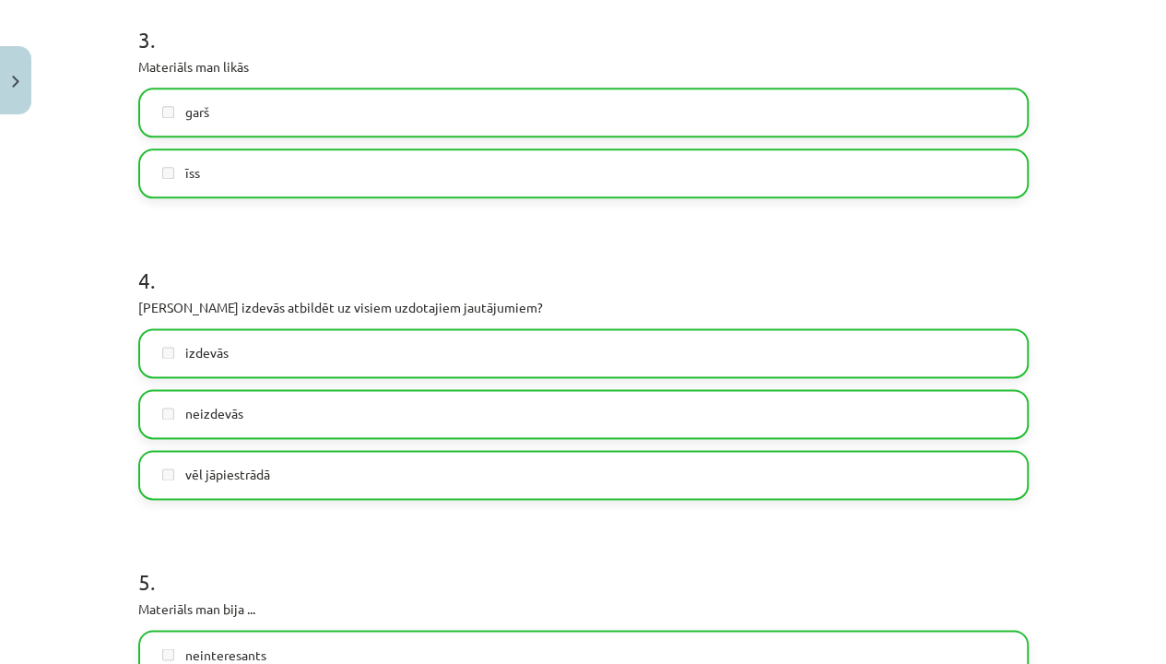
scroll to position [1636, 0]
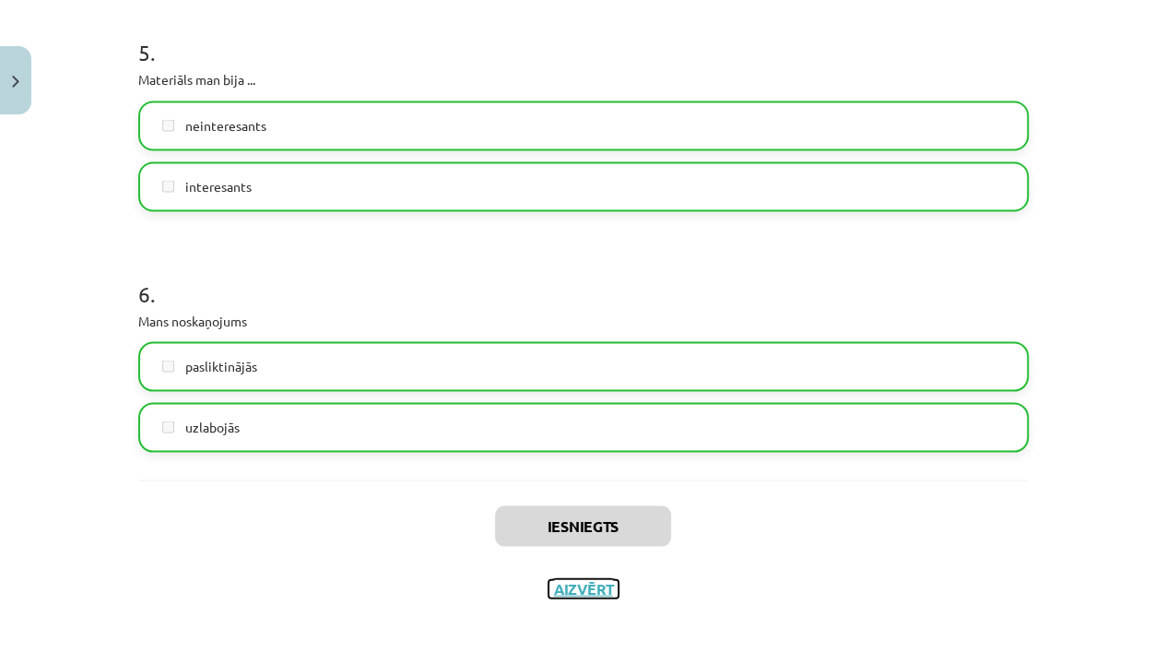
click at [577, 581] on button "Aizvērt" at bounding box center [584, 588] width 70 height 18
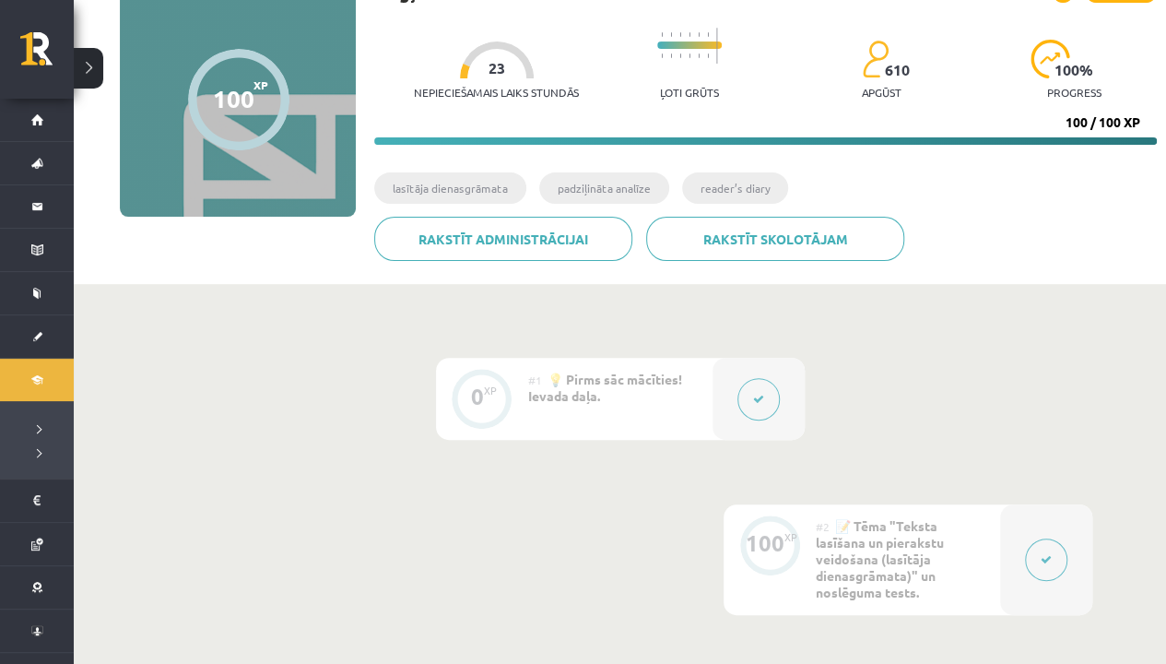
scroll to position [0, 0]
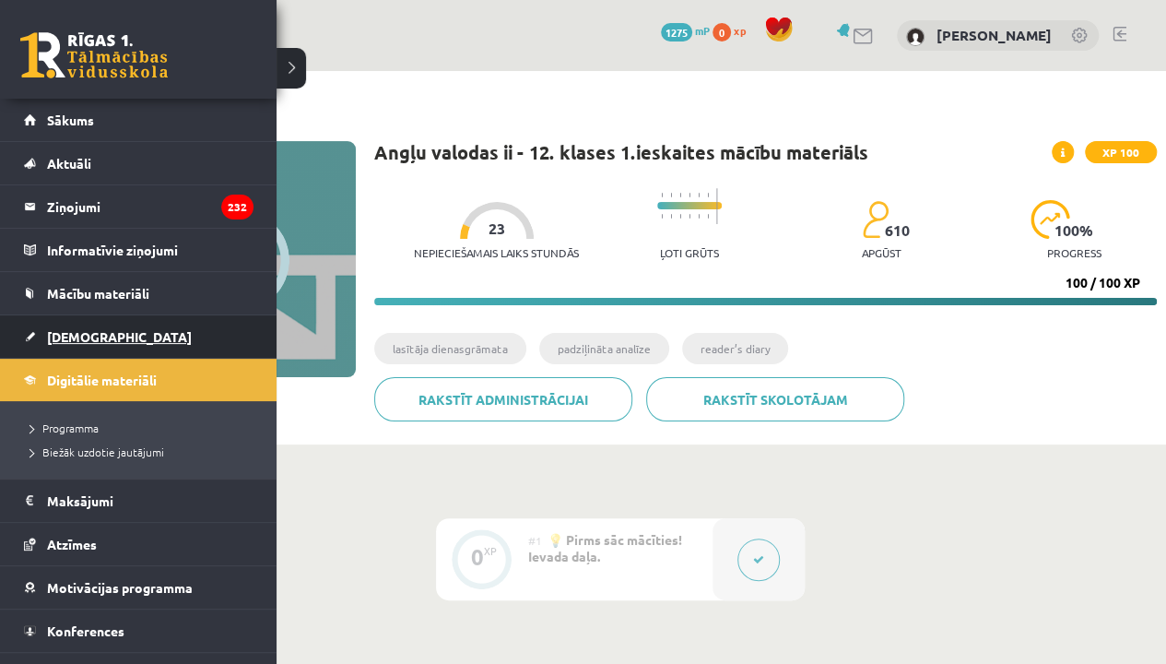
click at [77, 337] on span "[DEMOGRAPHIC_DATA]" at bounding box center [119, 336] width 145 height 17
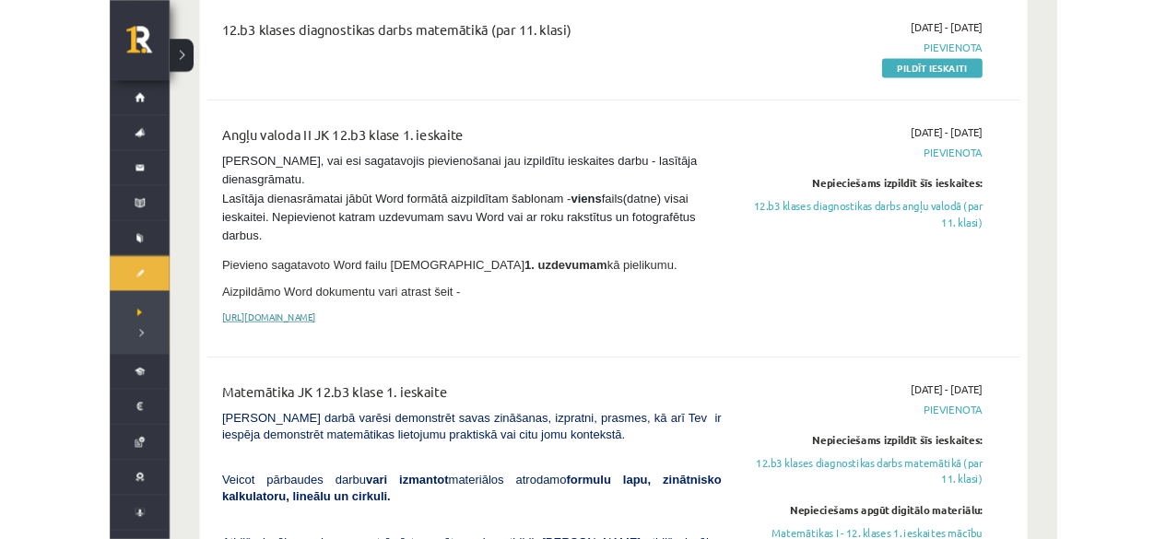
scroll to position [461, 0]
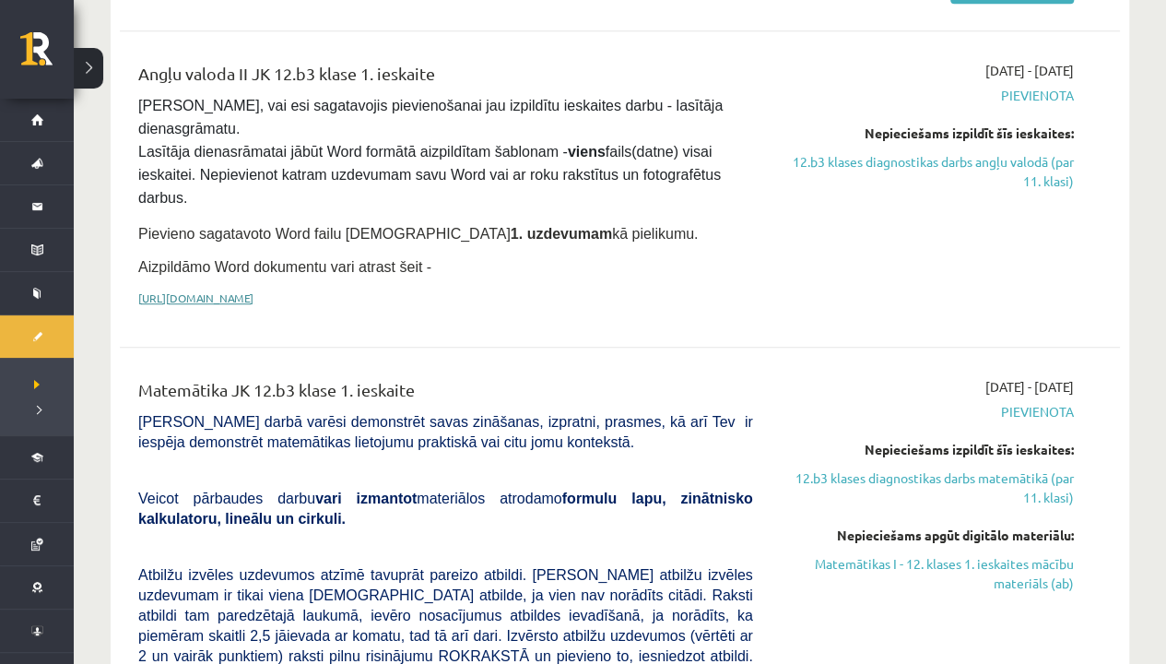
click at [254, 290] on link "[URL][DOMAIN_NAME]" at bounding box center [195, 297] width 115 height 15
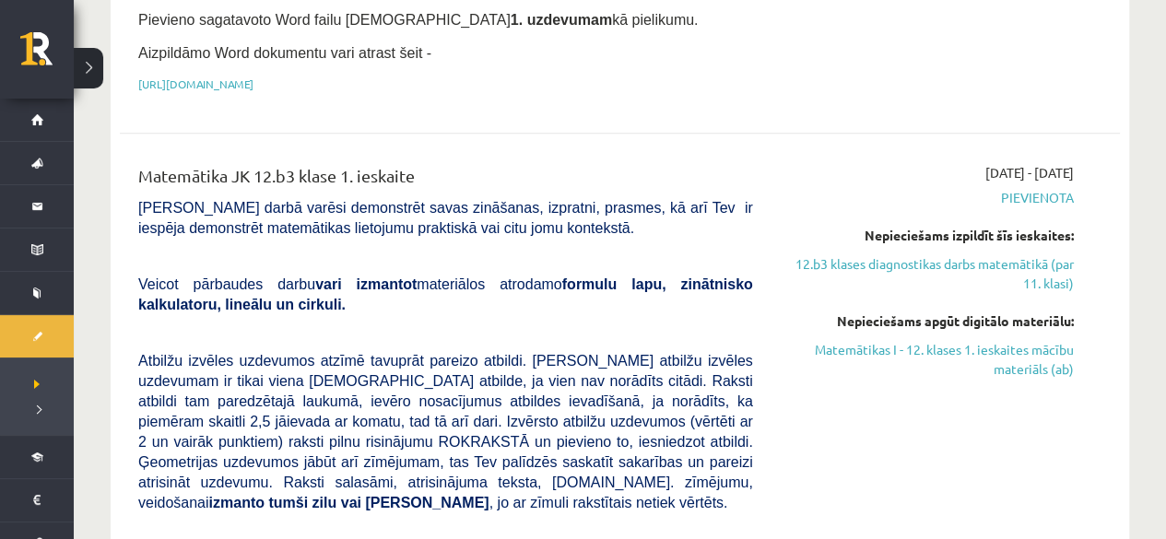
scroll to position [738, 0]
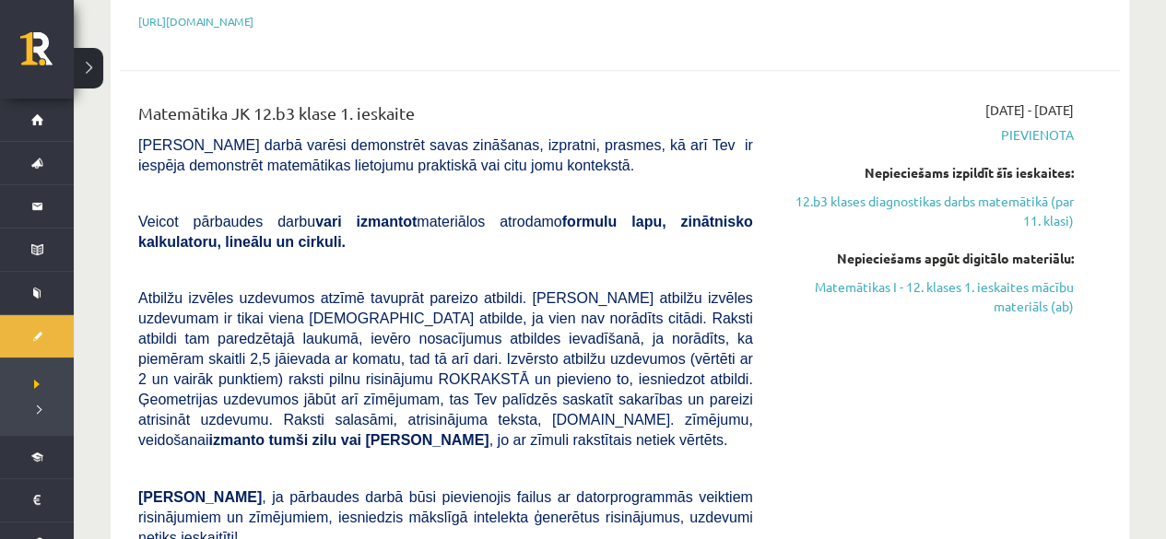
drag, startPoint x: 992, startPoint y: 242, endPoint x: 675, endPoint y: 99, distance: 348.3
click at [992, 278] on link "Matemātikas I - 12. klases 1. ieskaites mācību materiāls (ab)" at bounding box center [927, 297] width 293 height 39
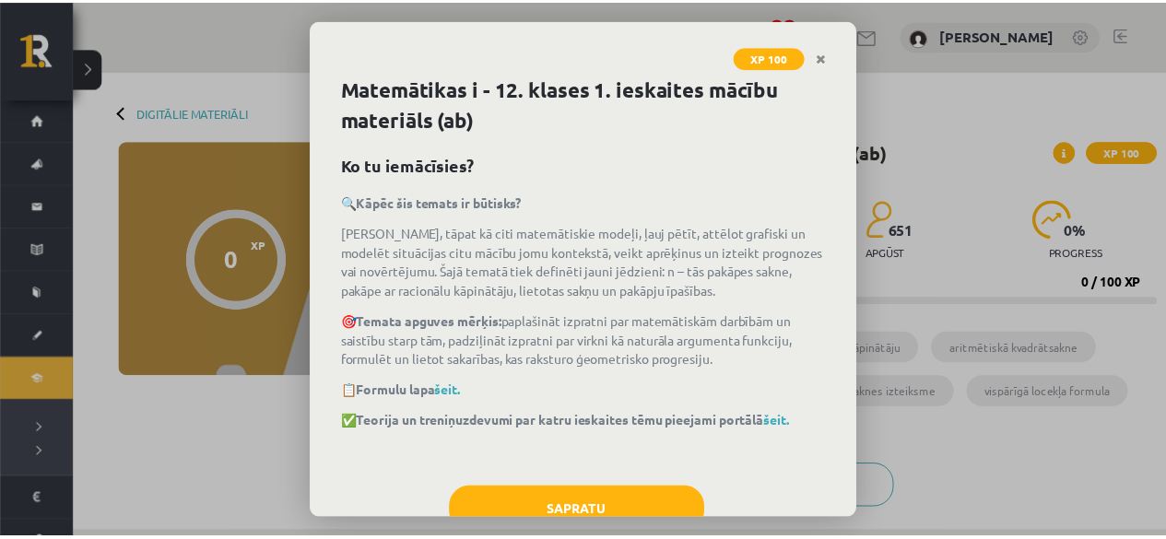
scroll to position [57, 0]
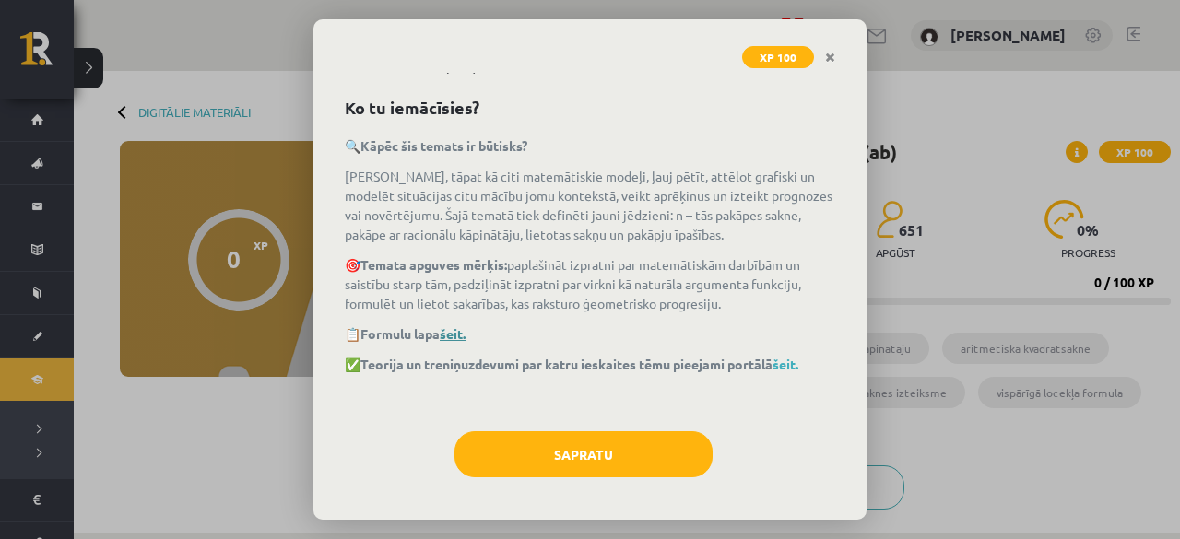
click at [461, 333] on link "šeit." at bounding box center [453, 333] width 26 height 17
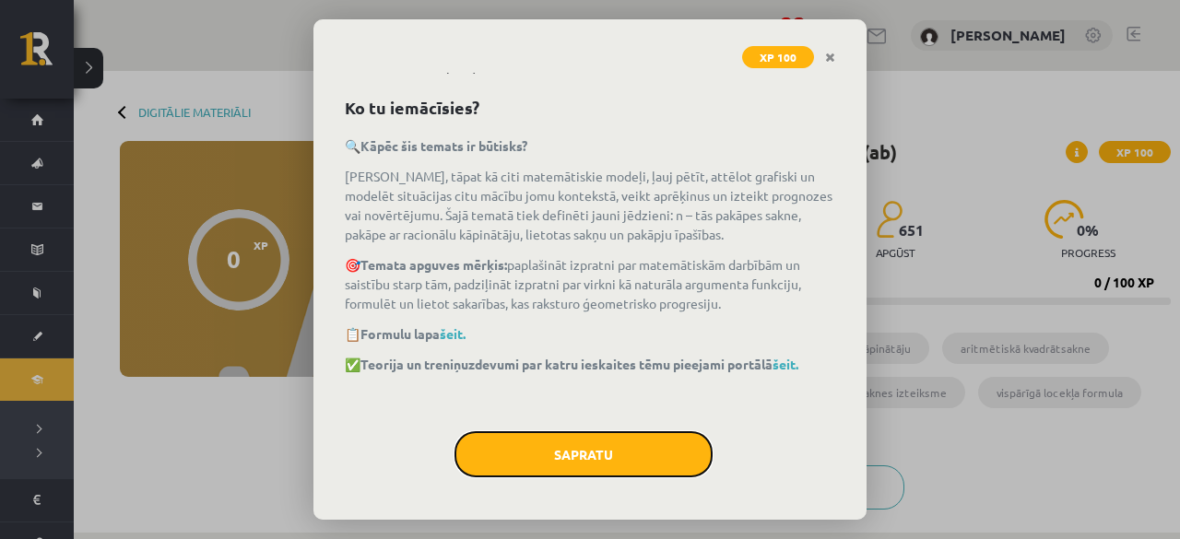
click at [596, 447] on button "Sapratu" at bounding box center [584, 454] width 258 height 46
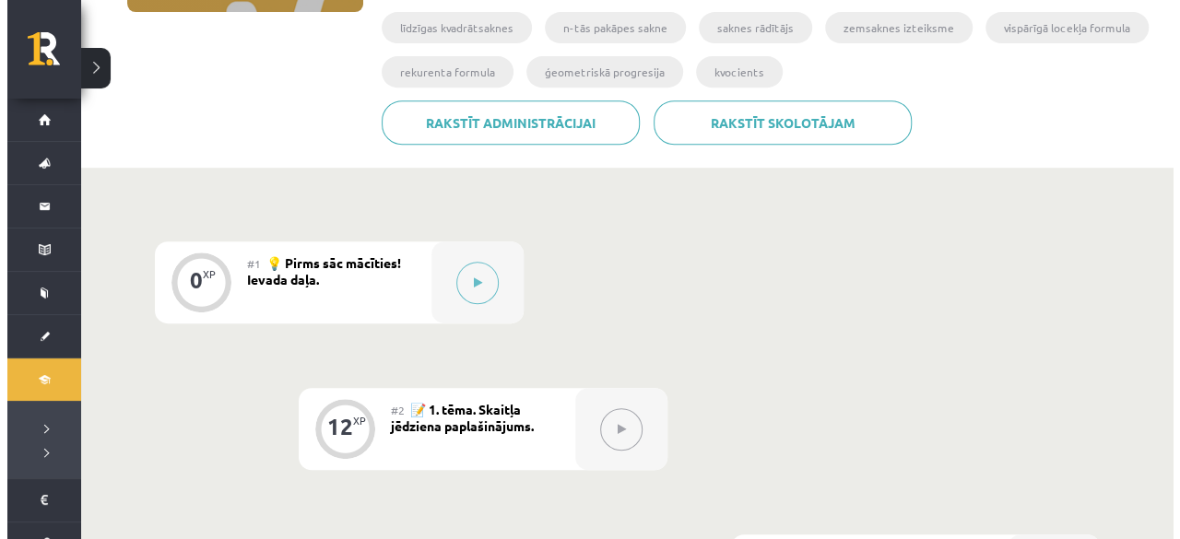
scroll to position [369, 0]
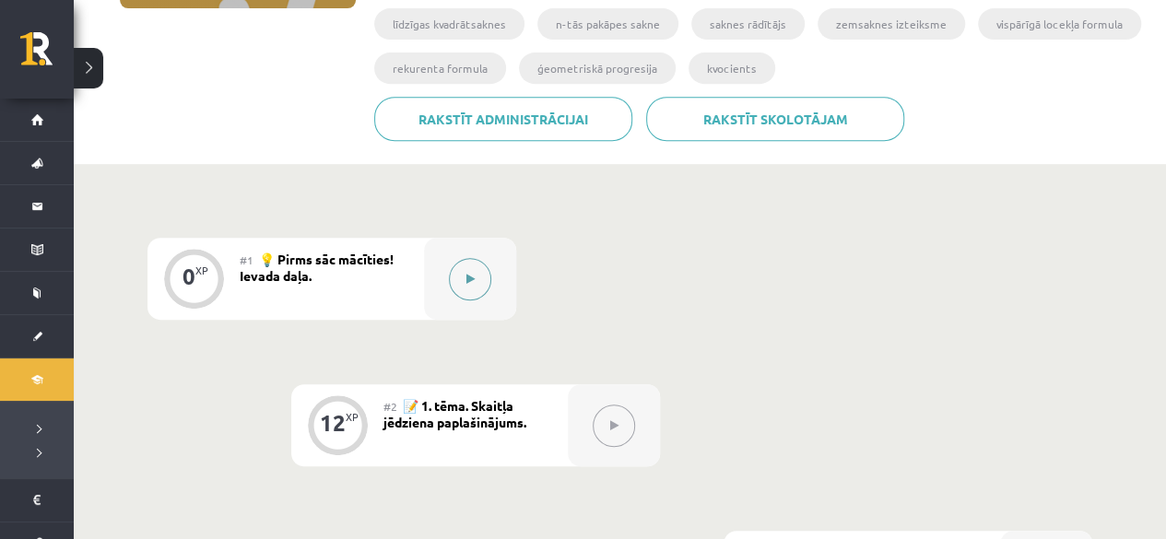
click at [464, 266] on button at bounding box center [470, 279] width 42 height 42
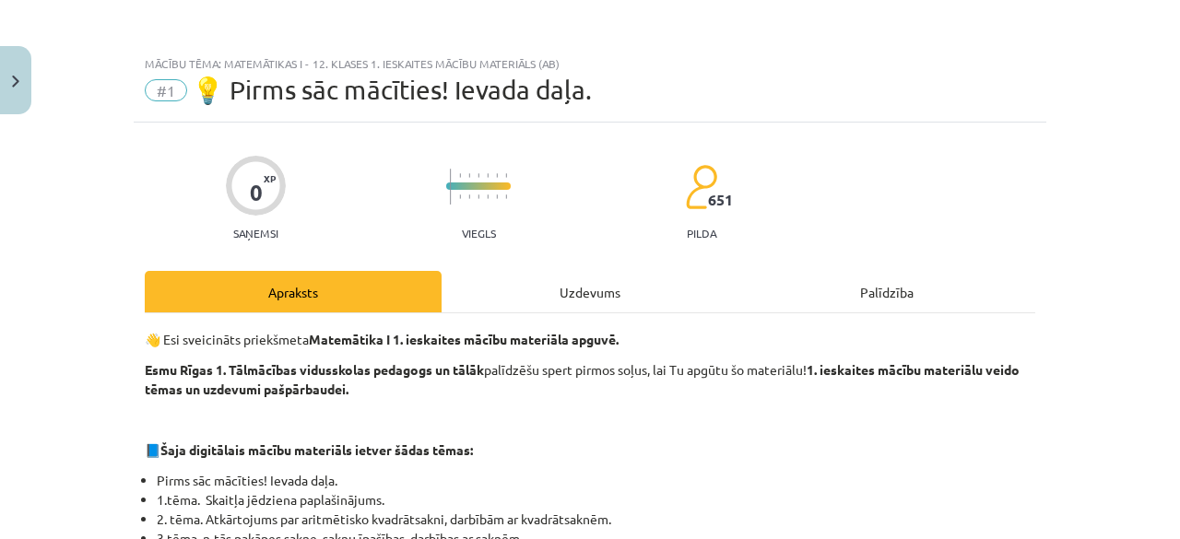
scroll to position [277, 0]
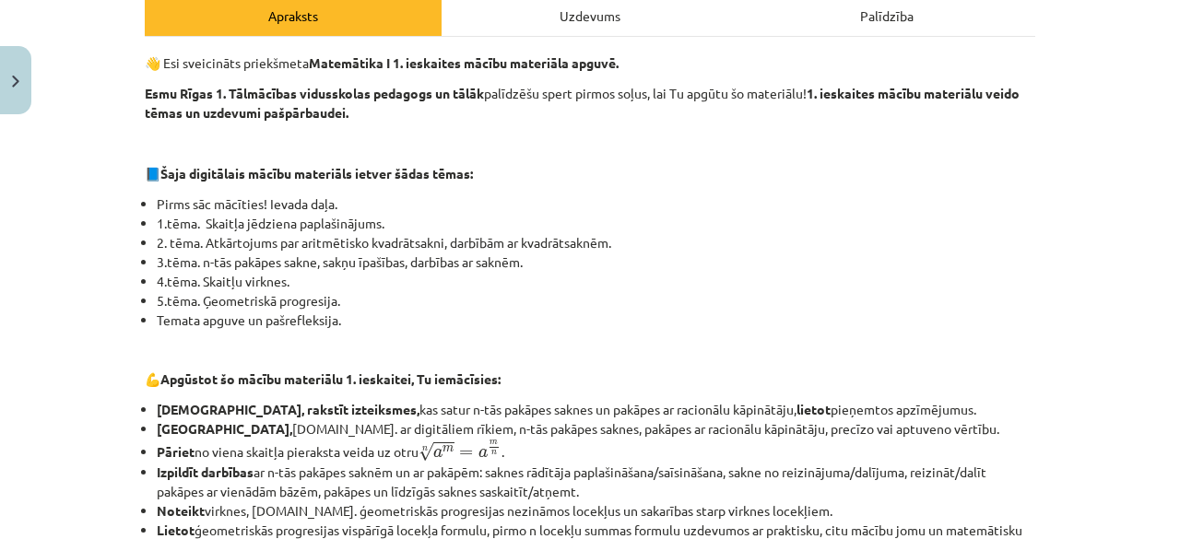
click at [626, 18] on div "Uzdevums" at bounding box center [590, 14] width 297 height 41
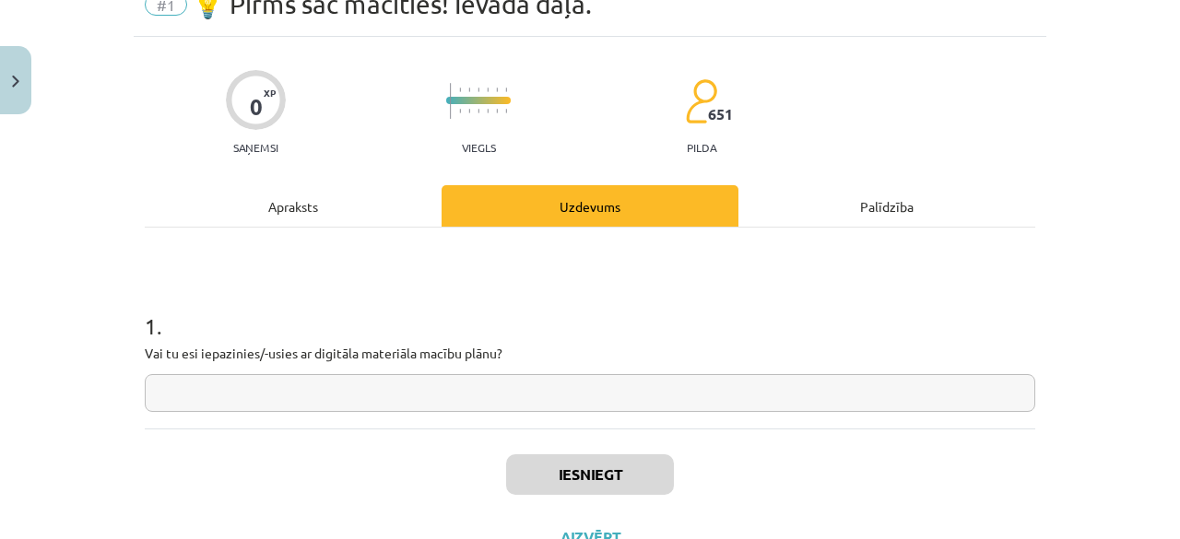
scroll to position [46, 0]
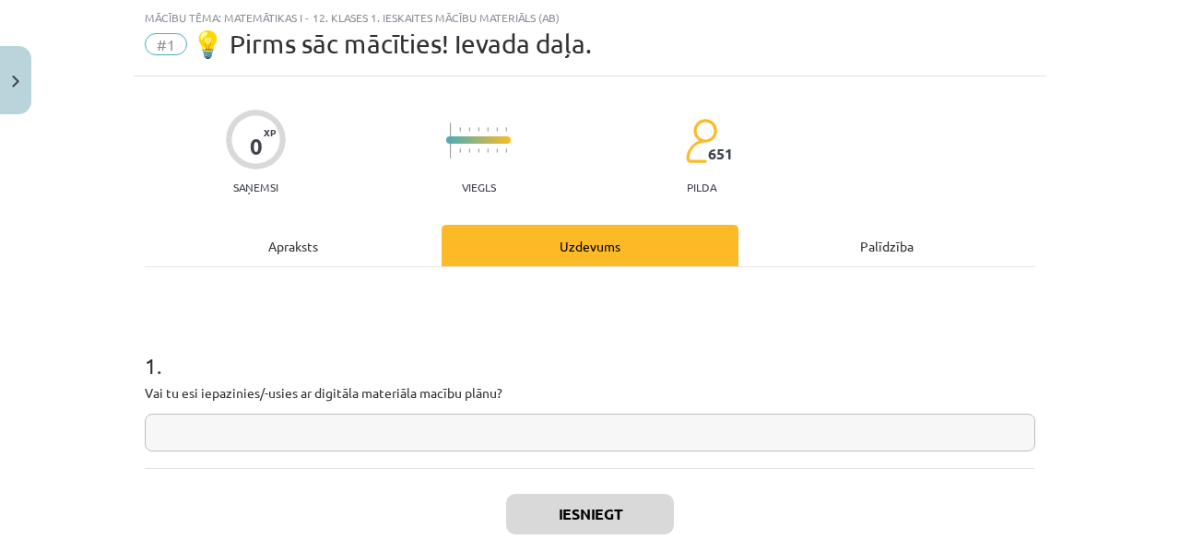
click at [325, 232] on div "Apraksts" at bounding box center [293, 245] width 297 height 41
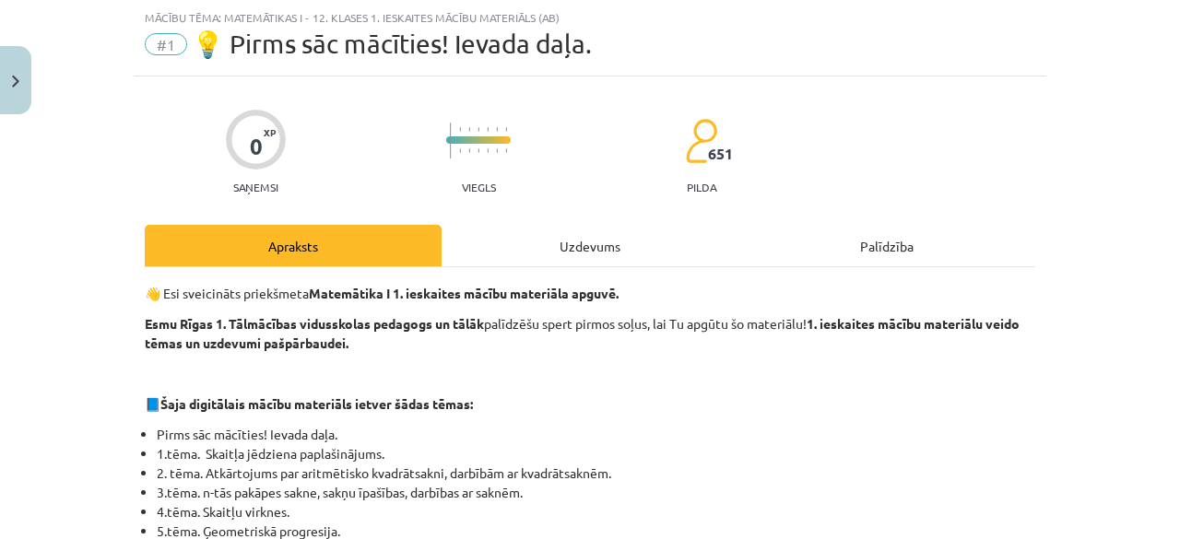
click at [632, 337] on p "Esmu Rīgas 1. Tālmācības vidusskolas pedagogs un tālāk palīdzēšu spert pirmos s…" at bounding box center [590, 333] width 891 height 39
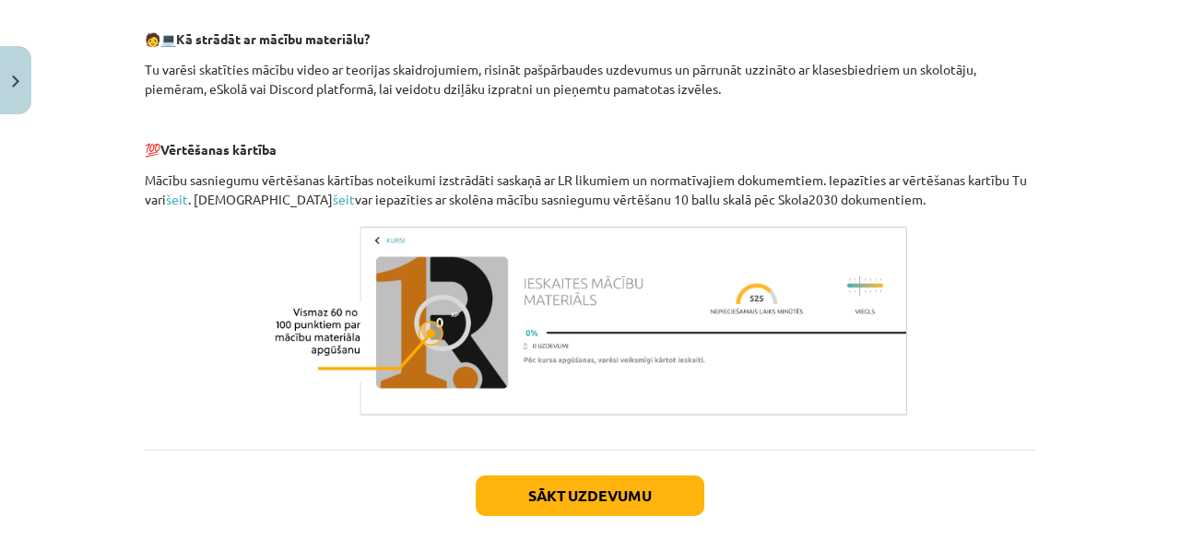
scroll to position [876, 0]
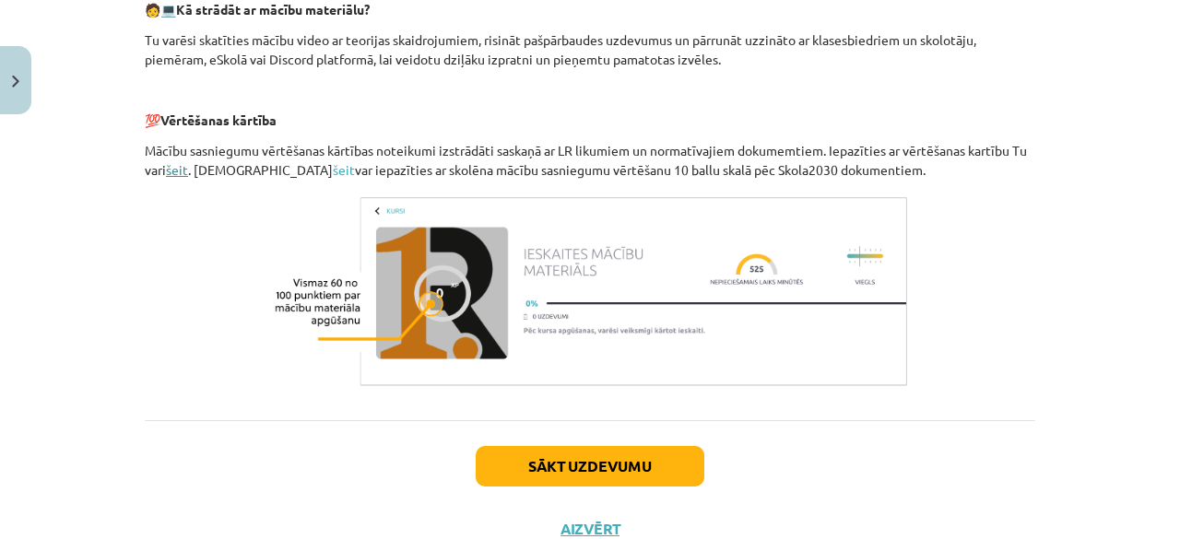
click at [172, 171] on link "šeit" at bounding box center [177, 169] width 22 height 17
click at [610, 479] on button "Sākt uzdevumu" at bounding box center [590, 466] width 229 height 41
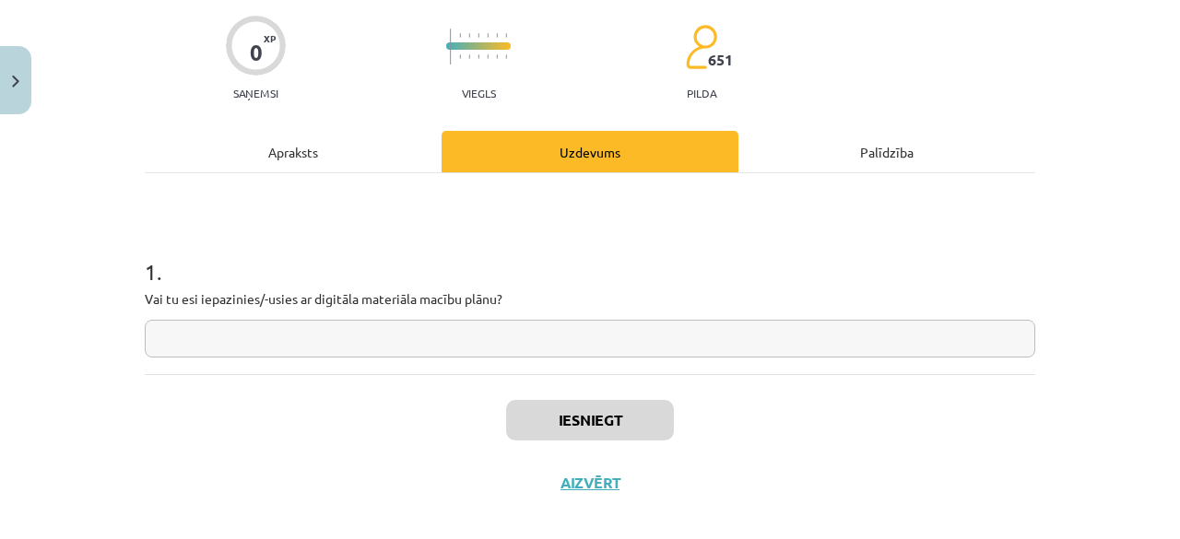
scroll to position [46, 0]
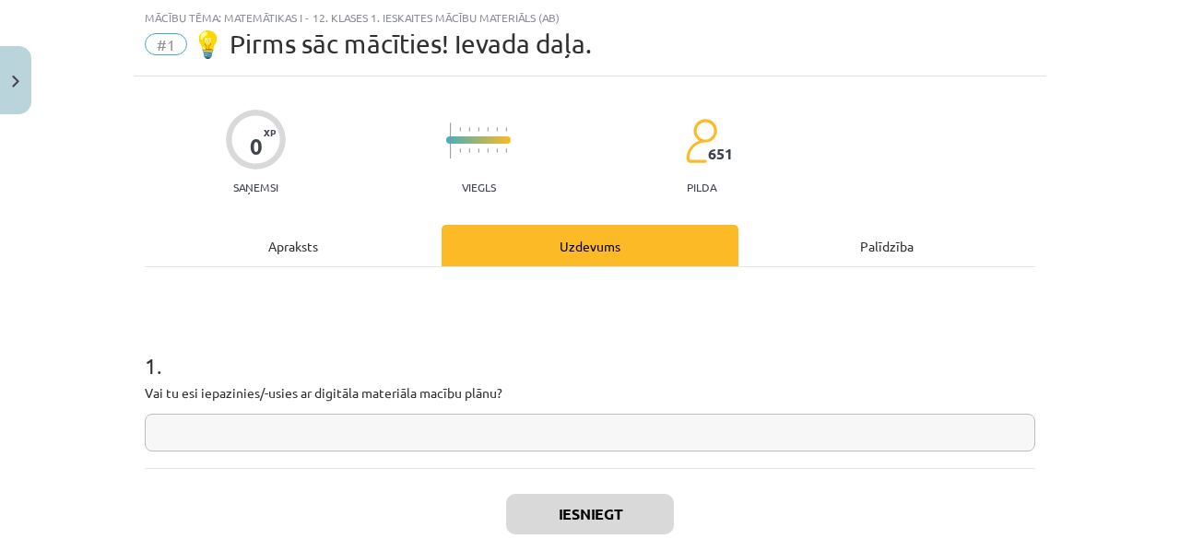
click at [462, 425] on input "text" at bounding box center [590, 433] width 891 height 38
type input "*"
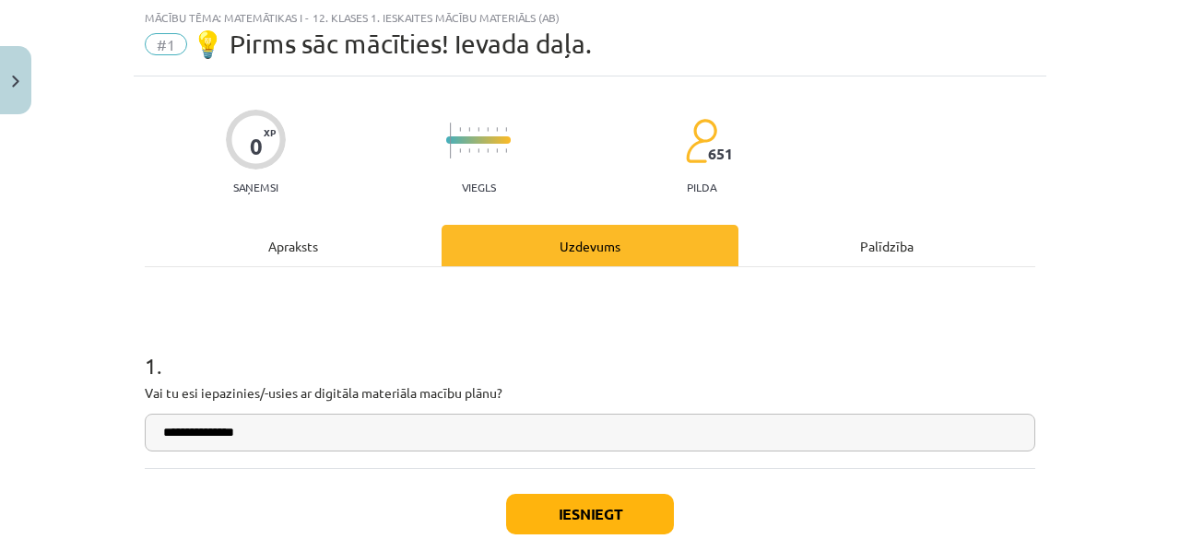
type input "**********"
click at [581, 510] on button "Iesniegt" at bounding box center [590, 514] width 168 height 41
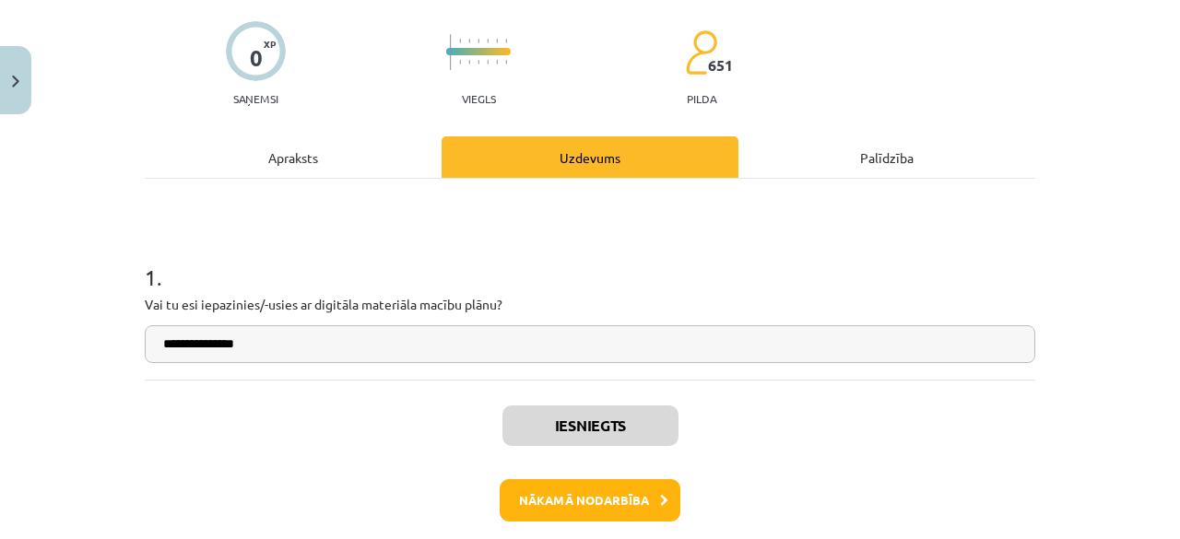
scroll to position [138, 0]
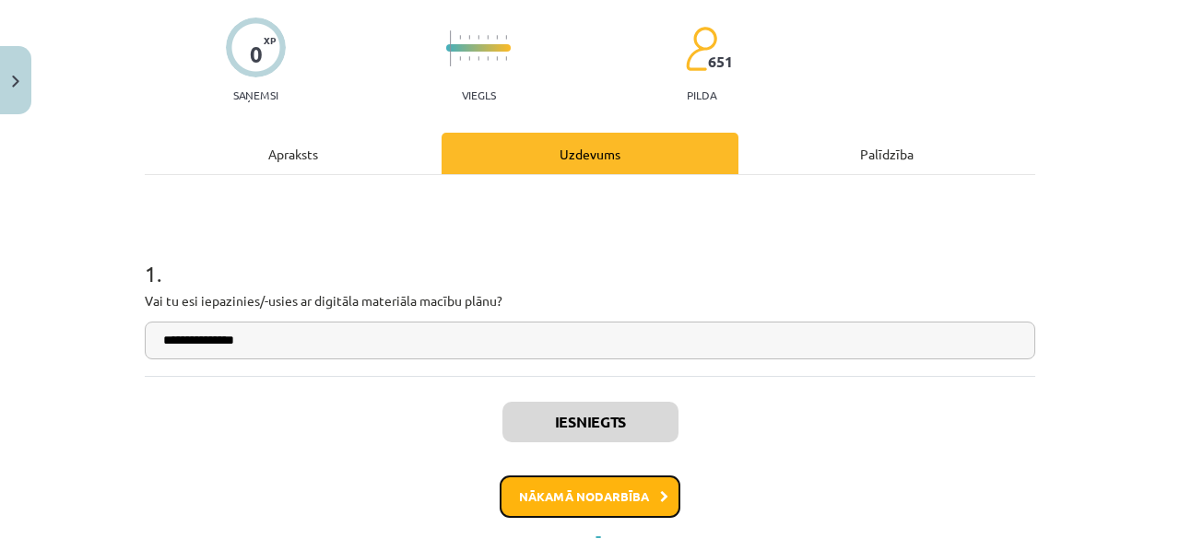
click at [547, 488] on button "Nākamā nodarbība" at bounding box center [590, 497] width 181 height 42
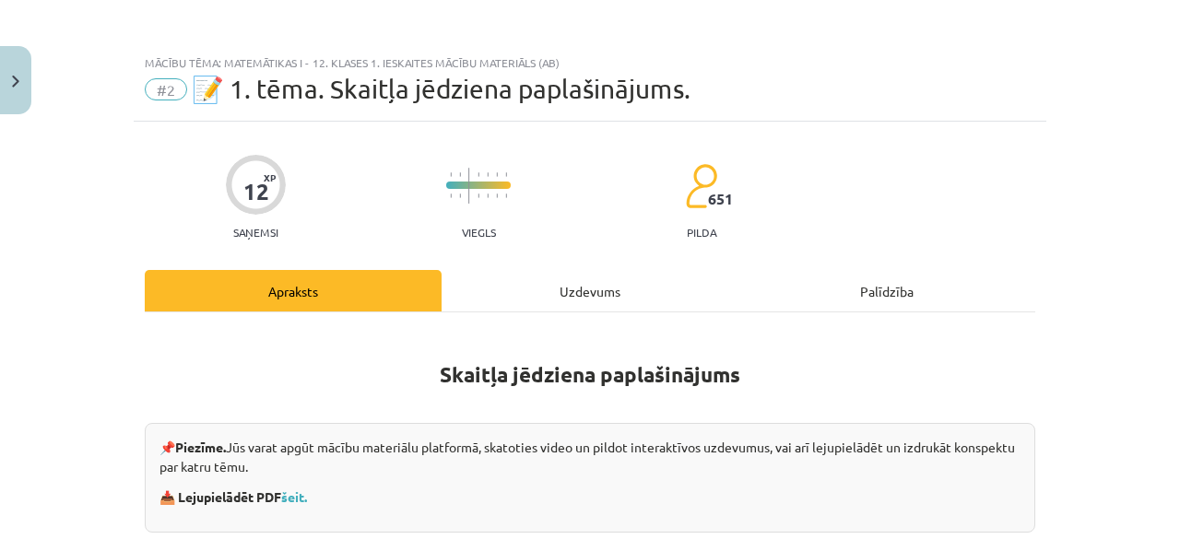
scroll to position [0, 0]
click at [591, 289] on div "Uzdevums" at bounding box center [590, 291] width 297 height 41
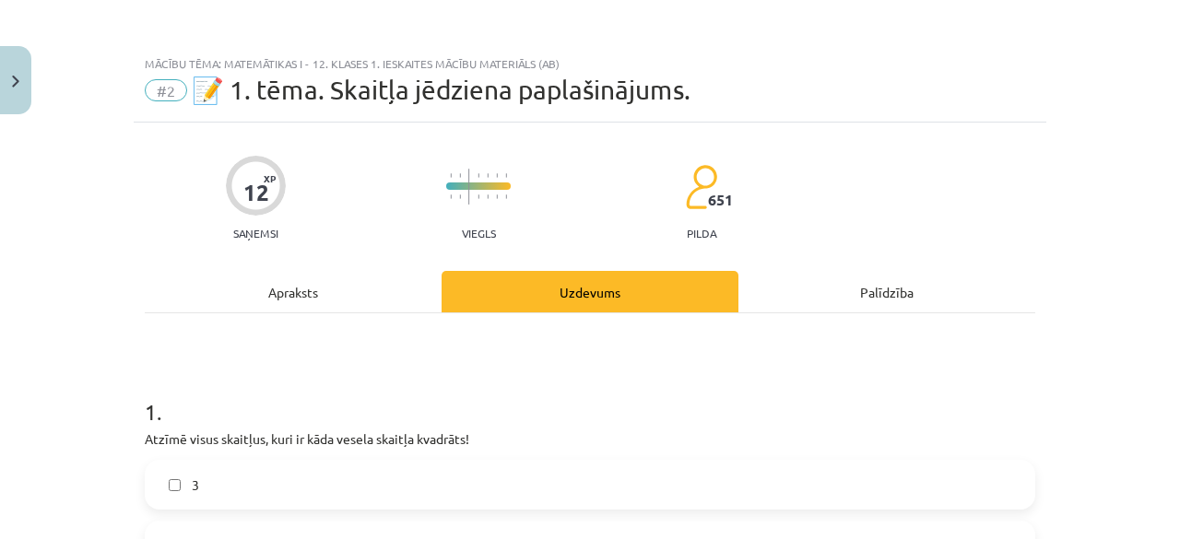
scroll to position [184, 0]
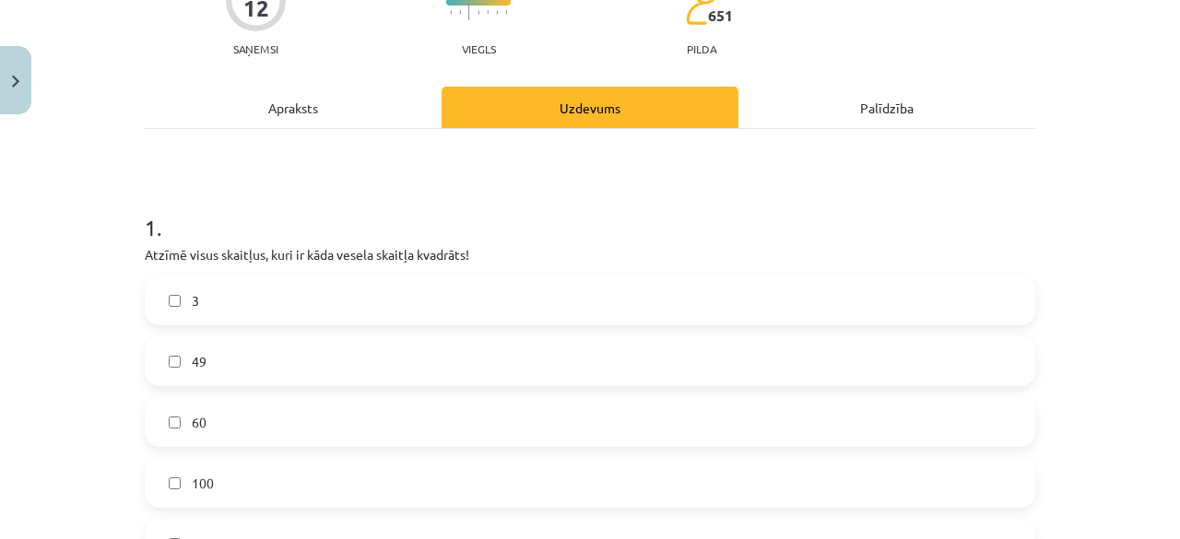
click at [310, 94] on div "Apraksts" at bounding box center [293, 107] width 297 height 41
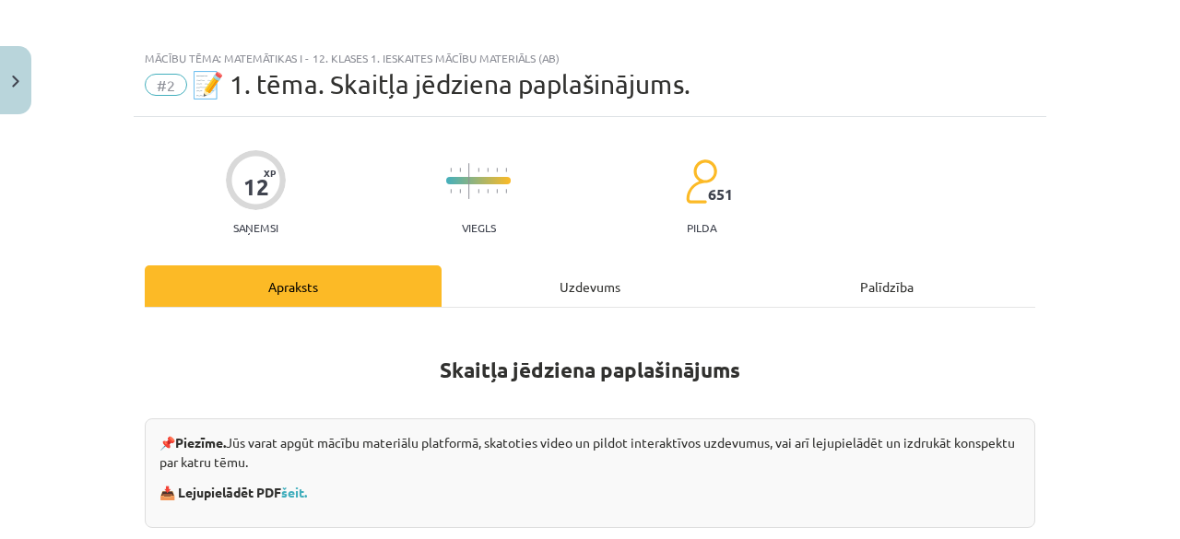
scroll to position [0, 0]
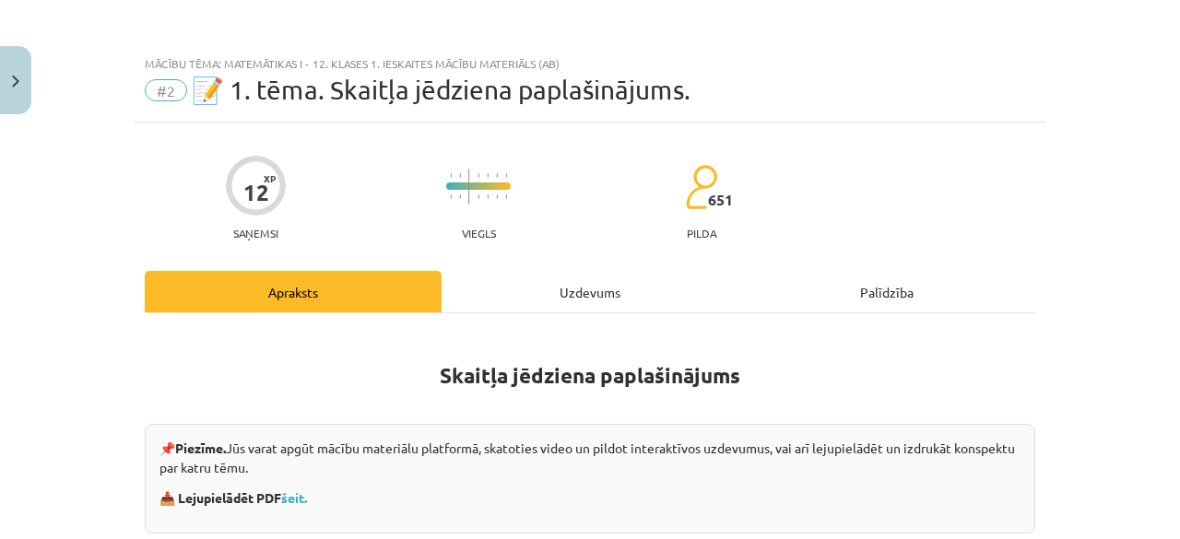
click at [553, 286] on div "Uzdevums" at bounding box center [590, 291] width 297 height 41
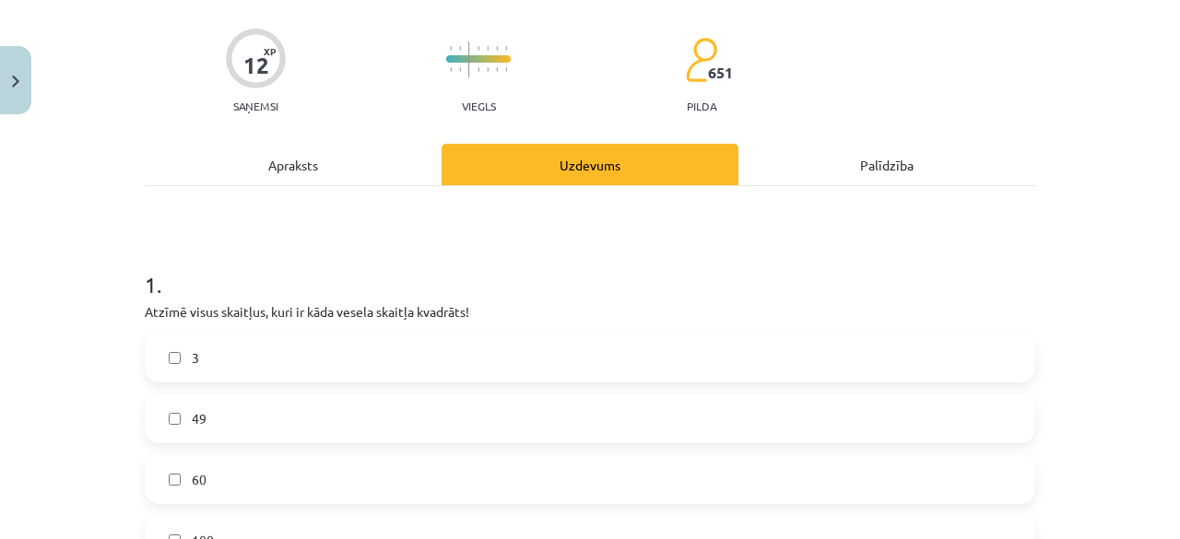
scroll to position [211, 0]
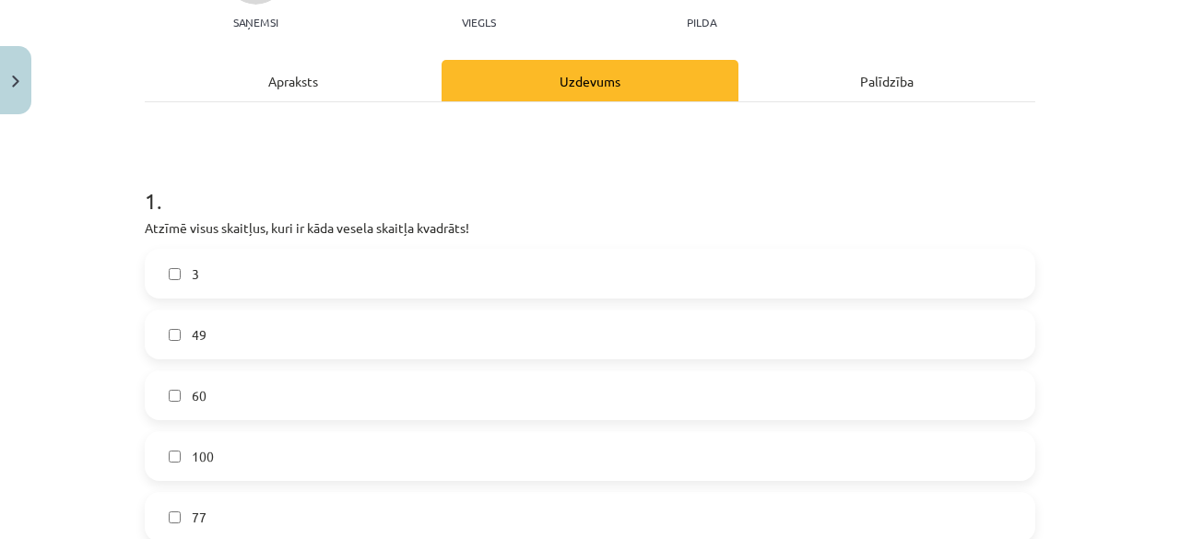
click at [433, 281] on label "3" at bounding box center [590, 274] width 887 height 46
click at [461, 320] on label "49" at bounding box center [590, 335] width 887 height 46
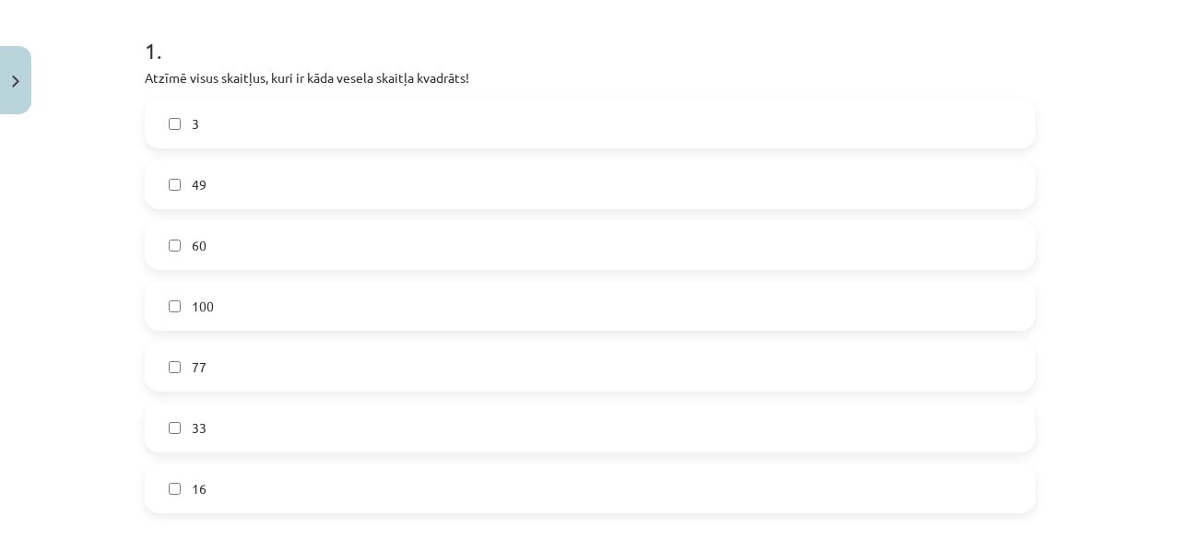
scroll to position [396, 0]
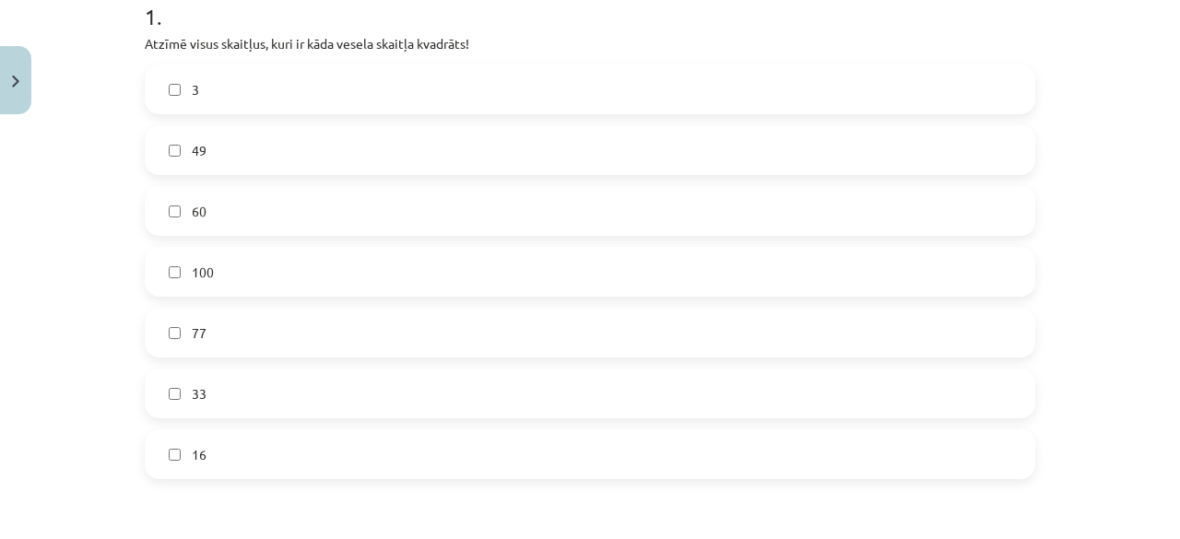
click at [333, 205] on label "60" at bounding box center [590, 211] width 887 height 46
click at [290, 277] on label "100" at bounding box center [590, 272] width 887 height 46
drag, startPoint x: 782, startPoint y: 71, endPoint x: 845, endPoint y: 86, distance: 65.3
click at [783, 73] on label "3" at bounding box center [590, 89] width 887 height 46
click at [278, 325] on label "77" at bounding box center [590, 333] width 887 height 46
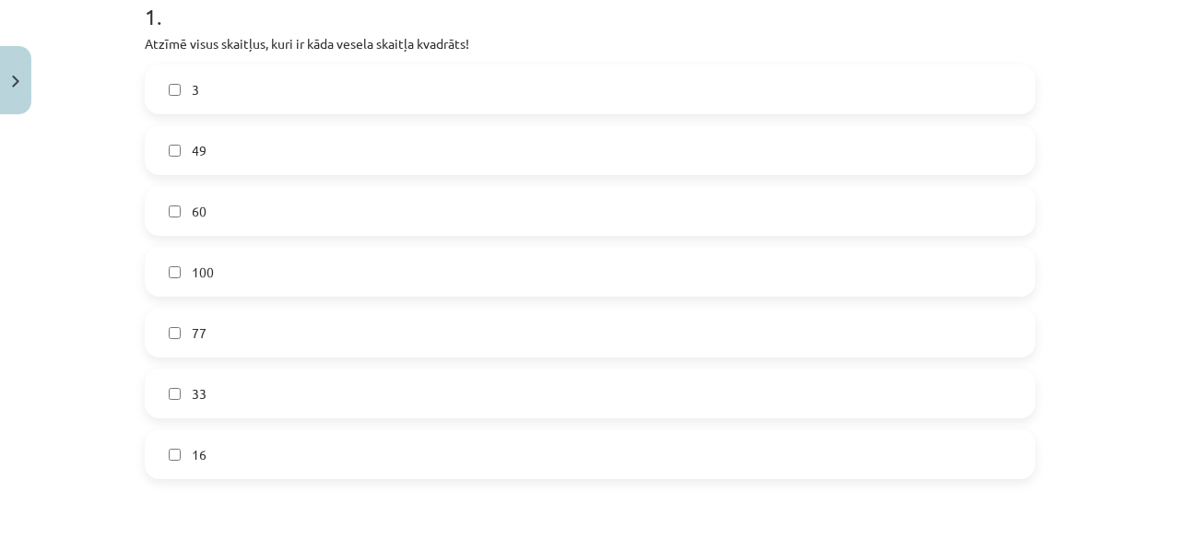
click at [225, 388] on label "33" at bounding box center [590, 394] width 887 height 46
drag, startPoint x: 362, startPoint y: 455, endPoint x: 367, endPoint y: 445, distance: 10.3
click at [362, 454] on label "16" at bounding box center [590, 454] width 887 height 46
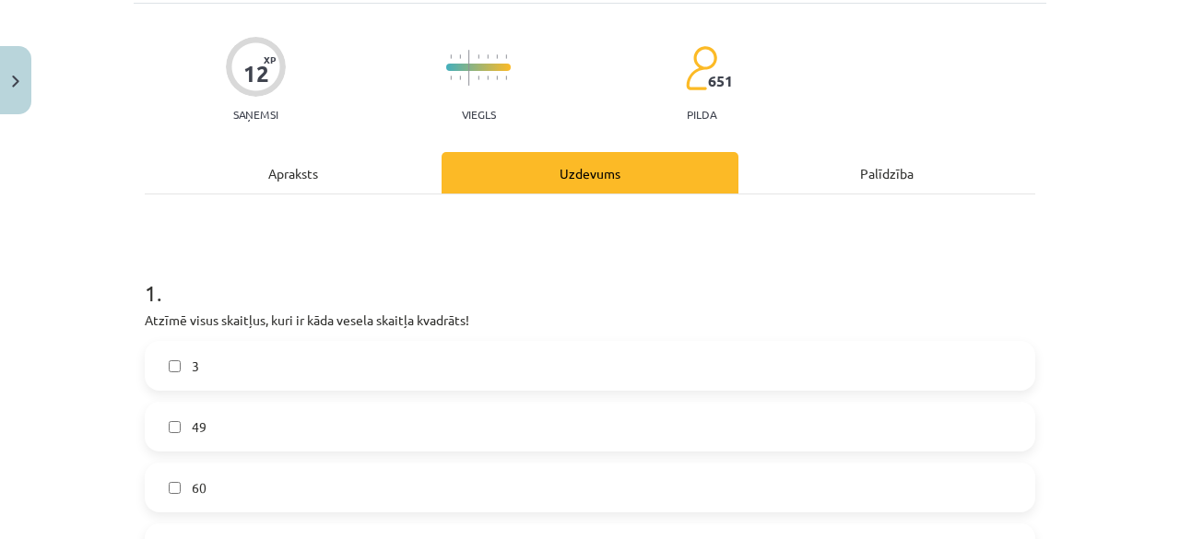
click at [352, 368] on label "3" at bounding box center [590, 366] width 887 height 46
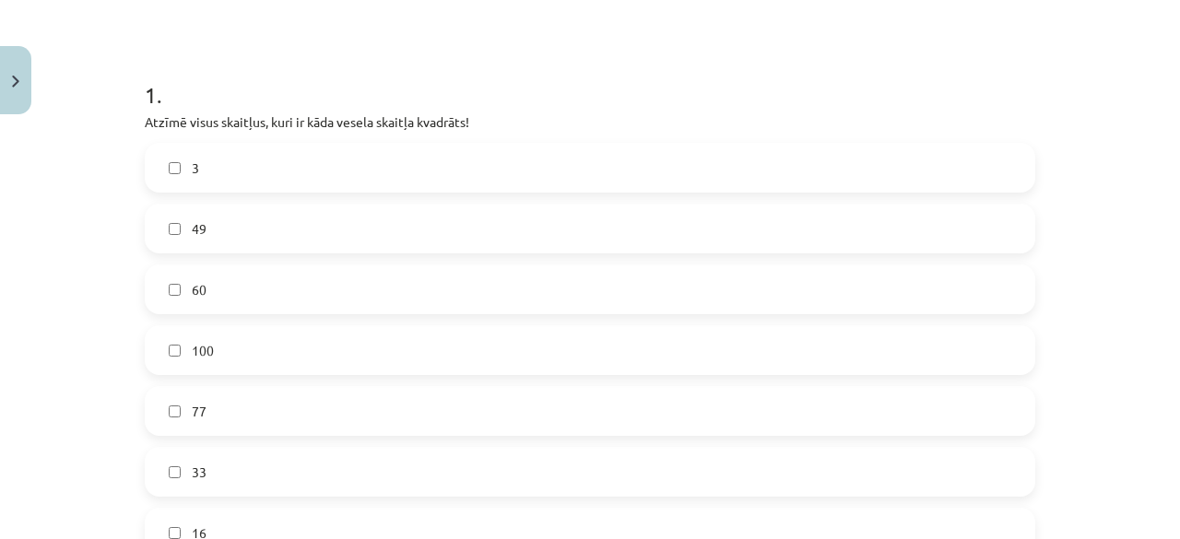
scroll to position [303, 0]
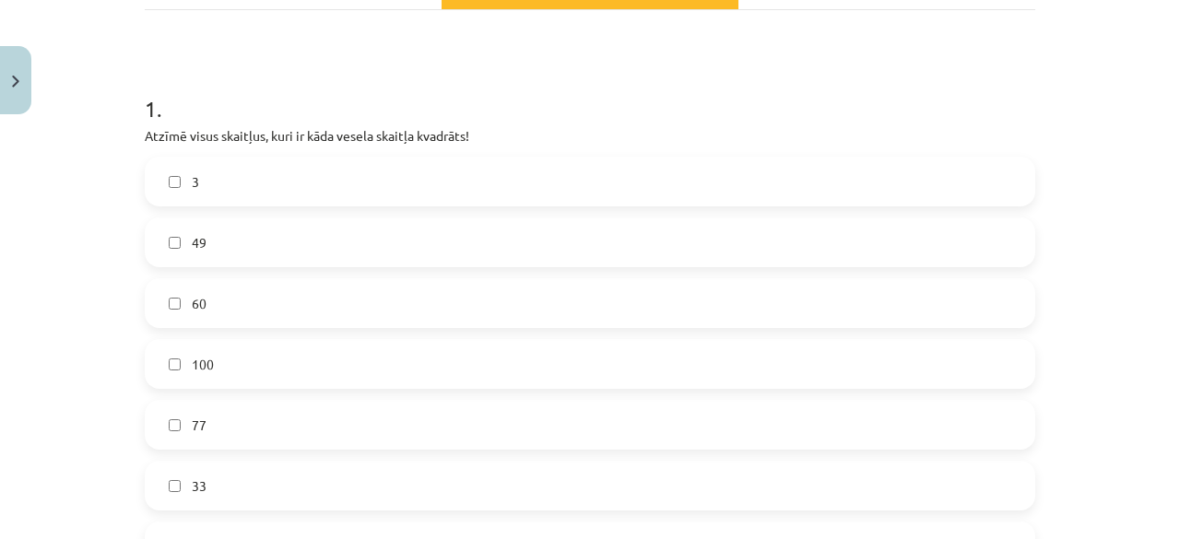
click at [280, 185] on label "3" at bounding box center [590, 182] width 887 height 46
click at [266, 255] on label "49" at bounding box center [590, 242] width 887 height 46
click at [262, 298] on label "60" at bounding box center [590, 303] width 887 height 46
click at [262, 348] on label "100" at bounding box center [590, 364] width 887 height 46
click at [265, 417] on label "77" at bounding box center [590, 425] width 887 height 46
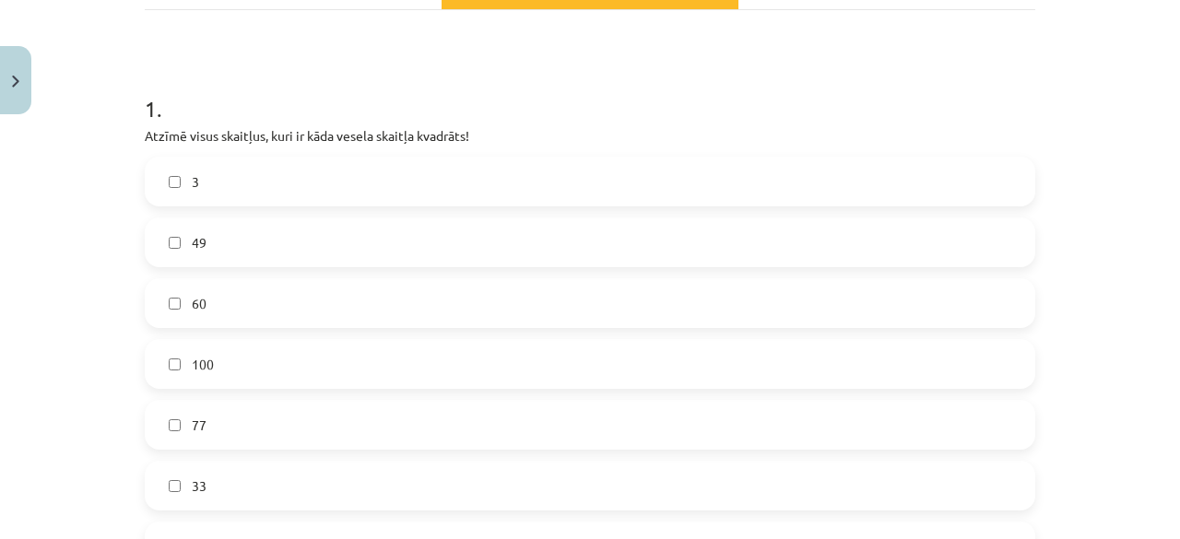
click at [217, 481] on label "33" at bounding box center [590, 486] width 887 height 46
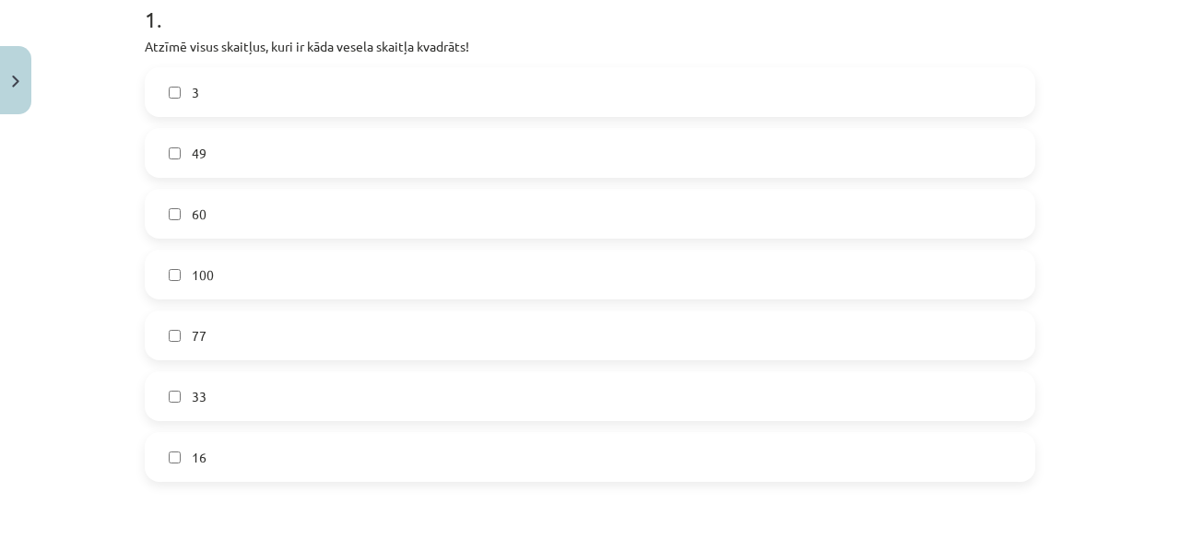
scroll to position [396, 0]
click at [235, 444] on label "16" at bounding box center [590, 454] width 887 height 46
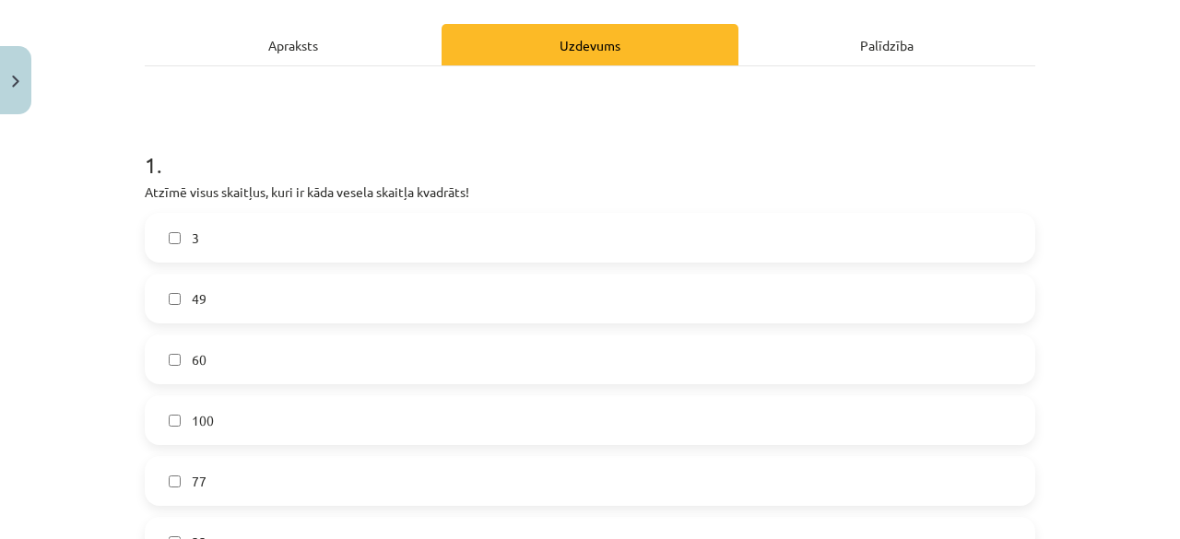
scroll to position [211, 0]
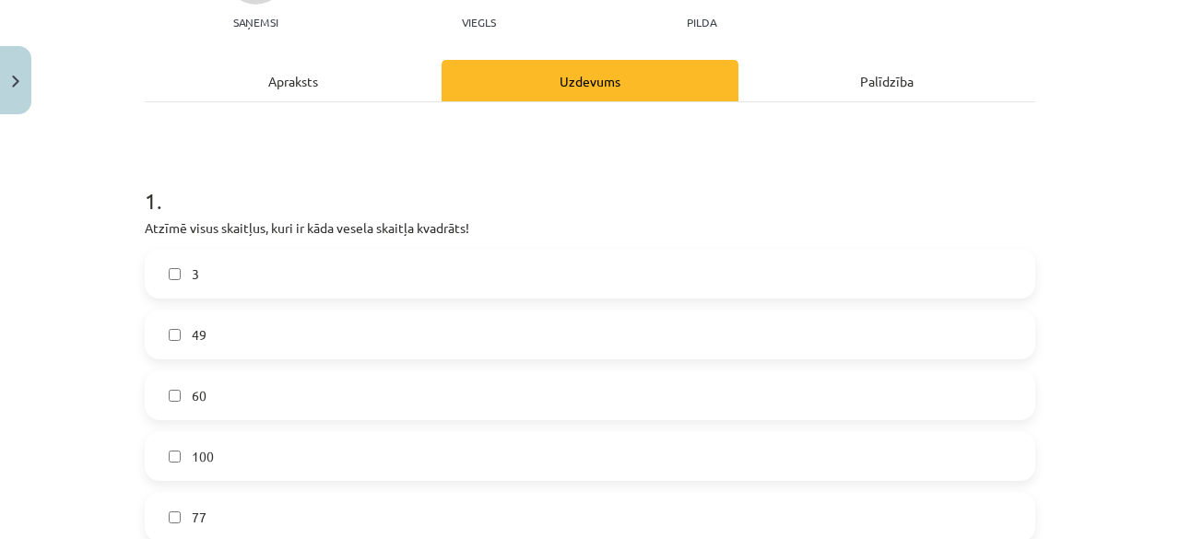
click at [308, 327] on label "49" at bounding box center [590, 335] width 887 height 46
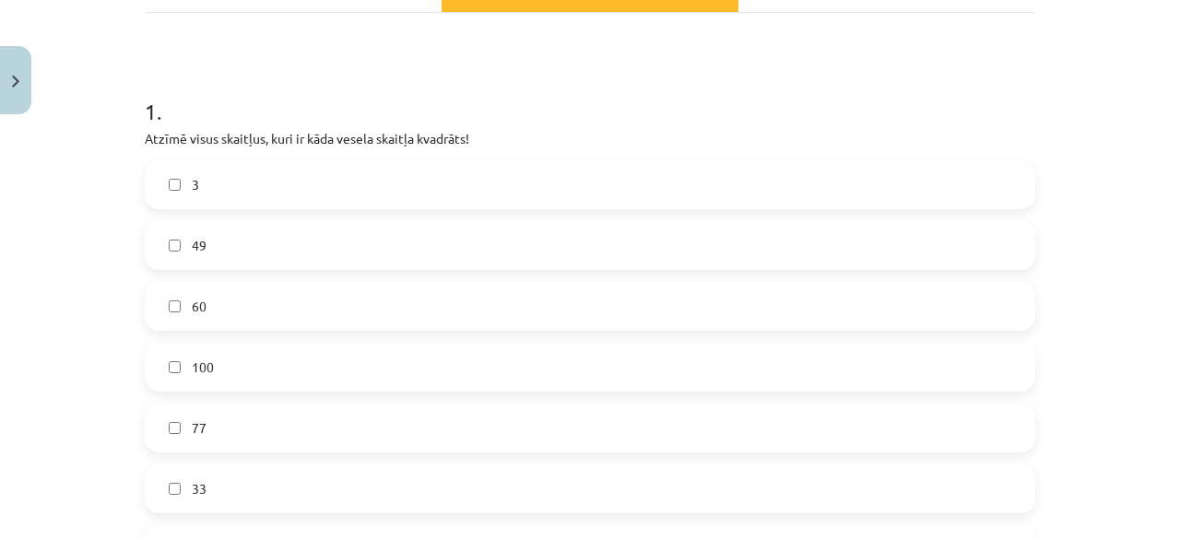
scroll to position [303, 0]
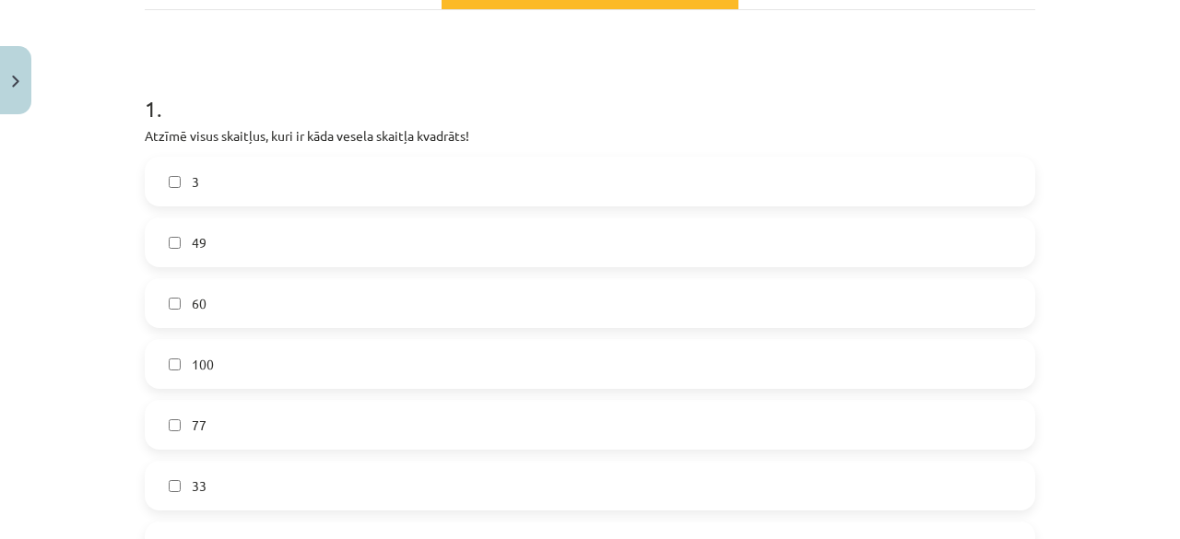
click at [220, 376] on label "100" at bounding box center [590, 364] width 887 height 46
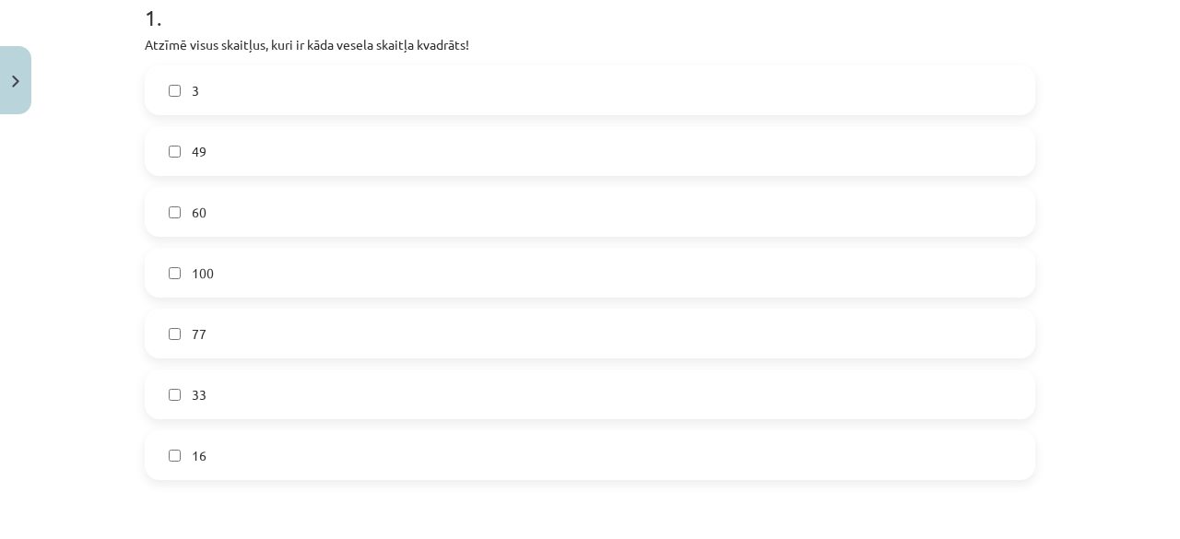
scroll to position [396, 0]
click at [227, 447] on label "16" at bounding box center [590, 454] width 887 height 46
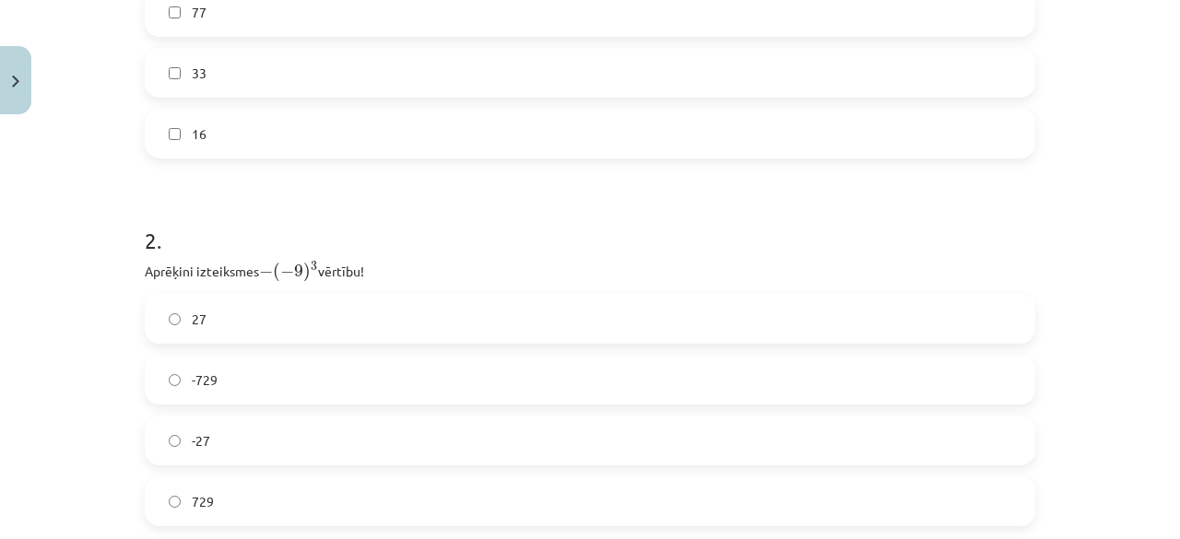
scroll to position [764, 0]
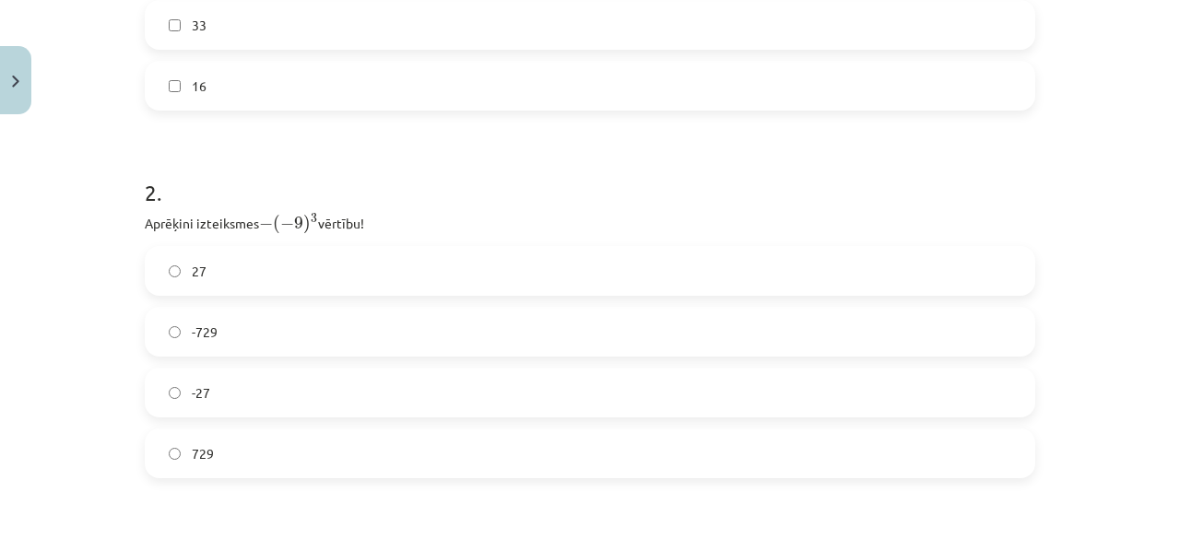
click at [184, 227] on p "Aprēķini izteiksmes − ( − 9 ) 3 − ( − 9 ) 3 vērtību!" at bounding box center [590, 222] width 891 height 25
click at [179, 228] on p "Aprēķini izteiksmes − ( − 9 ) 3 − ( − 9 ) 3 vērtību!" at bounding box center [590, 222] width 891 height 25
click at [178, 227] on p "Aprēķini izteiksmes − ( − 9 ) 3 − ( − 9 ) 3 vērtību!" at bounding box center [590, 222] width 891 height 25
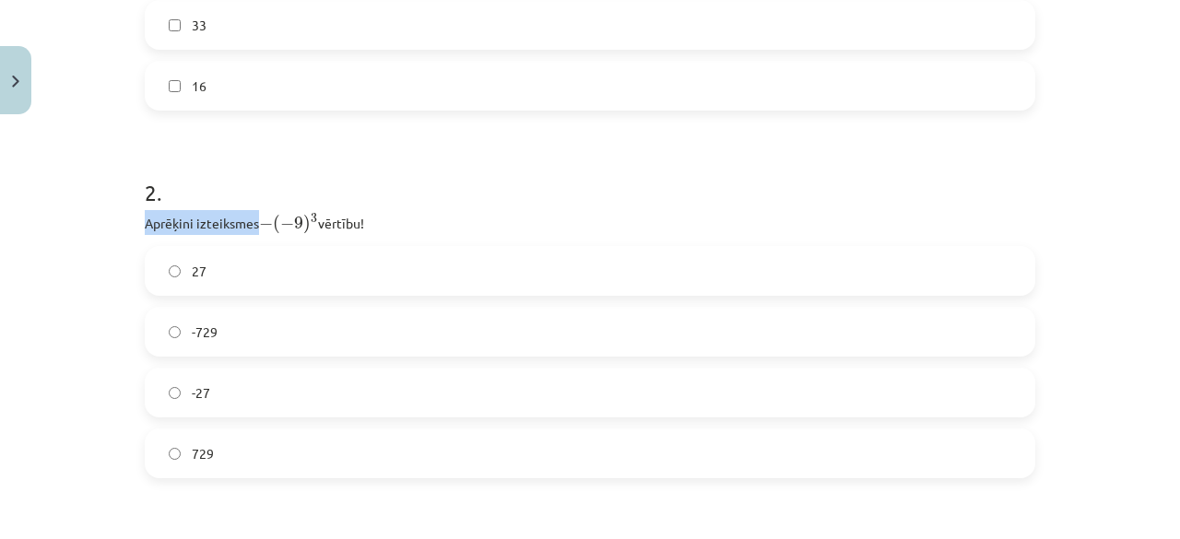
click at [178, 227] on p "Aprēķini izteiksmes − ( − 9 ) 3 − ( − 9 ) 3 vērtību!" at bounding box center [590, 222] width 891 height 25
click at [177, 226] on p "Aprēķini izteiksmes − ( − 9 ) 3 − ( − 9 ) 3 vērtību!" at bounding box center [590, 222] width 891 height 25
click at [303, 226] on span ")" at bounding box center [306, 224] width 7 height 19
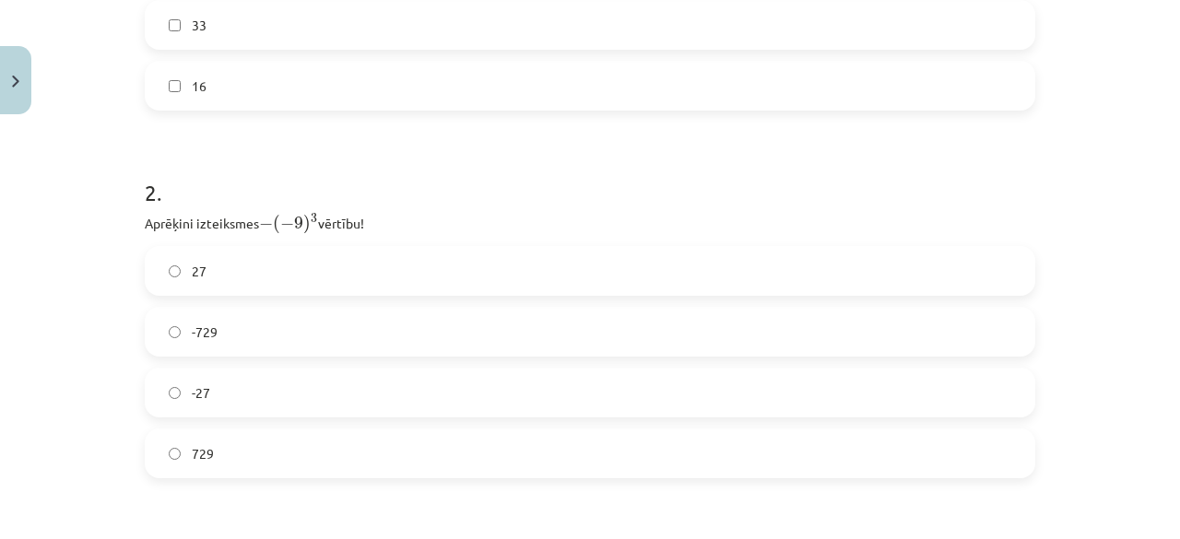
click at [303, 226] on span ")" at bounding box center [306, 224] width 7 height 19
drag, startPoint x: 415, startPoint y: 220, endPoint x: 139, endPoint y: 224, distance: 275.7
click at [145, 224] on p "Aprēķini izteiksmes − ( − 9 ) 3 − ( − 9 ) 3 vērtību!" at bounding box center [590, 222] width 891 height 25
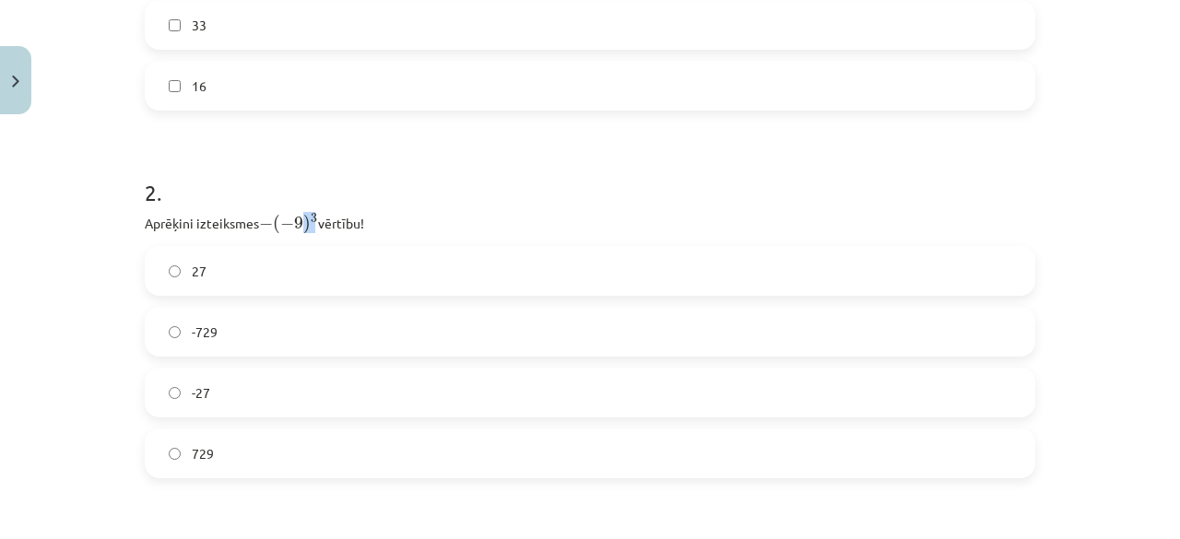
copy p "Aprēķini izteiksmes − ( − 9 ) 3 − ( − 9 ) 3 vērtību!"
click at [504, 178] on h1 "2 ." at bounding box center [590, 176] width 891 height 57
click at [226, 449] on label "729" at bounding box center [590, 454] width 887 height 46
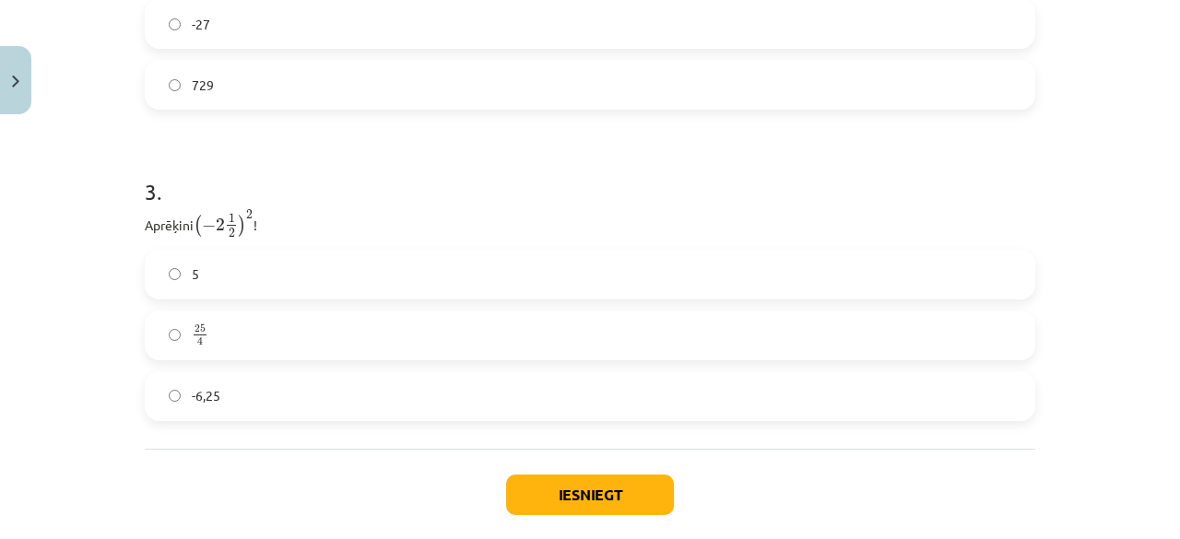
drag, startPoint x: 281, startPoint y: 224, endPoint x: 131, endPoint y: 228, distance: 150.3
copy p "Aprēķini ( − 2 1 2 ) 2 ( − 2 1 2 ) 2 !"
click at [377, 235] on p "Aprēķini ( − 2 1 2 ) 2 ( − 2 1 2 ) 2 !" at bounding box center [590, 224] width 891 height 30
click at [298, 324] on label "25 4 25 4" at bounding box center [590, 336] width 887 height 46
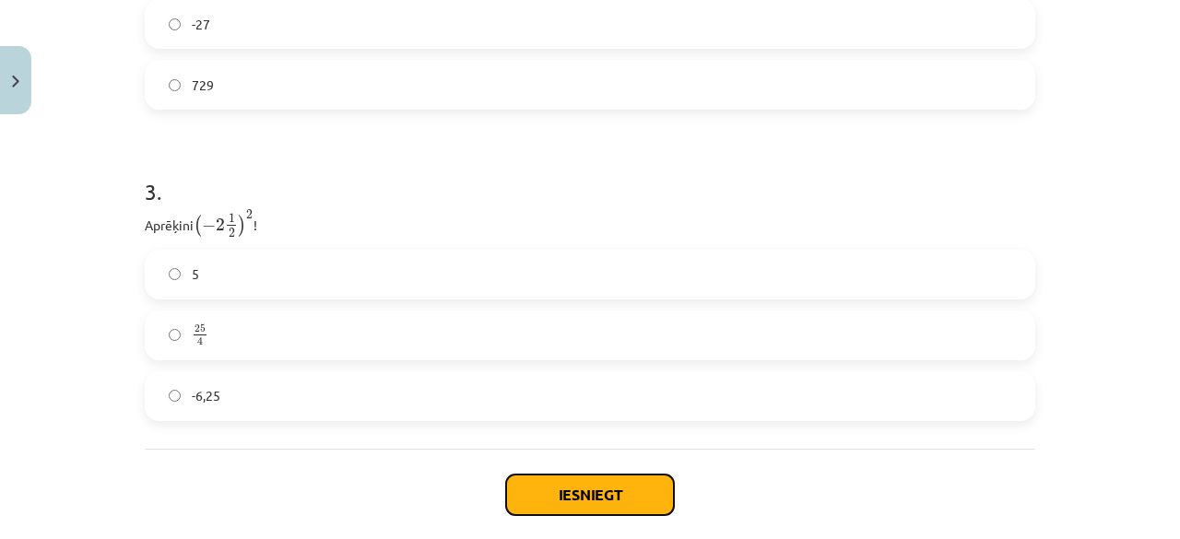
click at [547, 491] on button "Iesniegt" at bounding box center [590, 495] width 168 height 41
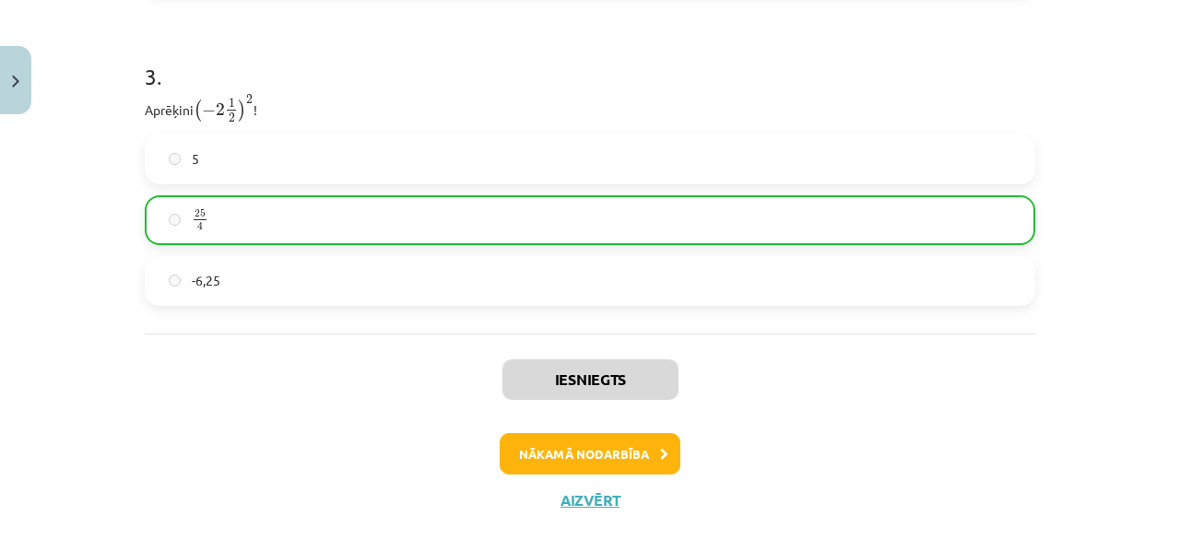
scroll to position [1283, 0]
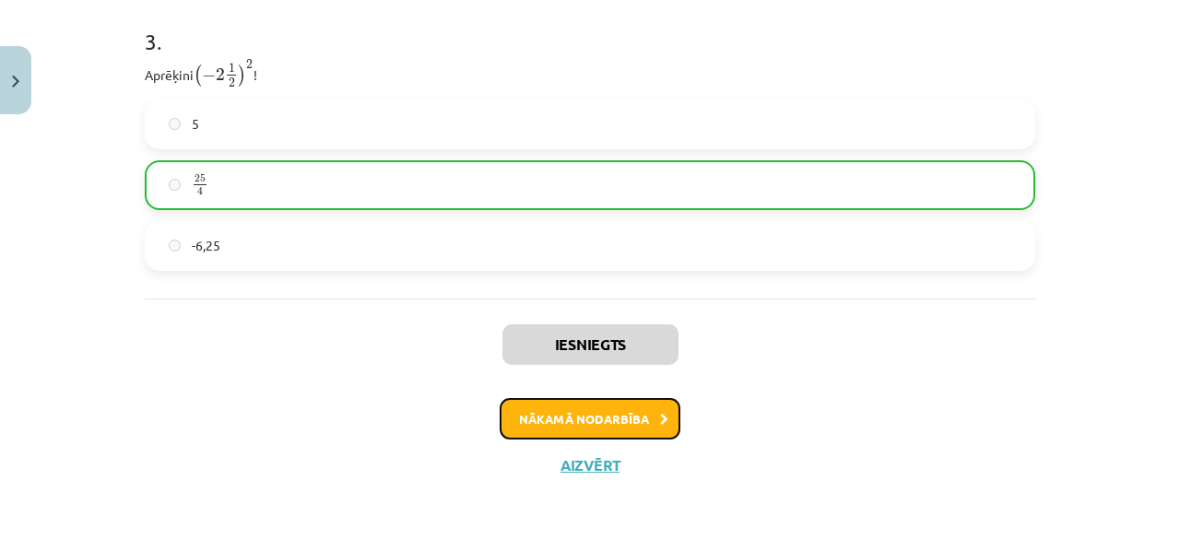
click at [581, 419] on button "Nākamā nodarbība" at bounding box center [590, 419] width 181 height 42
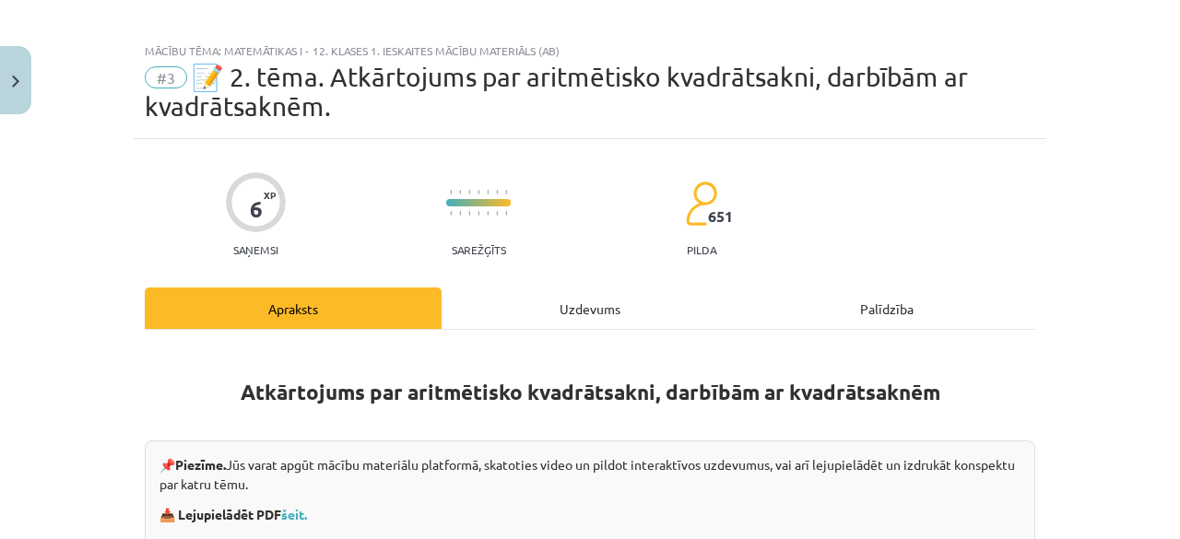
scroll to position [0, 0]
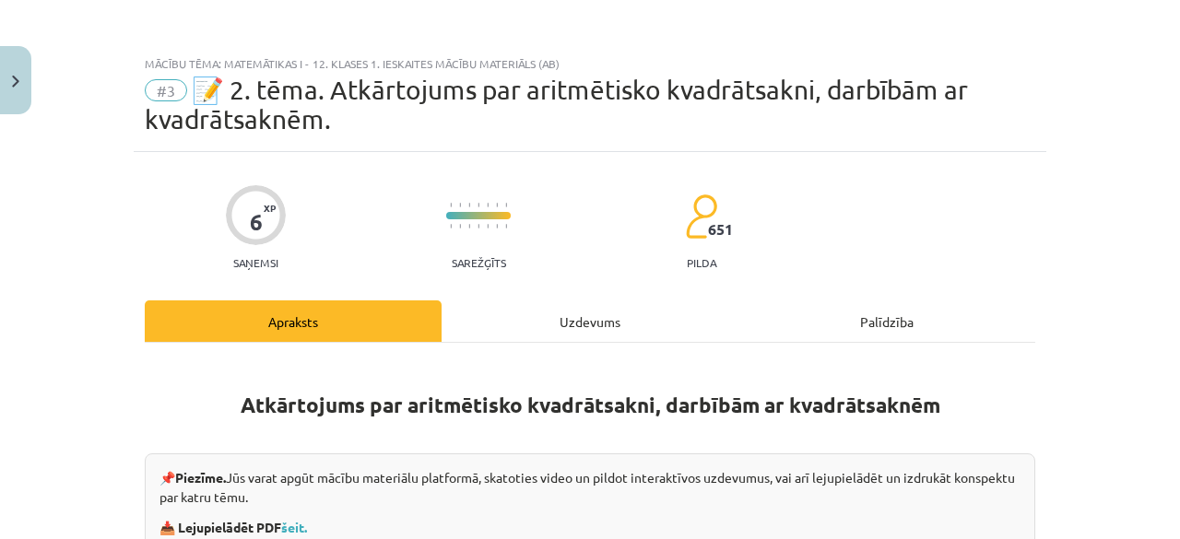
click at [580, 318] on div "Uzdevums" at bounding box center [590, 321] width 297 height 41
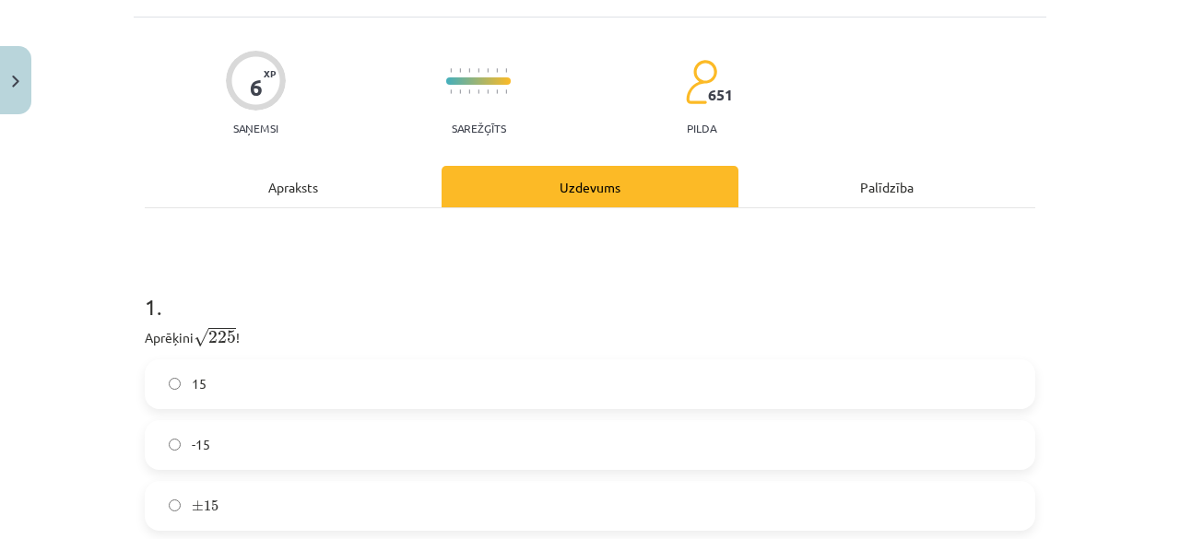
click at [387, 197] on div "Apraksts" at bounding box center [293, 186] width 297 height 41
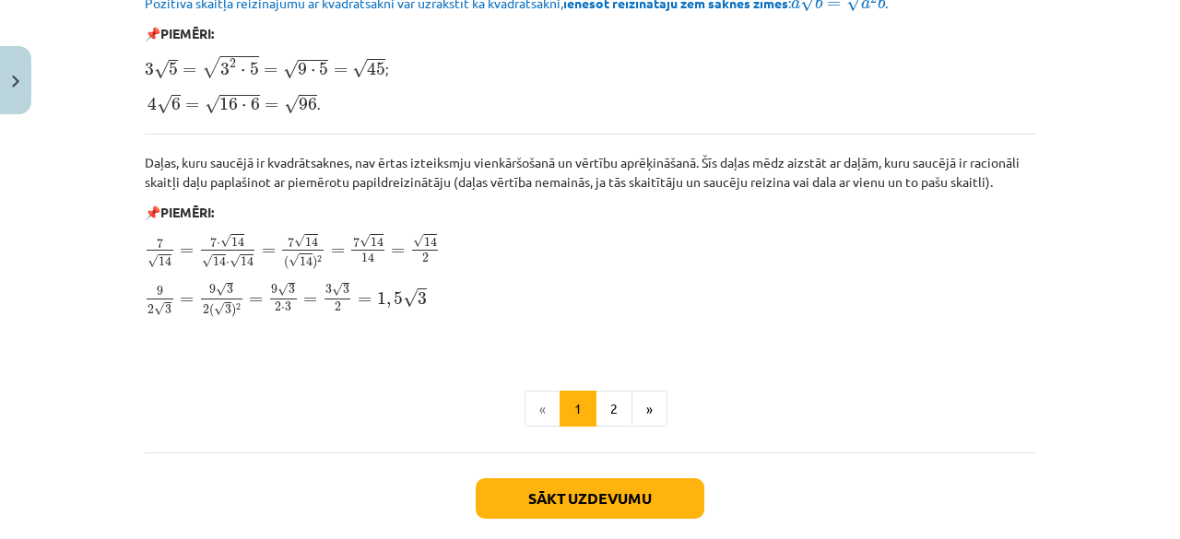
scroll to position [2355, 0]
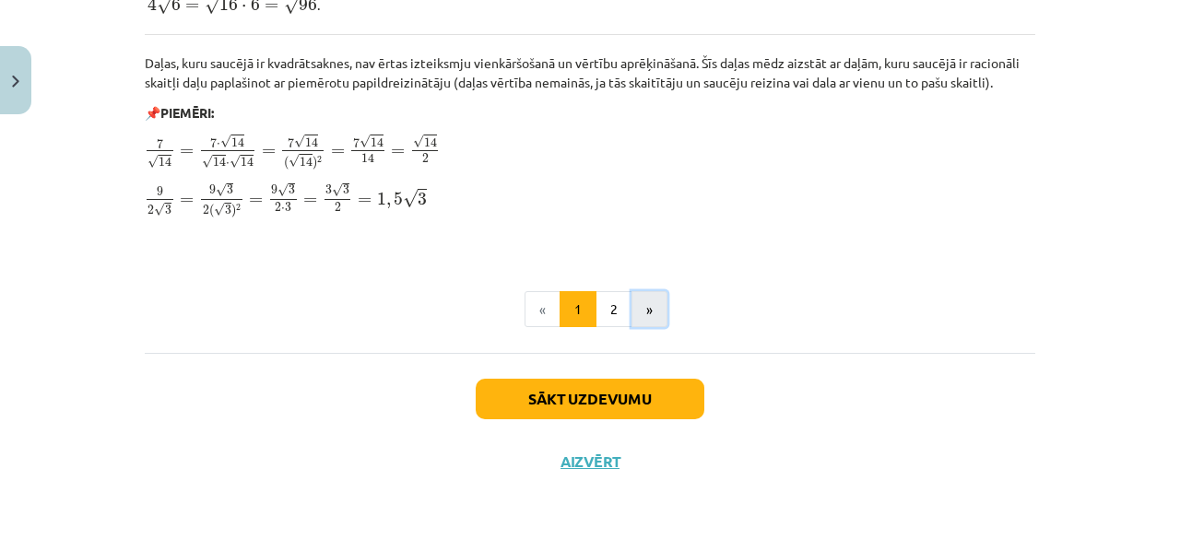
click at [632, 313] on button "»" at bounding box center [650, 309] width 36 height 37
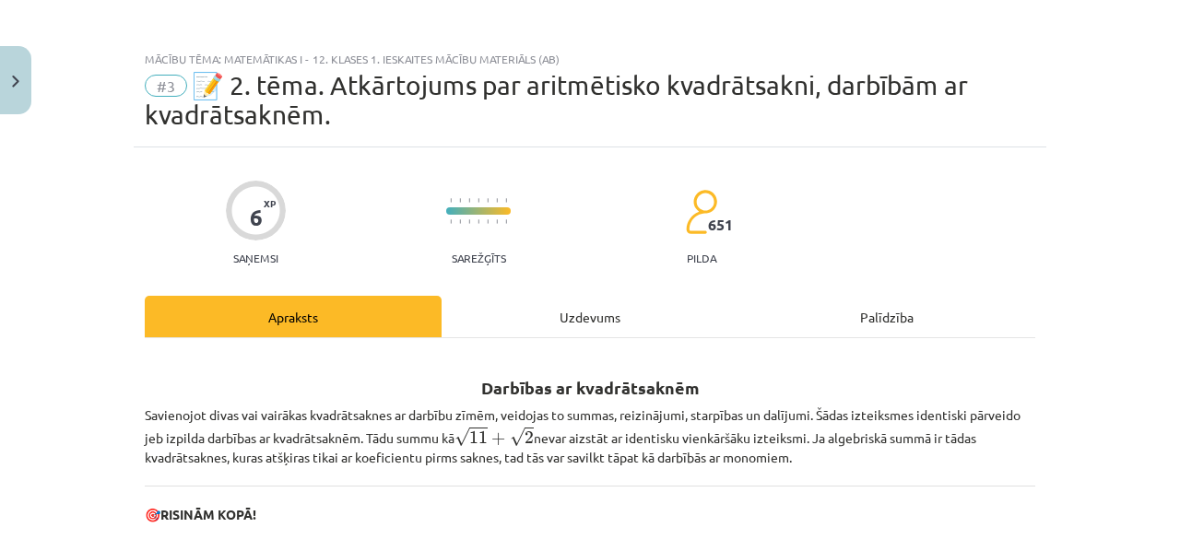
scroll to position [0, 0]
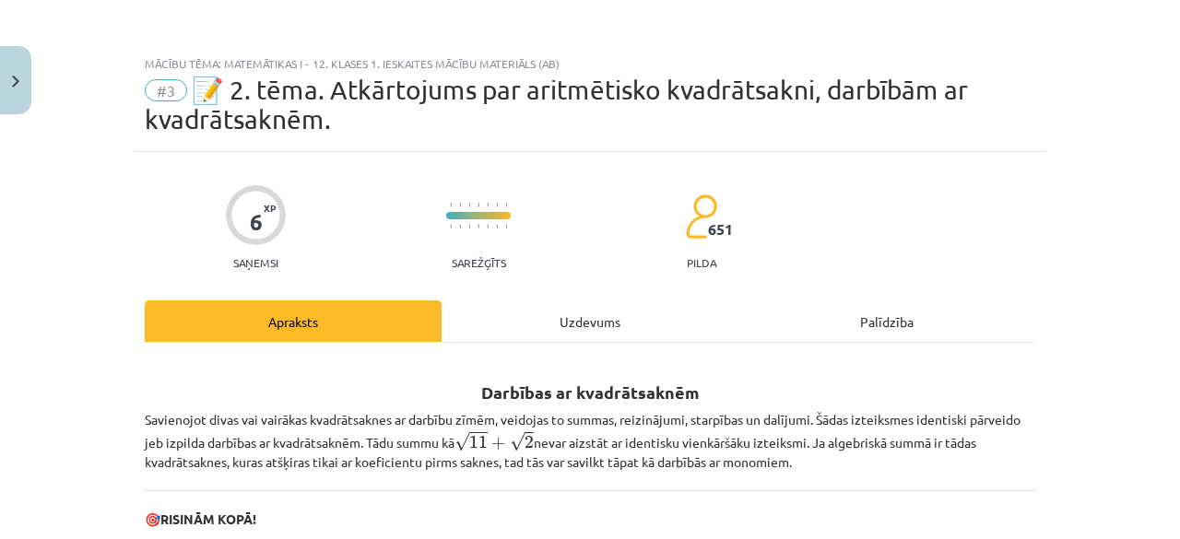
click at [573, 327] on div "Uzdevums" at bounding box center [590, 321] width 297 height 41
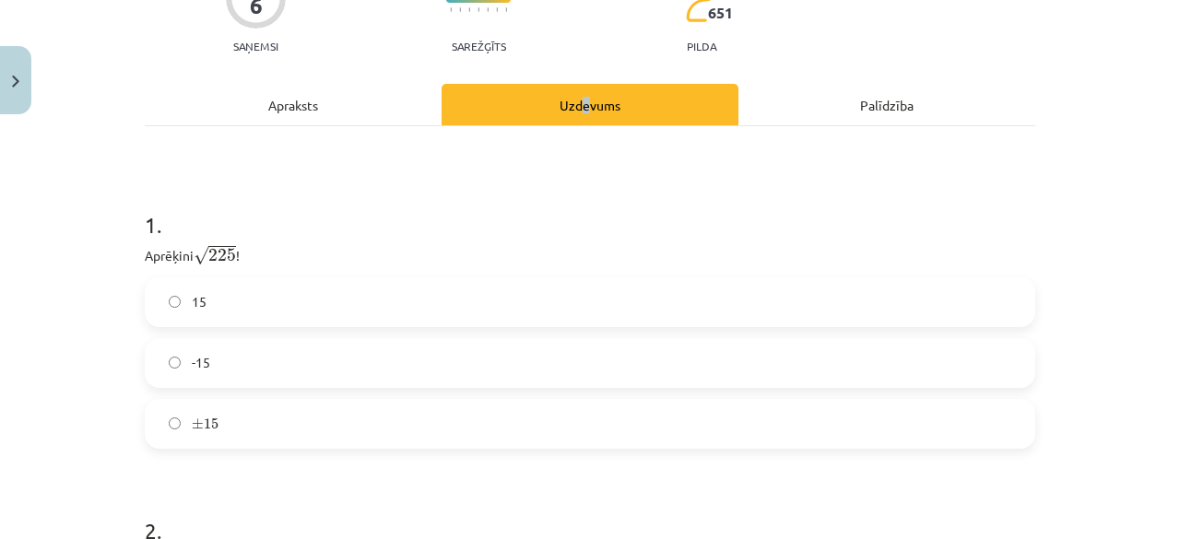
scroll to position [231, 0]
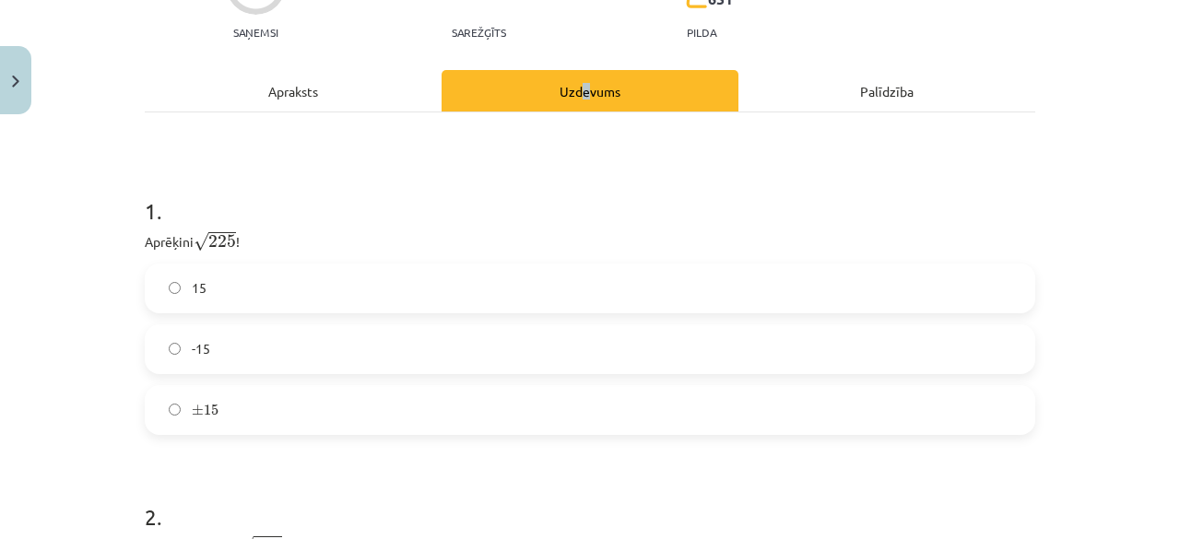
click at [579, 175] on h1 "1 ." at bounding box center [590, 194] width 891 height 57
drag, startPoint x: 265, startPoint y: 98, endPoint x: 278, endPoint y: 104, distance: 14.4
click at [265, 99] on div "Apraksts" at bounding box center [293, 90] width 297 height 41
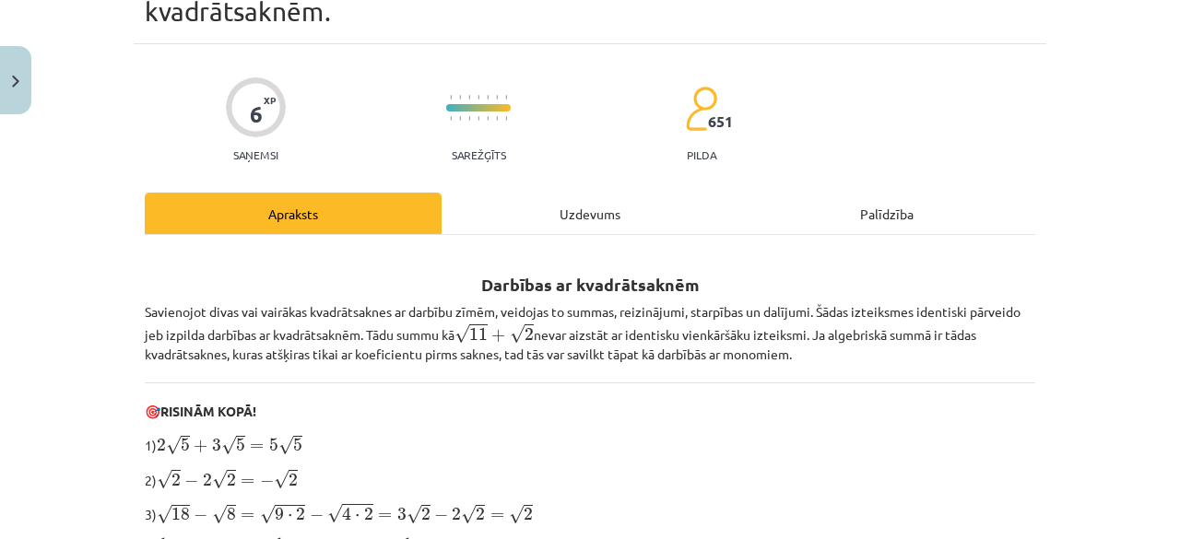
scroll to position [46, 0]
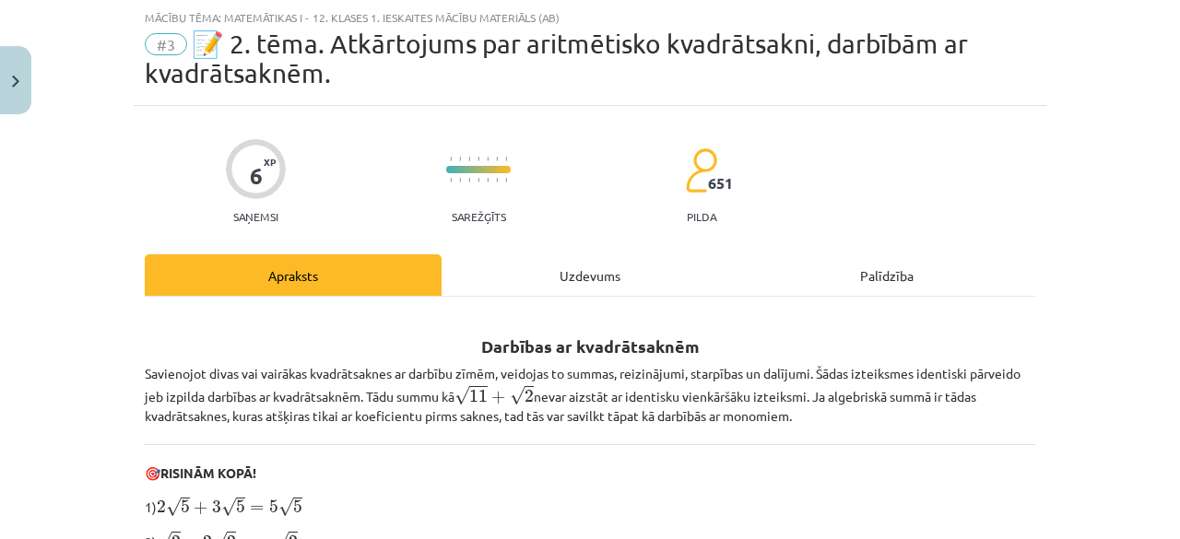
click at [594, 267] on div "Uzdevums" at bounding box center [590, 274] width 297 height 41
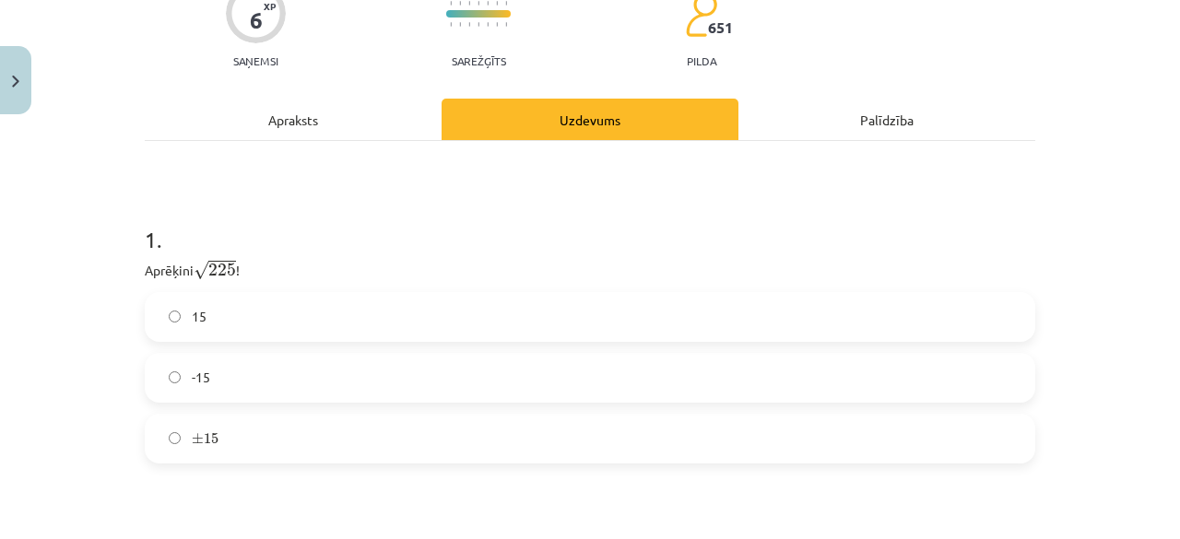
scroll to position [231, 0]
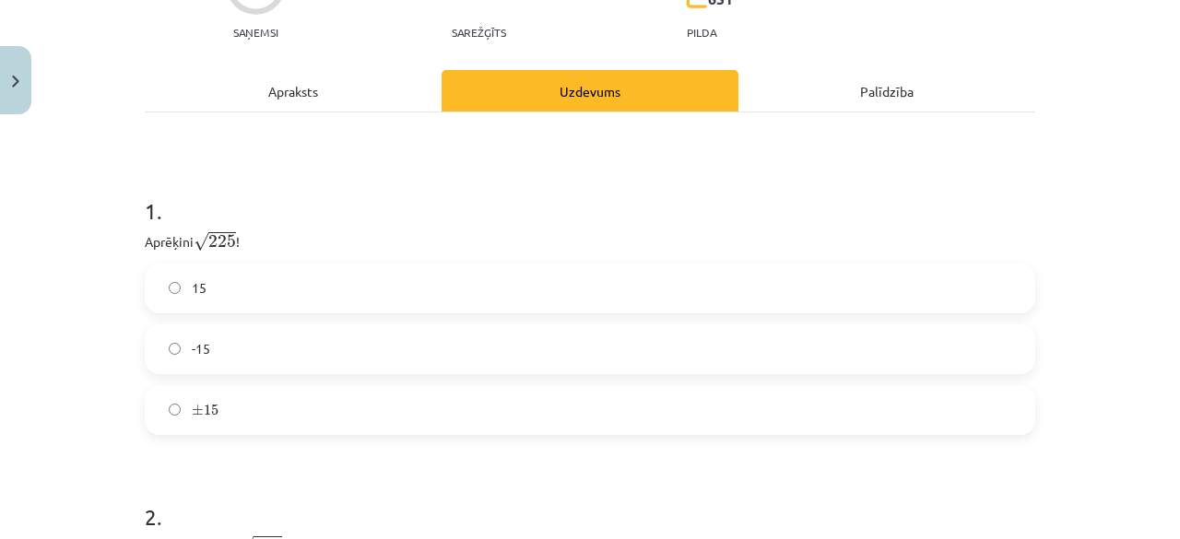
click at [313, 280] on label "15" at bounding box center [590, 289] width 887 height 46
click at [361, 212] on h1 "1 ." at bounding box center [590, 194] width 891 height 57
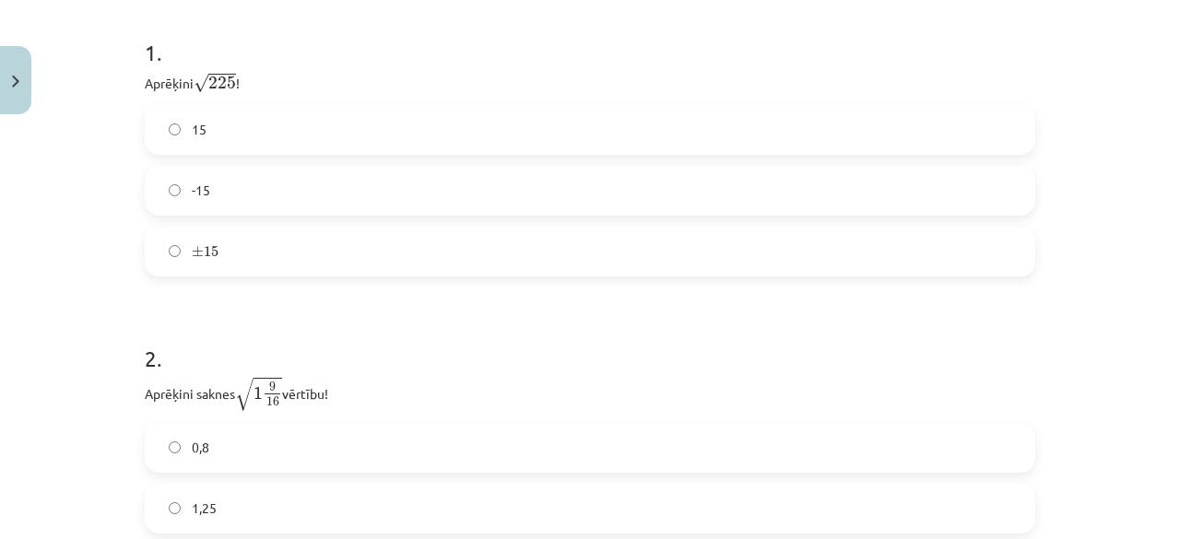
scroll to position [507, 0]
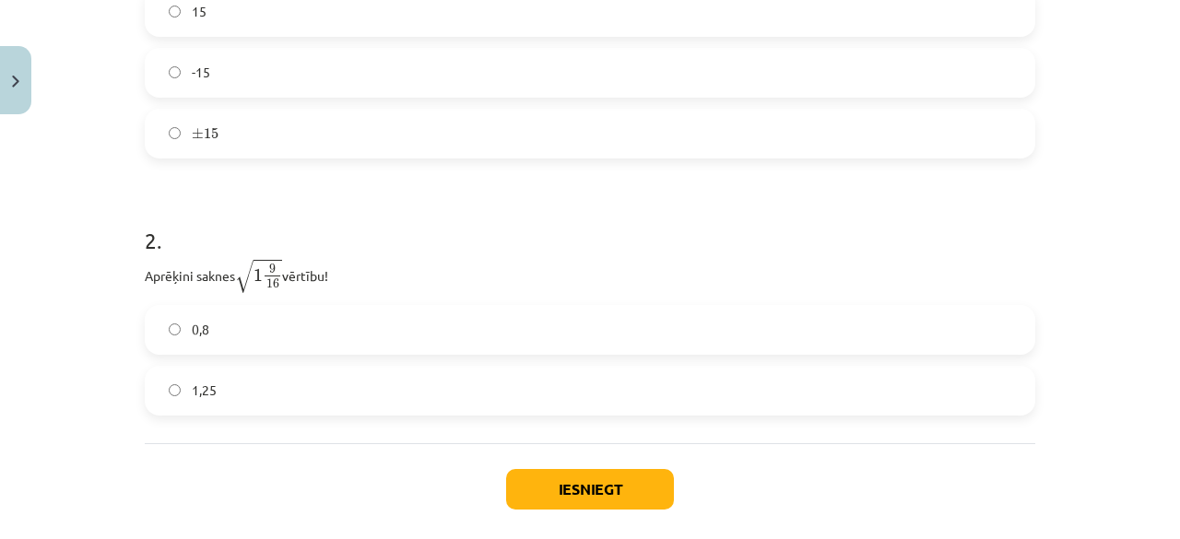
click at [232, 380] on label "1,25" at bounding box center [590, 391] width 887 height 46
click at [598, 491] on button "Iesniegt" at bounding box center [590, 489] width 168 height 41
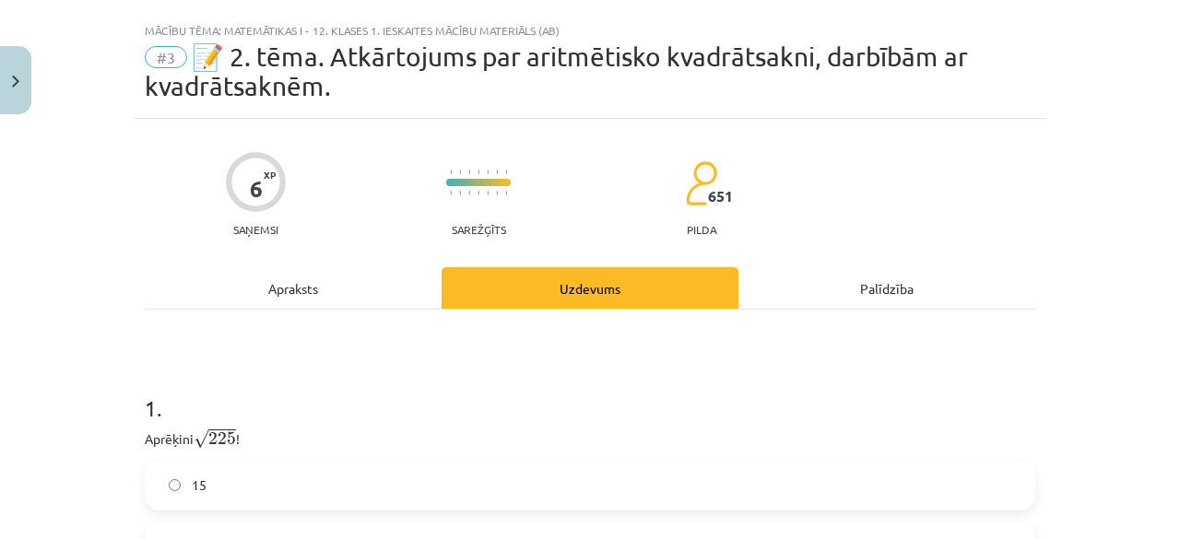
scroll to position [0, 0]
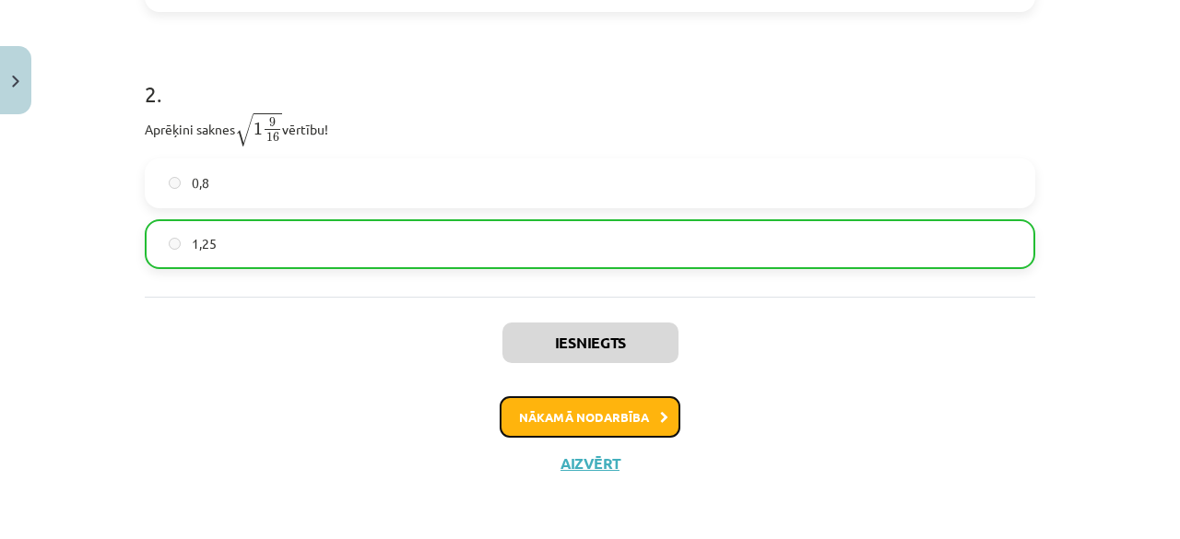
click at [566, 413] on button "Nākamā nodarbība" at bounding box center [590, 417] width 181 height 42
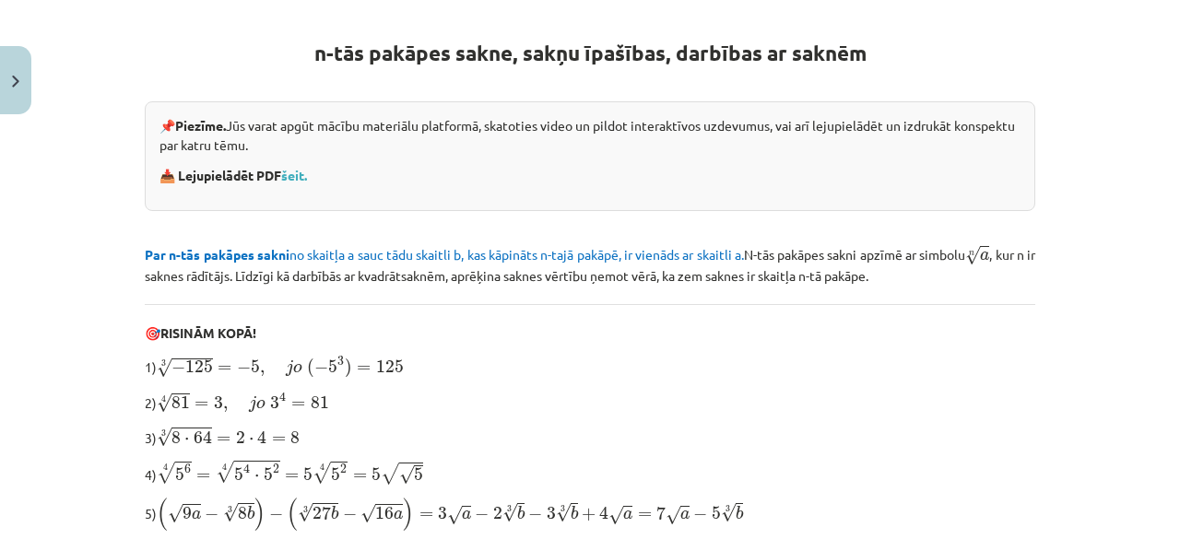
scroll to position [692, 0]
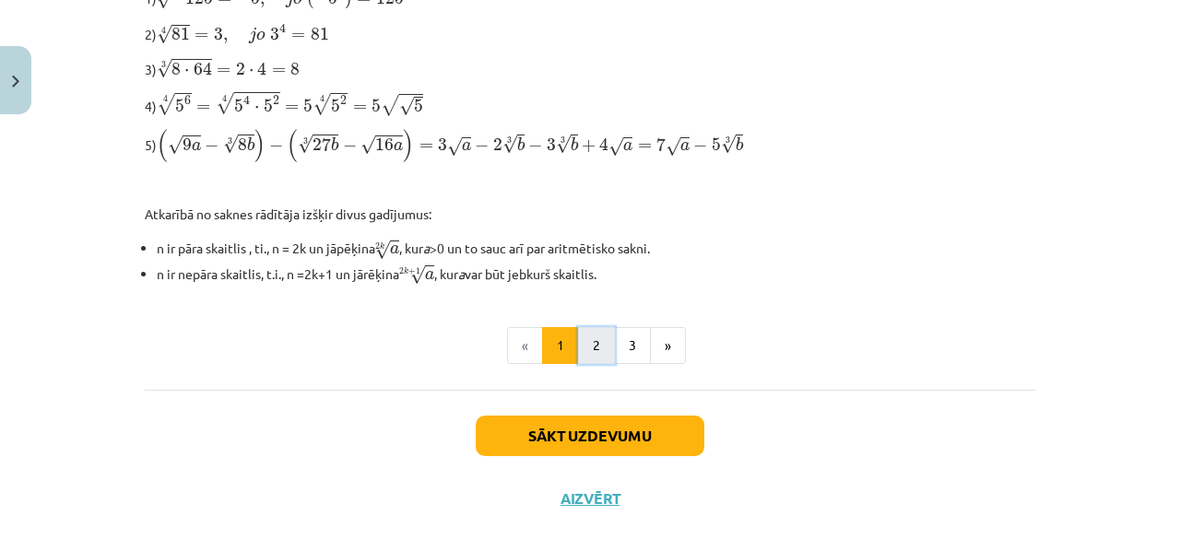
click at [592, 337] on button "2" at bounding box center [596, 345] width 37 height 37
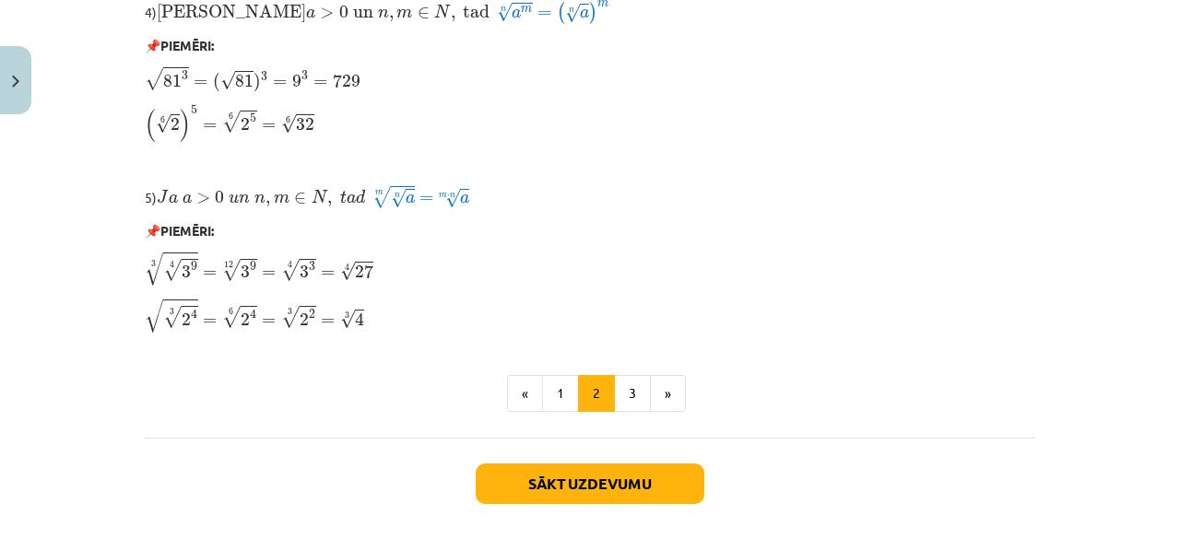
scroll to position [1620, 0]
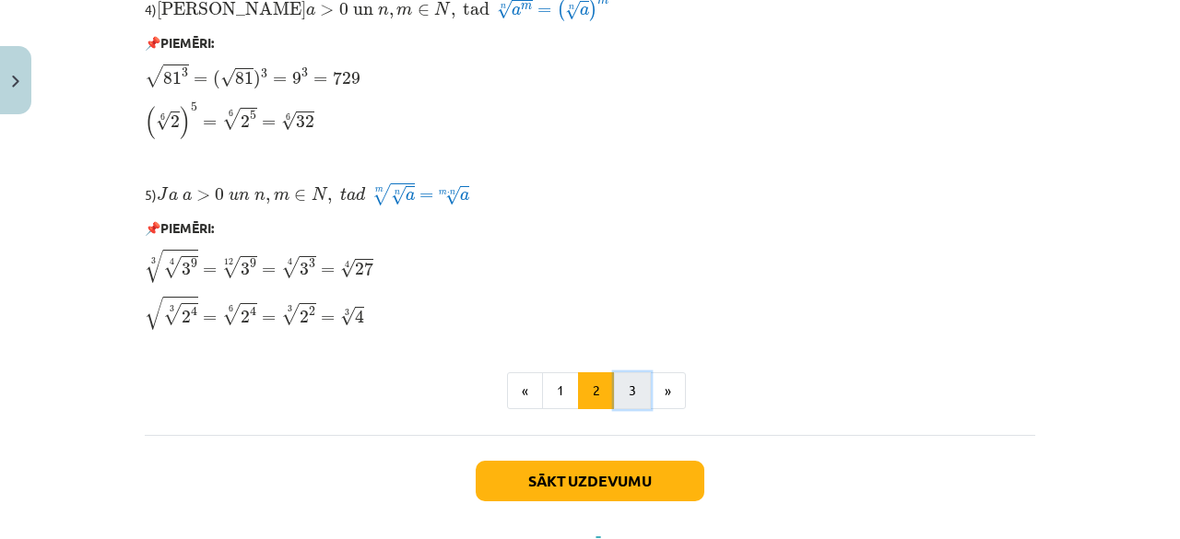
click at [629, 388] on button "3" at bounding box center [632, 390] width 37 height 37
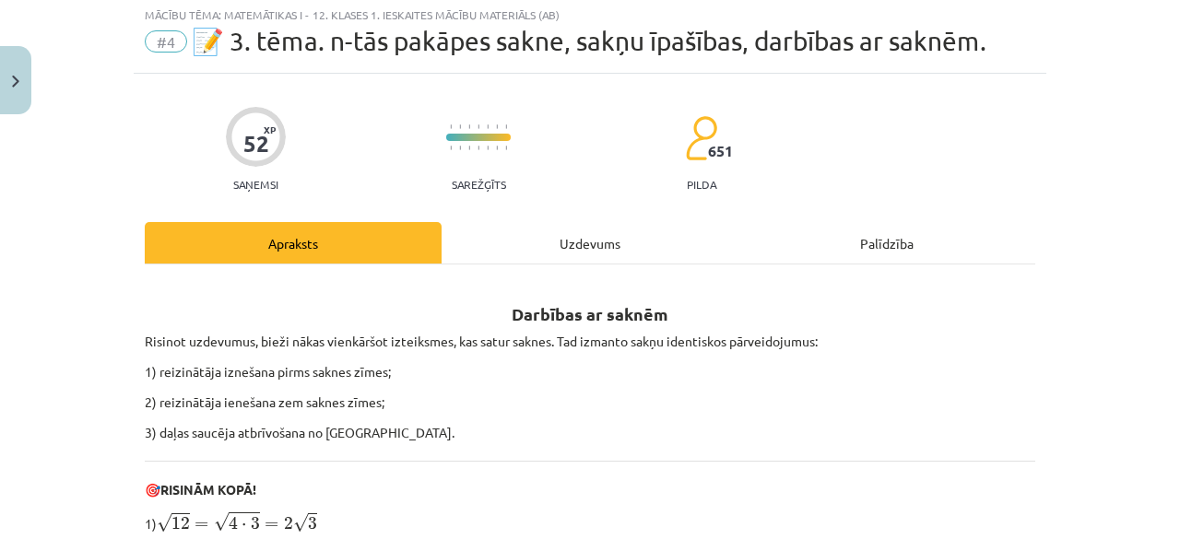
scroll to position [0, 0]
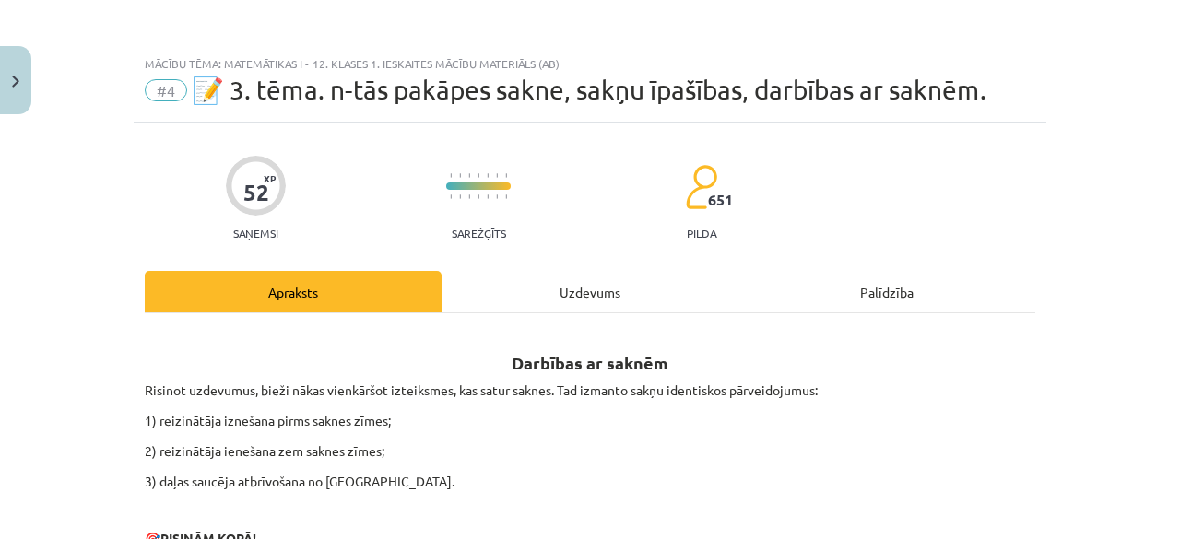
click at [552, 279] on div "Uzdevums" at bounding box center [590, 291] width 297 height 41
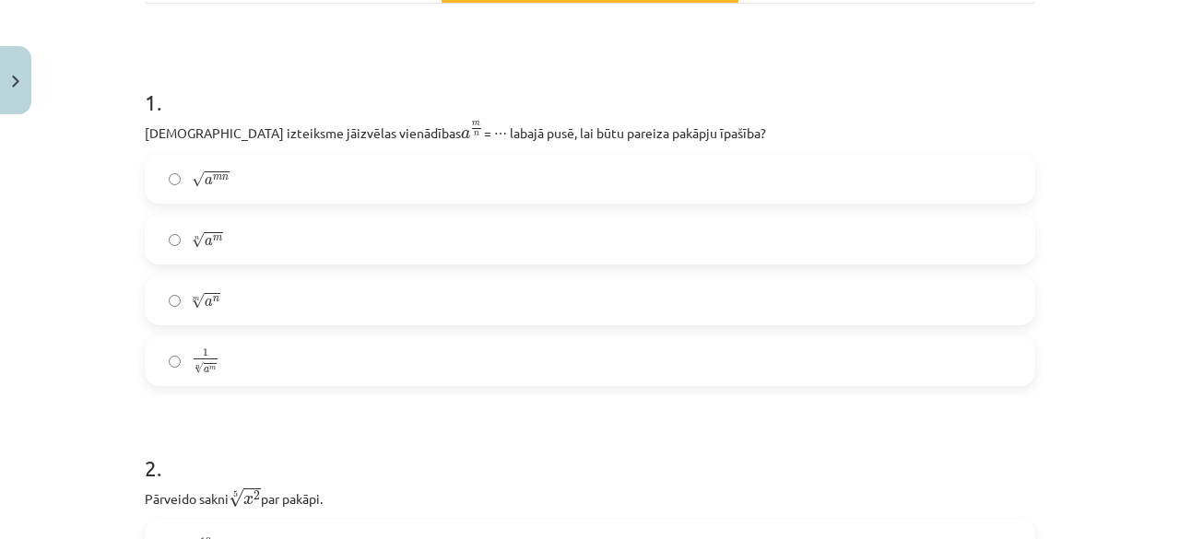
scroll to position [298, 0]
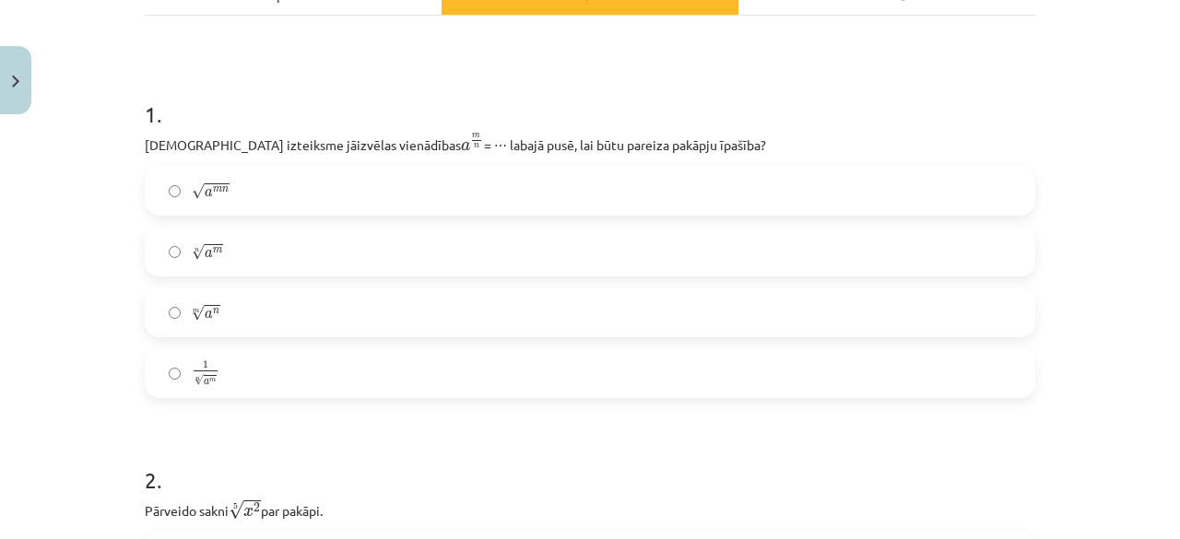
click at [215, 244] on span "a m" at bounding box center [214, 250] width 18 height 13
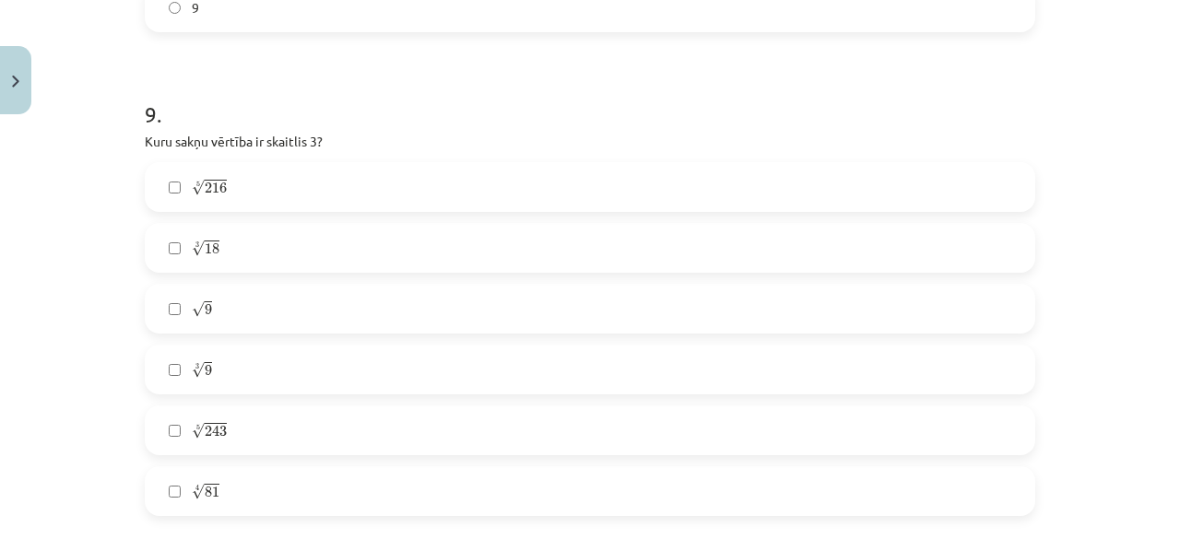
scroll to position [2879, 0]
click at [192, 315] on span "√ 9" at bounding box center [202, 308] width 20 height 17
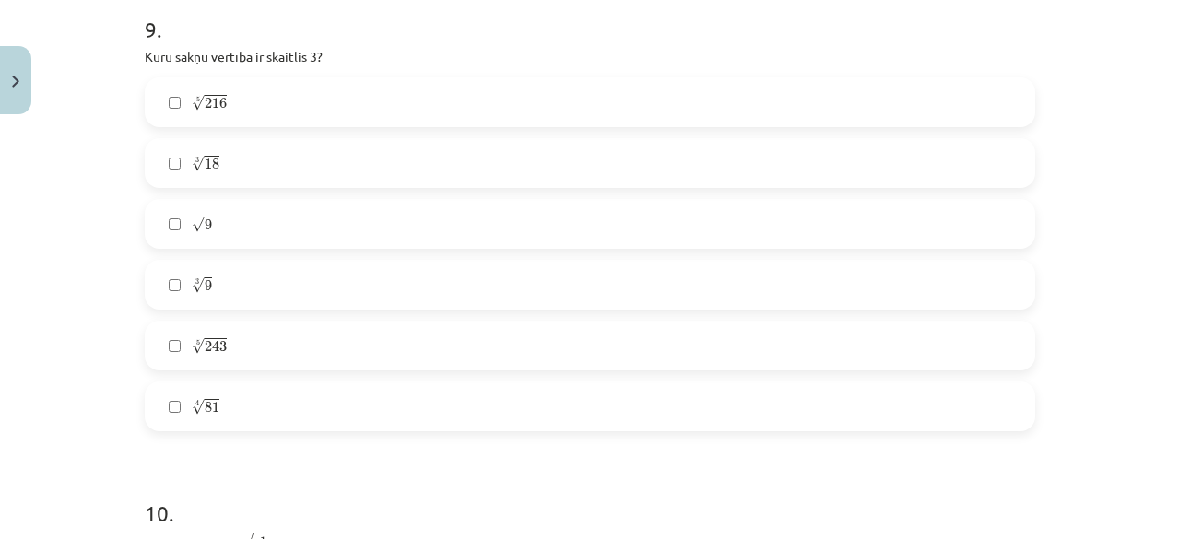
scroll to position [2972, 0]
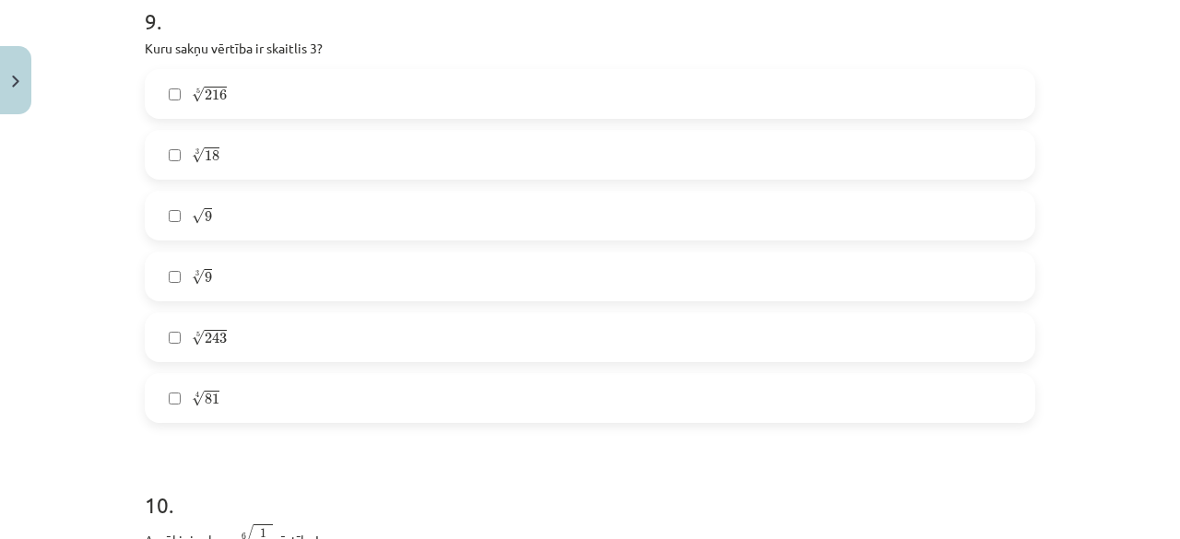
click at [192, 220] on span "√" at bounding box center [198, 216] width 13 height 16
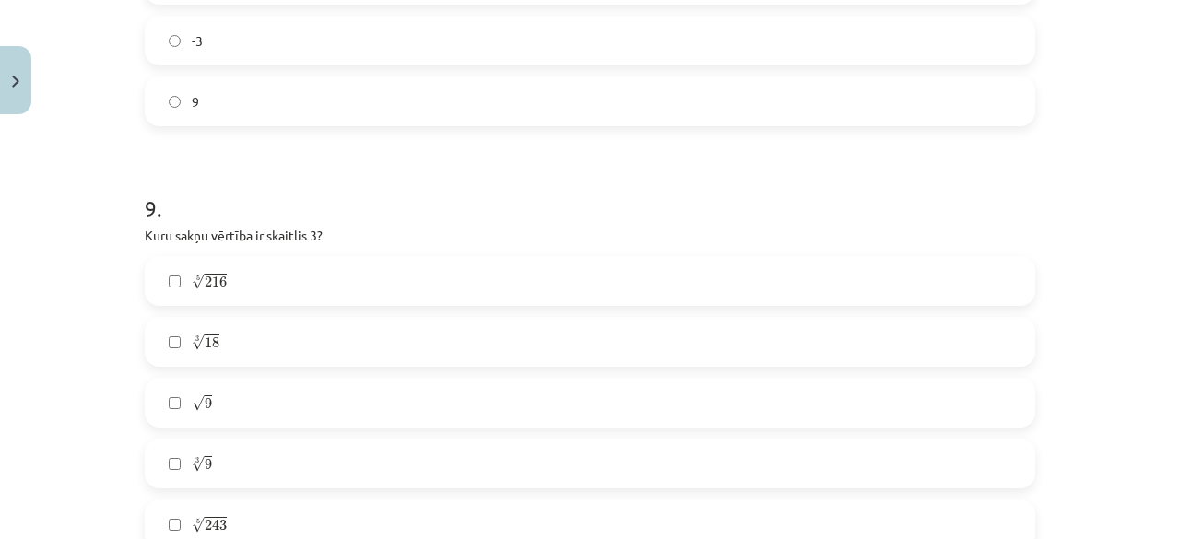
scroll to position [2787, 0]
click at [1058, 183] on div "Mācību tēma: Matemātikas i - 12. klases 1. ieskaites mācību materiāls (ab) #4 📝…" at bounding box center [590, 269] width 1180 height 539
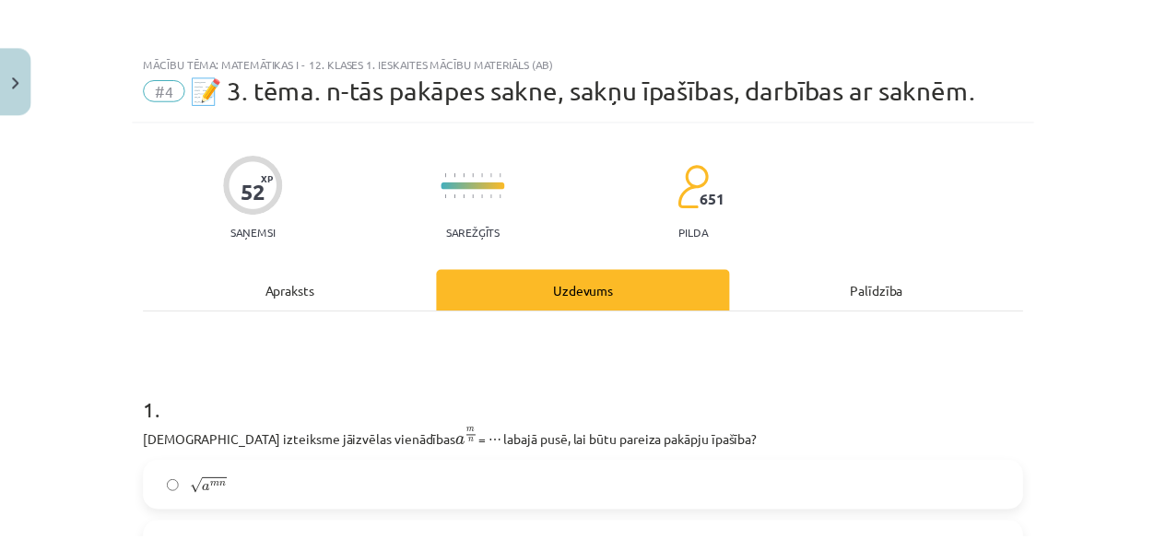
scroll to position [0, 0]
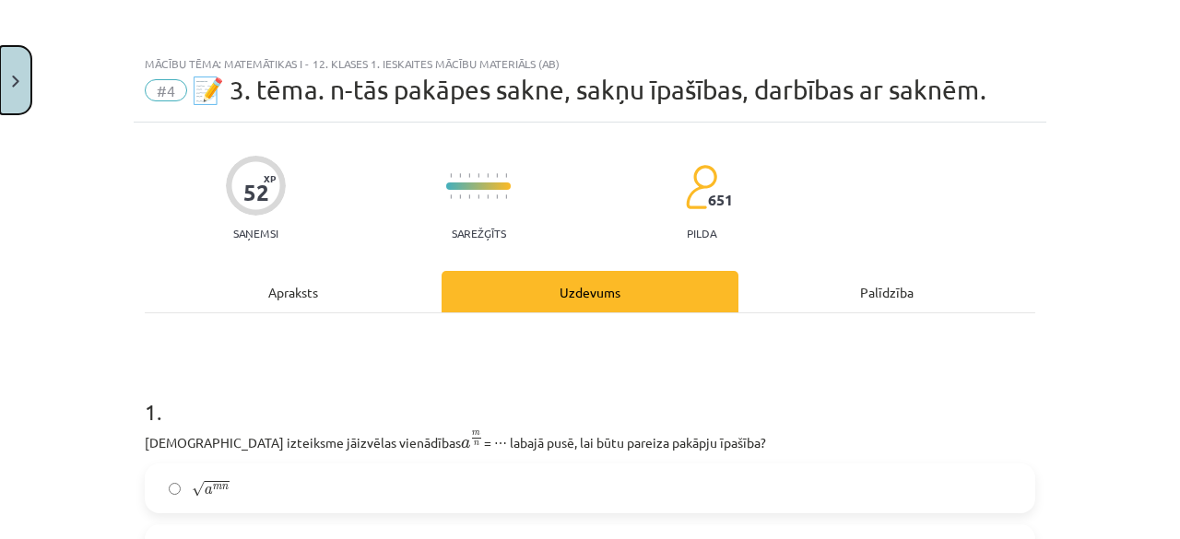
click at [11, 88] on button "Close" at bounding box center [15, 80] width 31 height 68
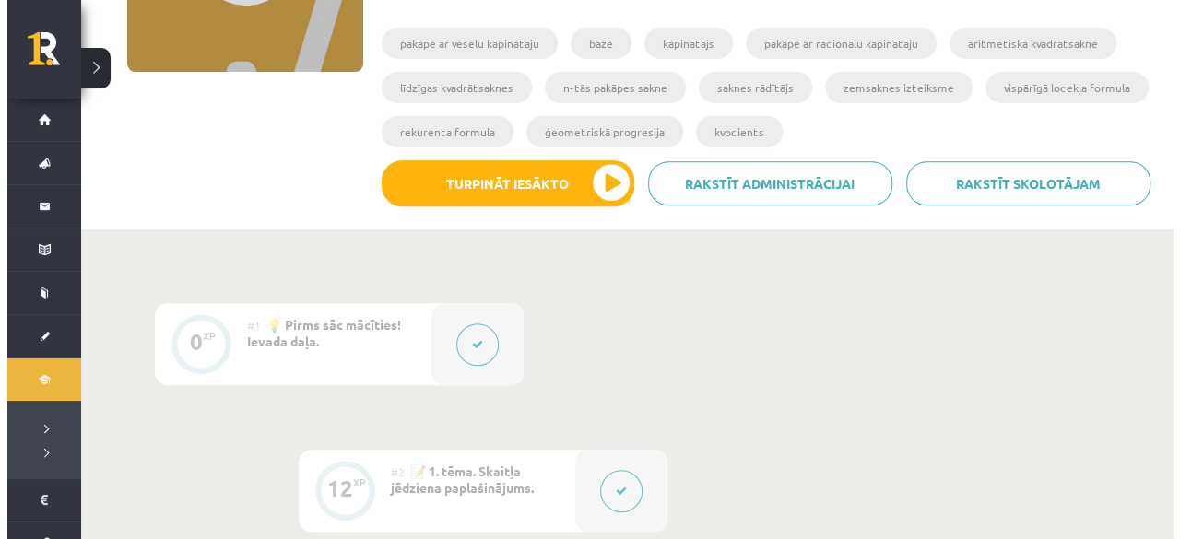
scroll to position [270, 0]
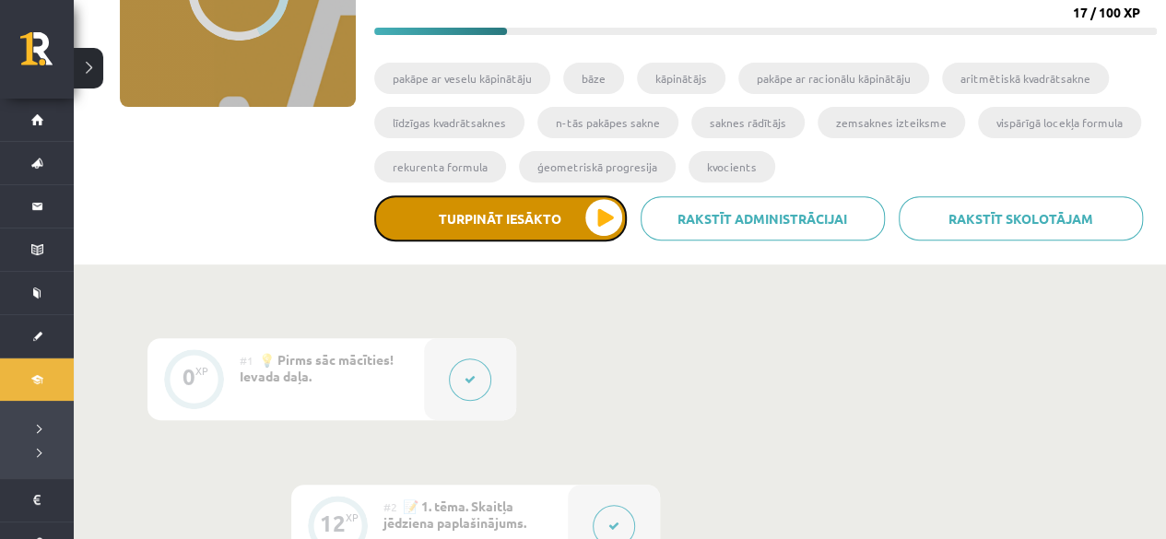
click at [557, 228] on button "Turpināt iesākto" at bounding box center [500, 218] width 253 height 46
